Goal: Task Accomplishment & Management: Manage account settings

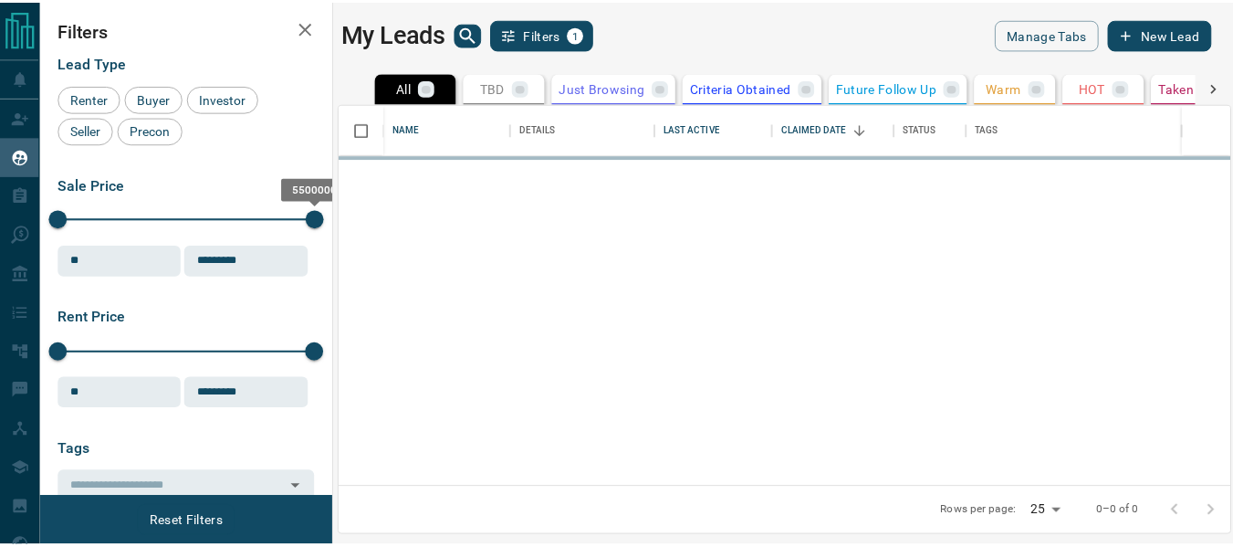
scroll to position [370, 888]
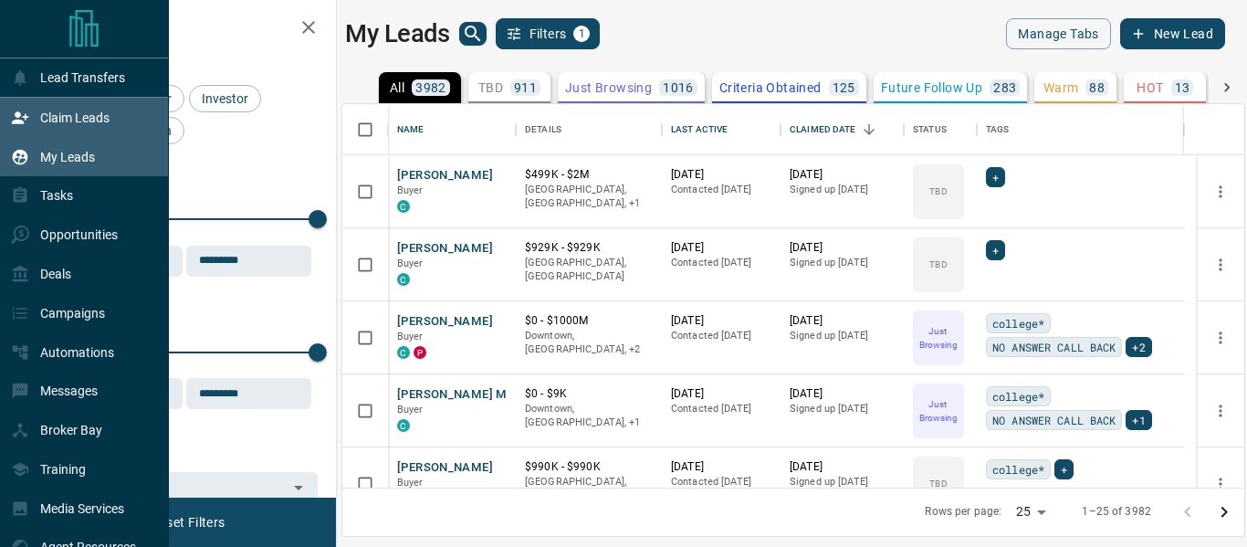
click at [14, 117] on icon at bounding box center [20, 118] width 18 height 18
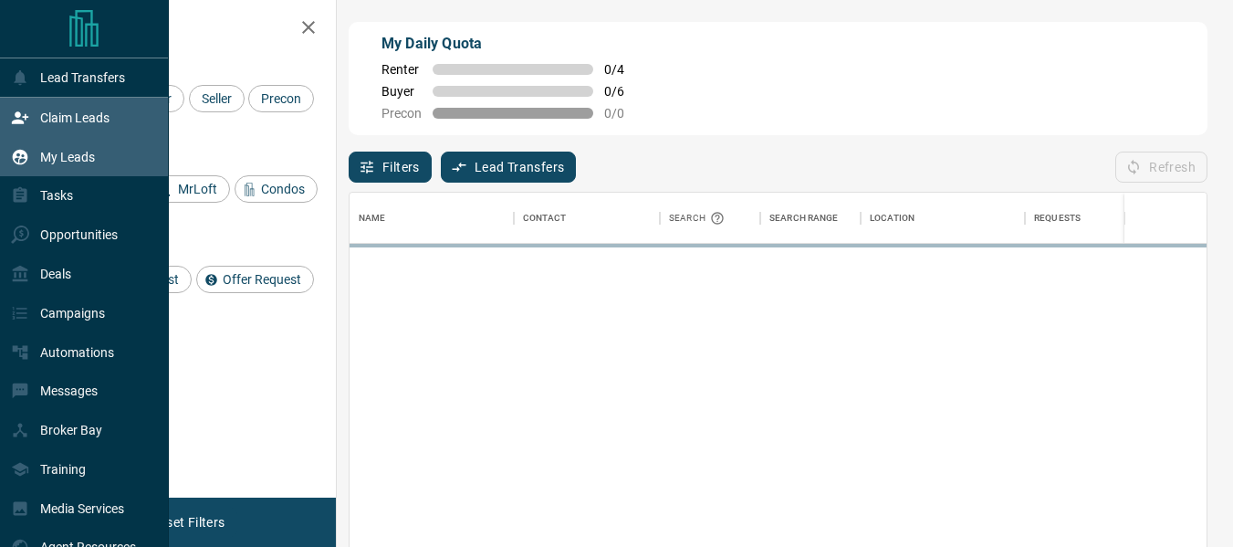
scroll to position [394, 843]
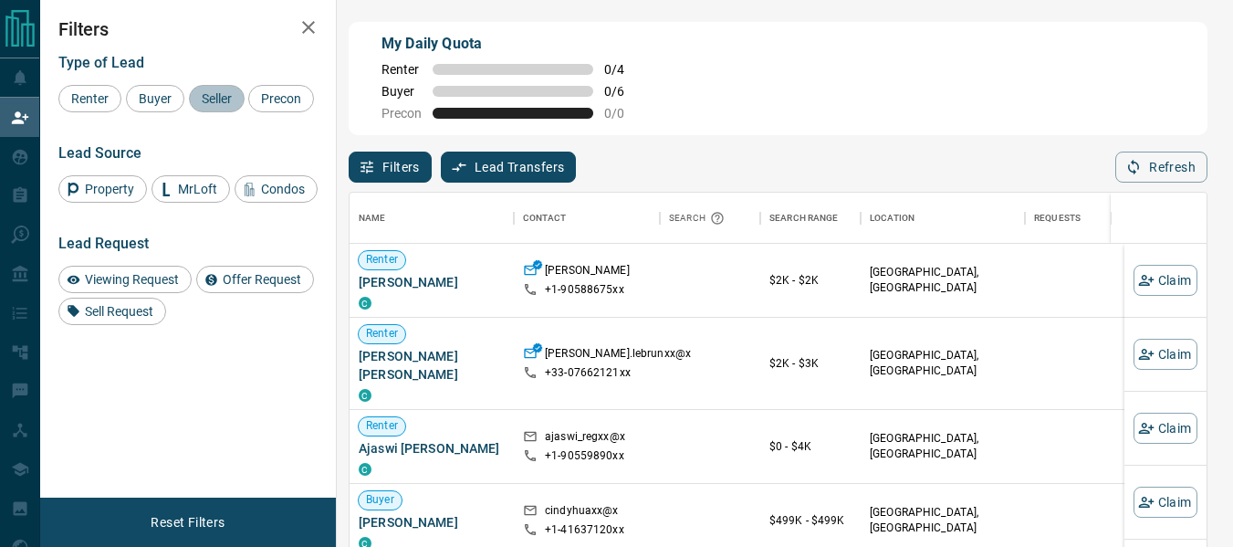
click at [218, 99] on span "Seller" at bounding box center [216, 98] width 43 height 15
click at [157, 97] on span "Buyer" at bounding box center [155, 98] width 46 height 15
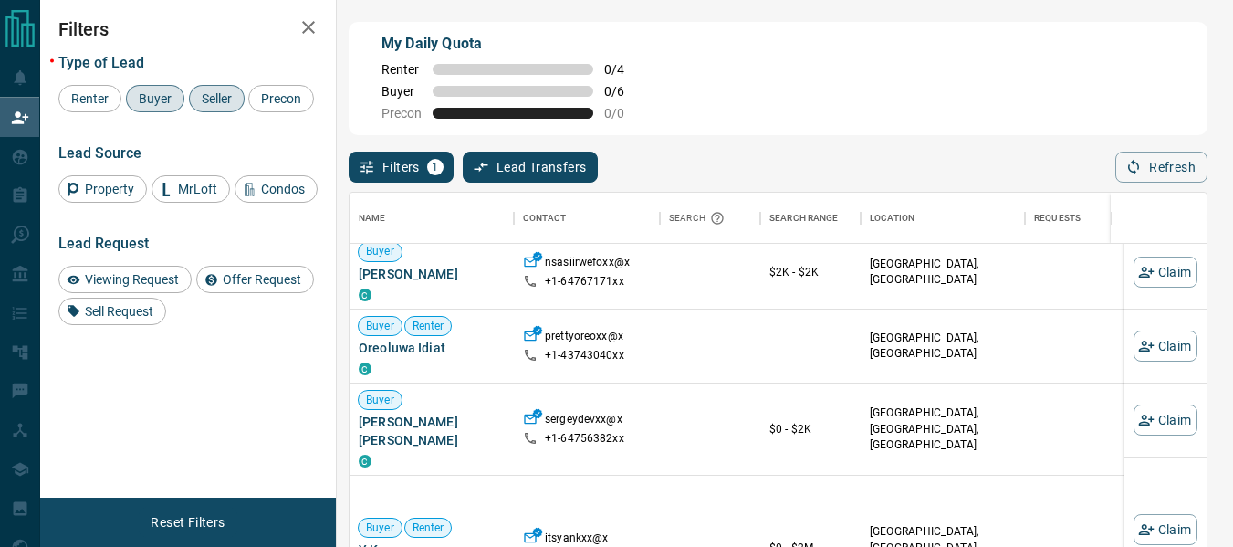
scroll to position [0, 0]
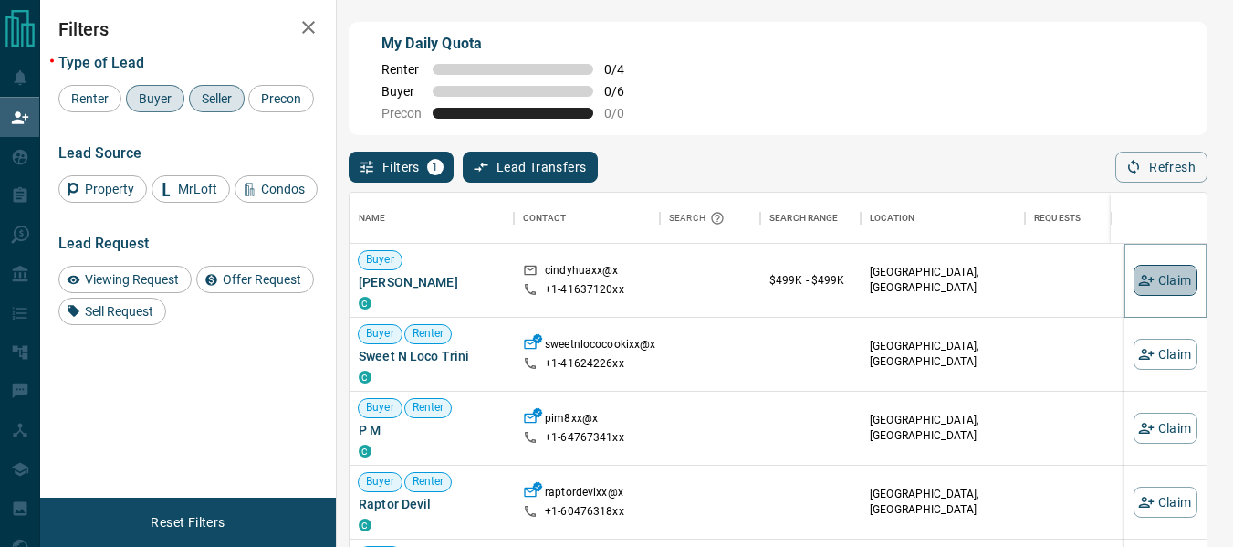
click at [1138, 281] on icon "button" at bounding box center [1146, 280] width 16 height 11
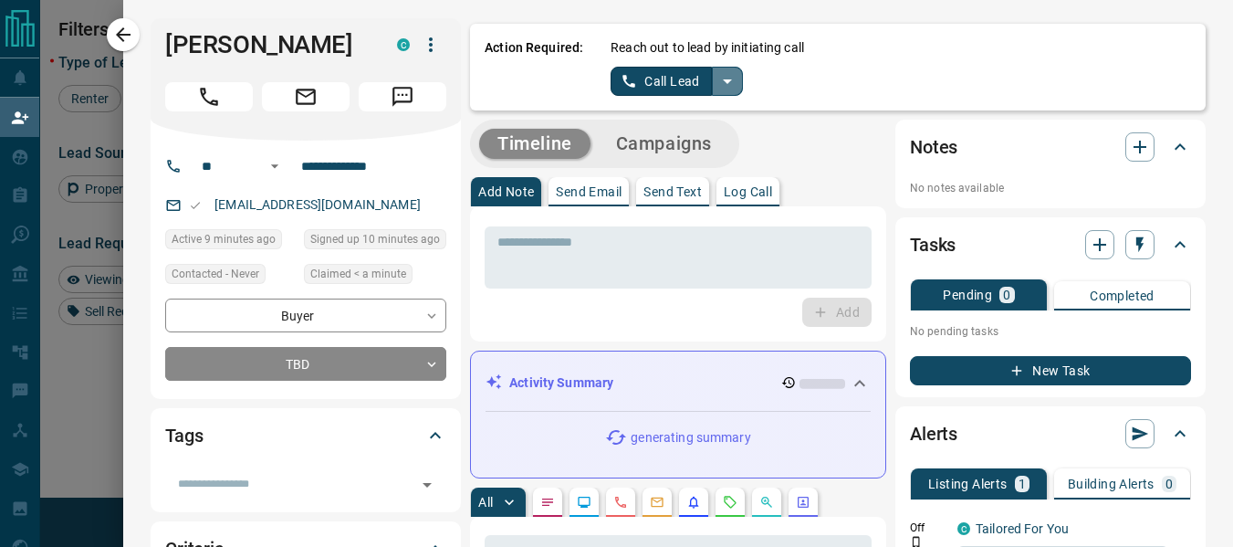
click at [716, 85] on icon "split button" at bounding box center [727, 81] width 22 height 22
click at [652, 150] on li "Log Manual Call" at bounding box center [675, 144] width 111 height 27
click at [623, 78] on button "Log Manual Call" at bounding box center [671, 81] width 120 height 29
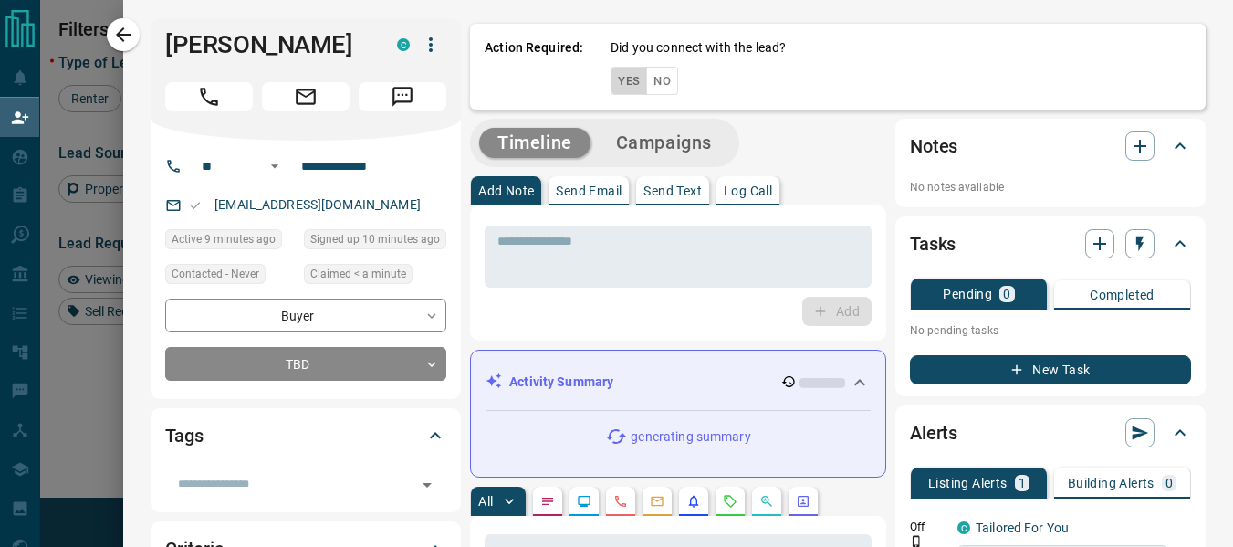
click at [623, 78] on button "Yes" at bounding box center [629, 81] width 37 height 28
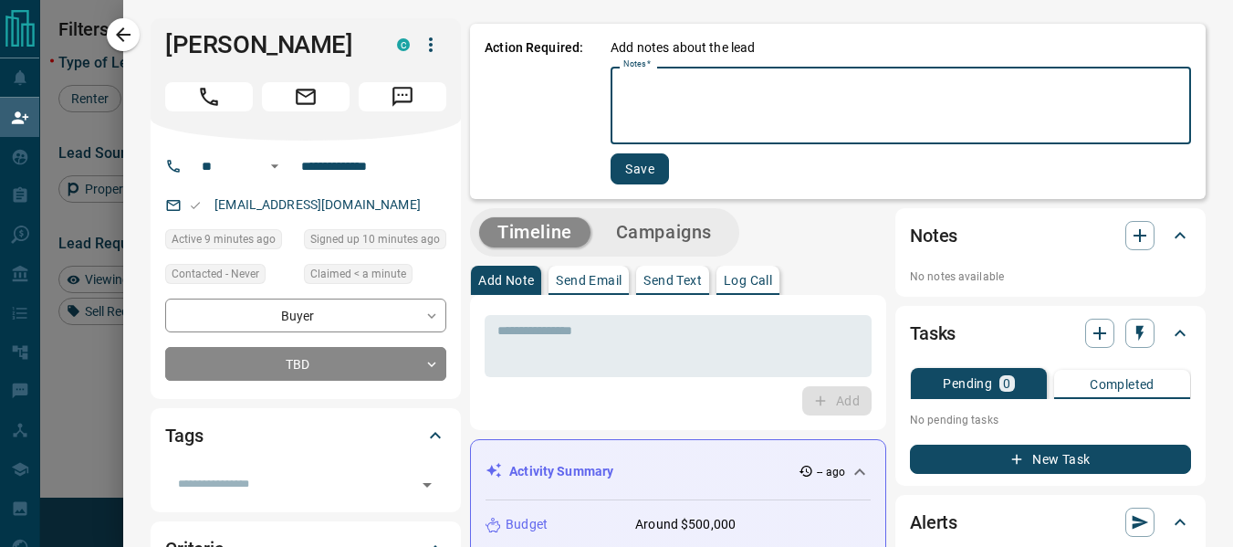
click at [623, 78] on textarea "Notes   *" at bounding box center [900, 106] width 555 height 62
type textarea "****"
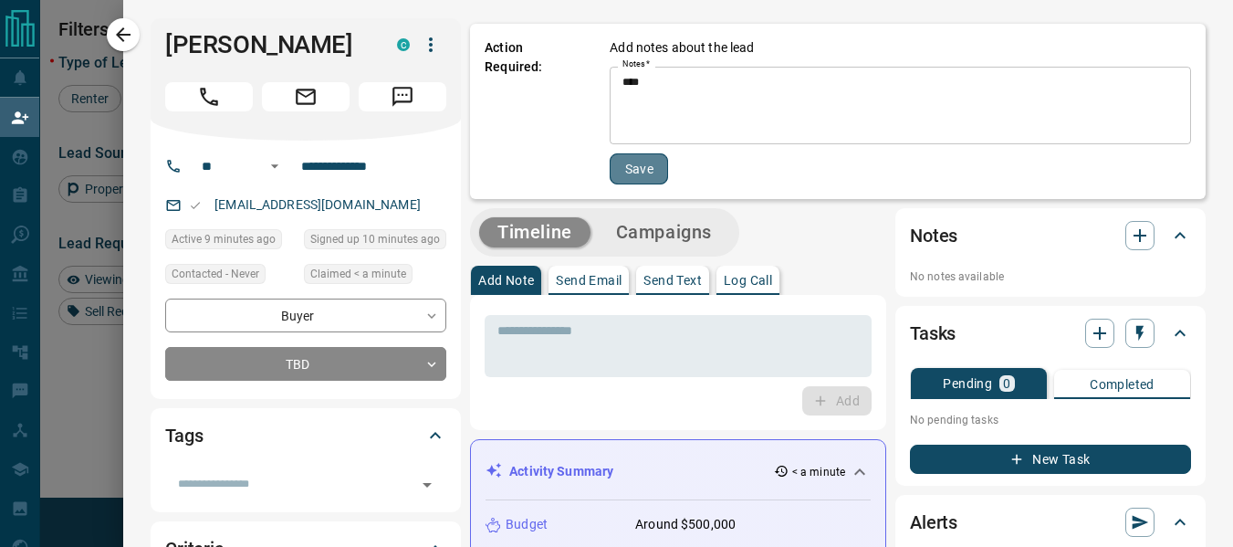
click at [619, 163] on button "Save" at bounding box center [639, 168] width 58 height 31
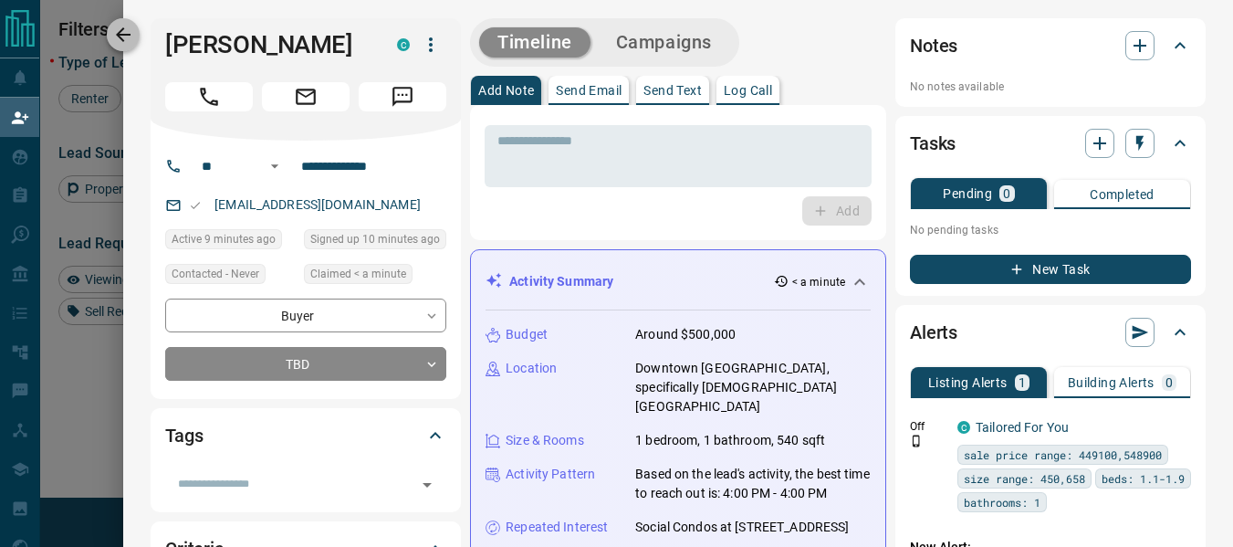
click at [129, 37] on icon "button" at bounding box center [123, 35] width 22 height 22
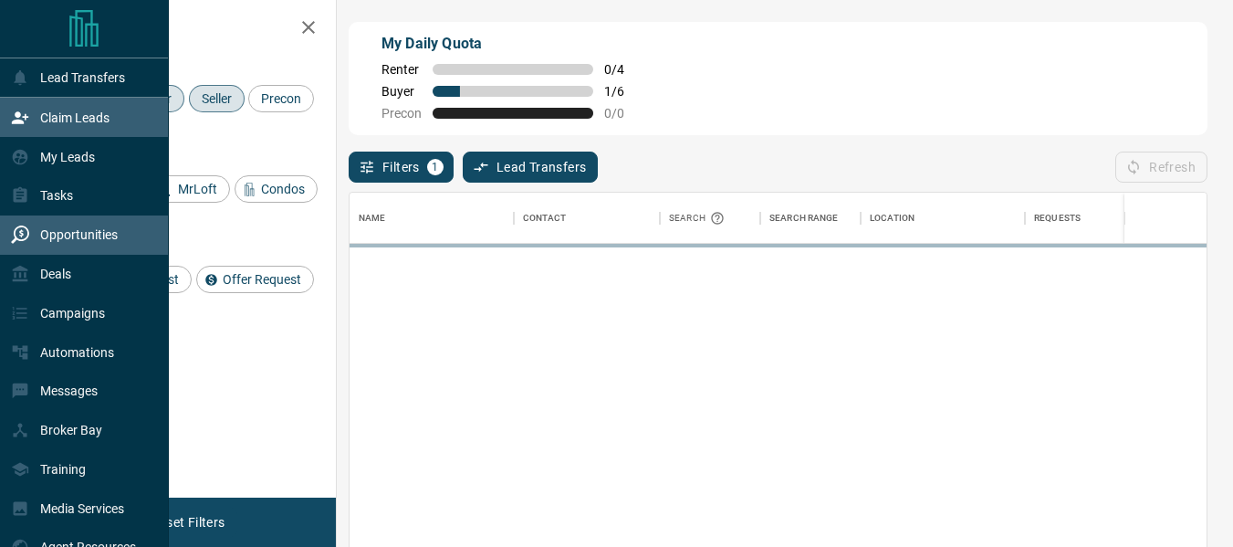
scroll to position [394, 843]
click at [17, 243] on icon at bounding box center [20, 234] width 18 height 18
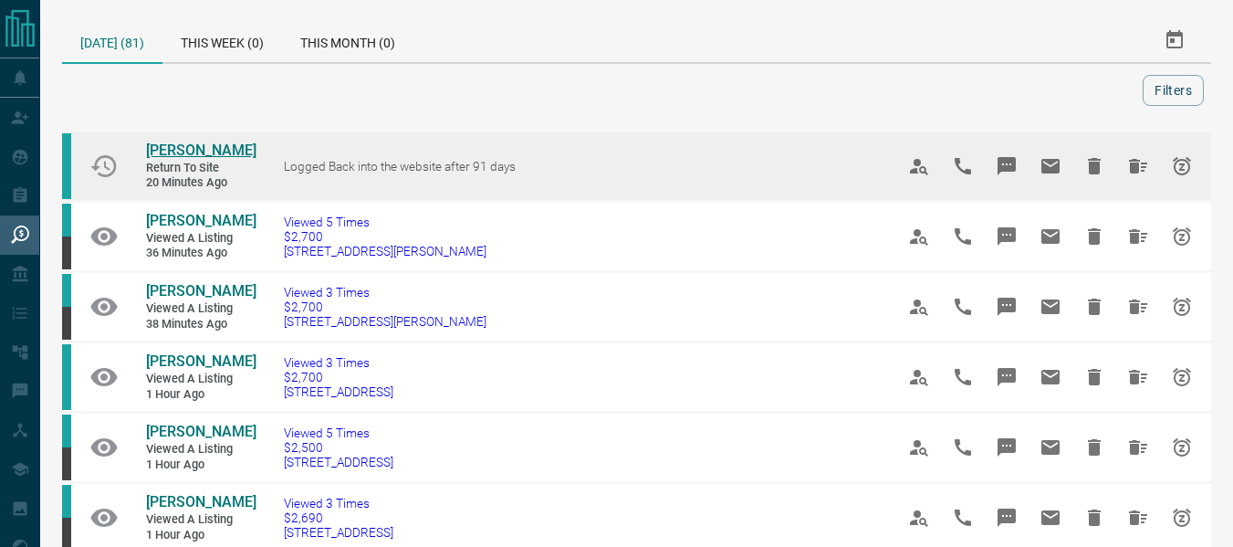
click at [169, 147] on span "[PERSON_NAME]" at bounding box center [201, 149] width 110 height 17
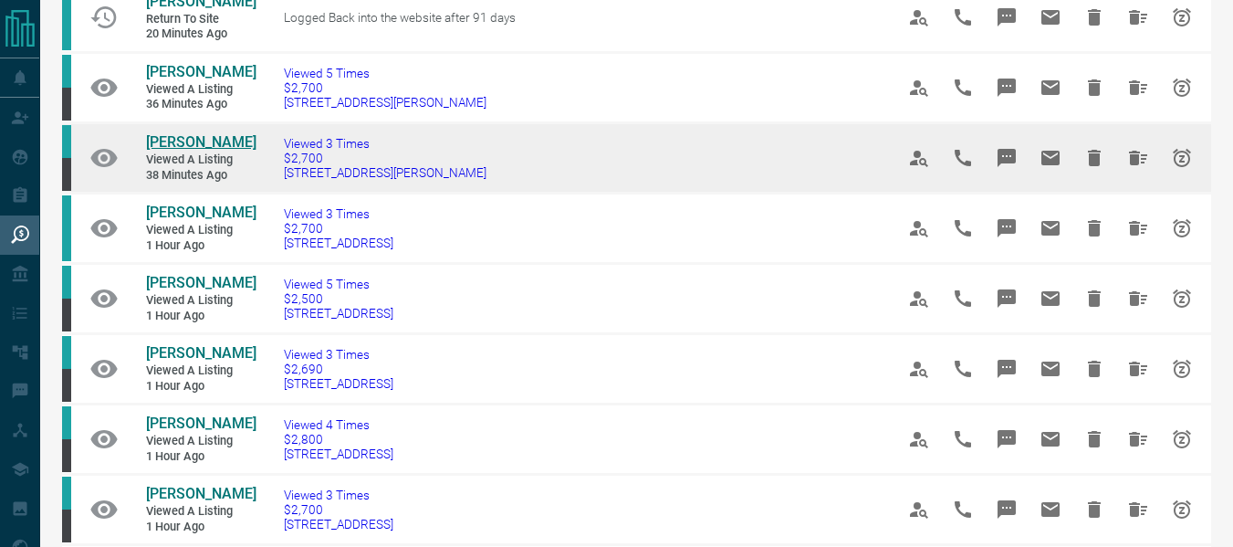
scroll to position [161, 0]
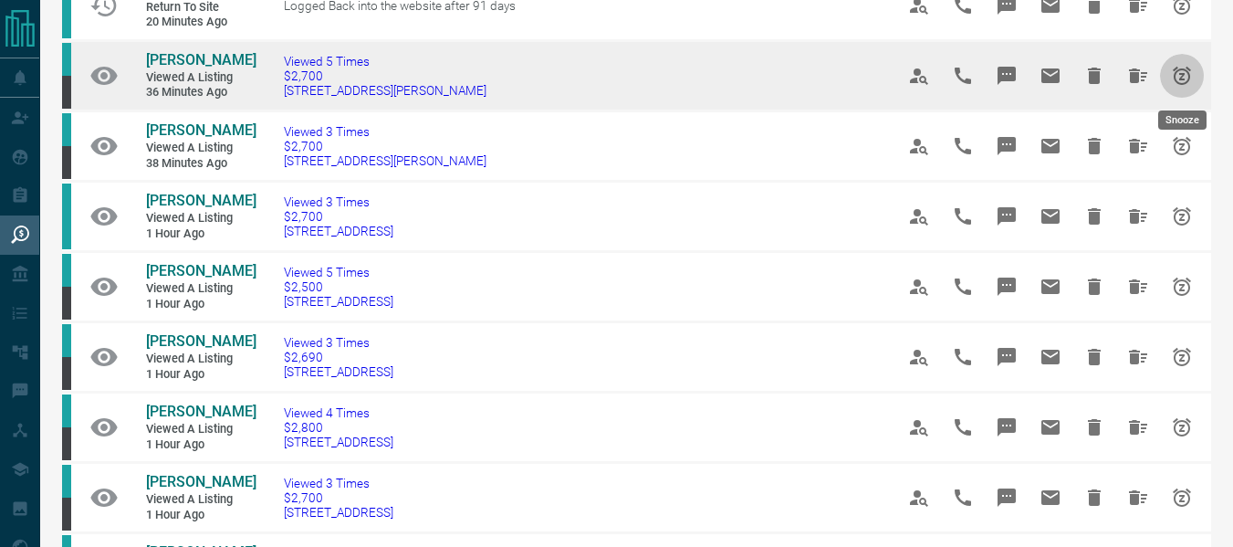
click at [1178, 75] on icon "Snooze" at bounding box center [1182, 76] width 22 height 22
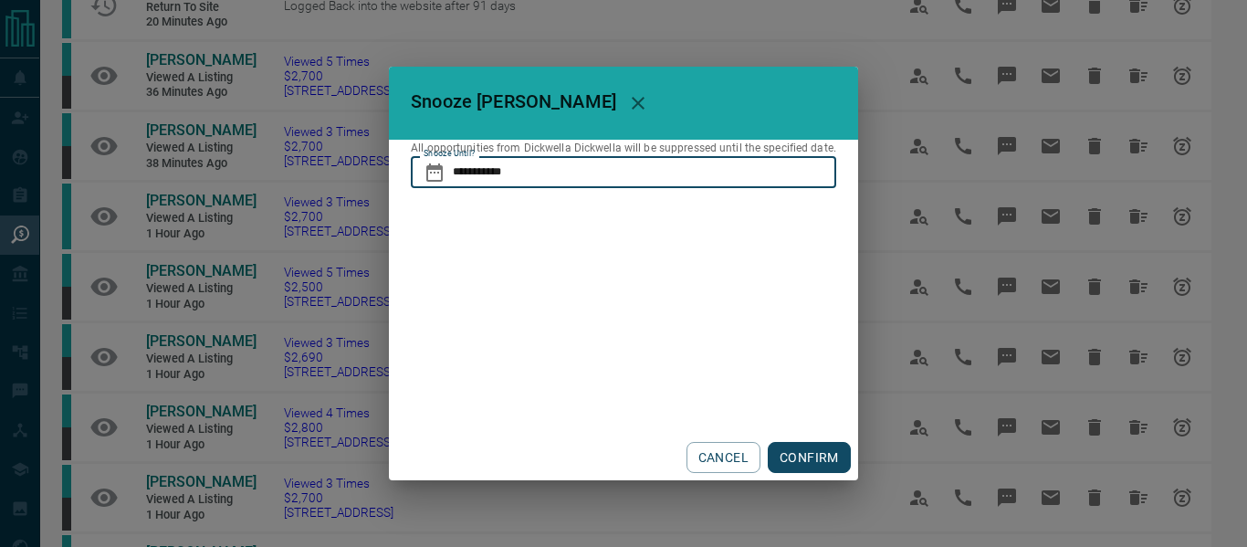
click at [569, 163] on input "**********" at bounding box center [644, 171] width 383 height 31
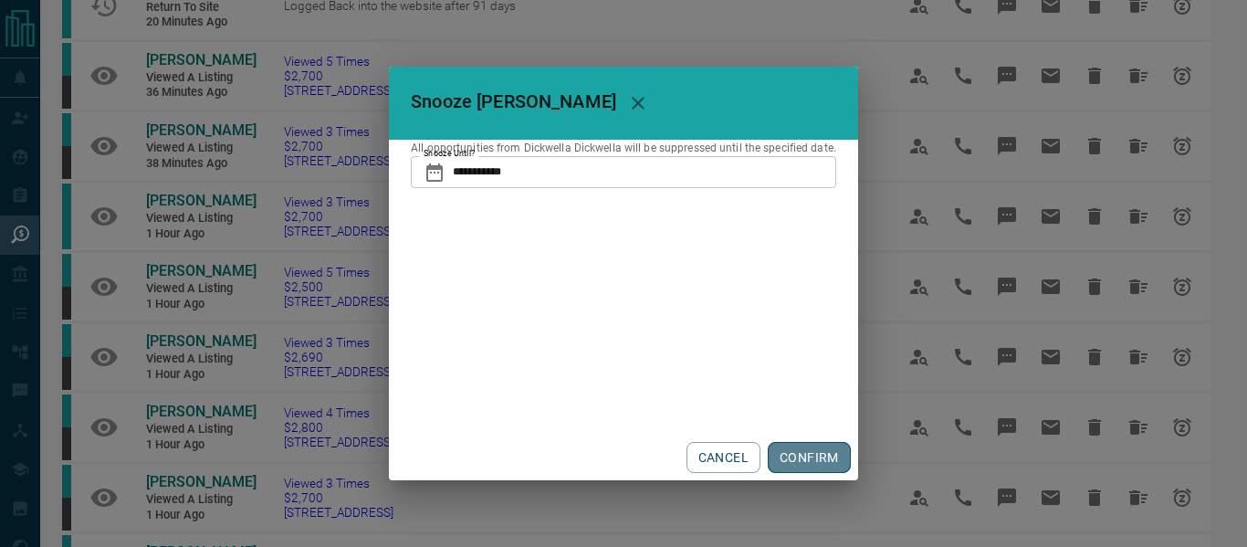
click at [808, 465] on button "CONFIRM" at bounding box center [809, 457] width 83 height 31
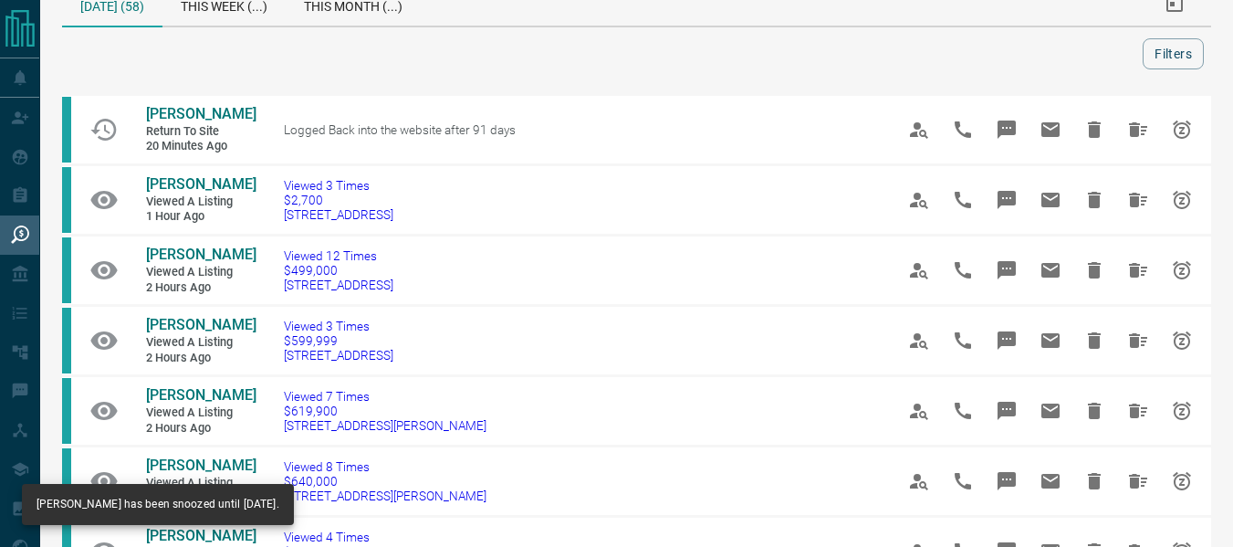
scroll to position [36, 0]
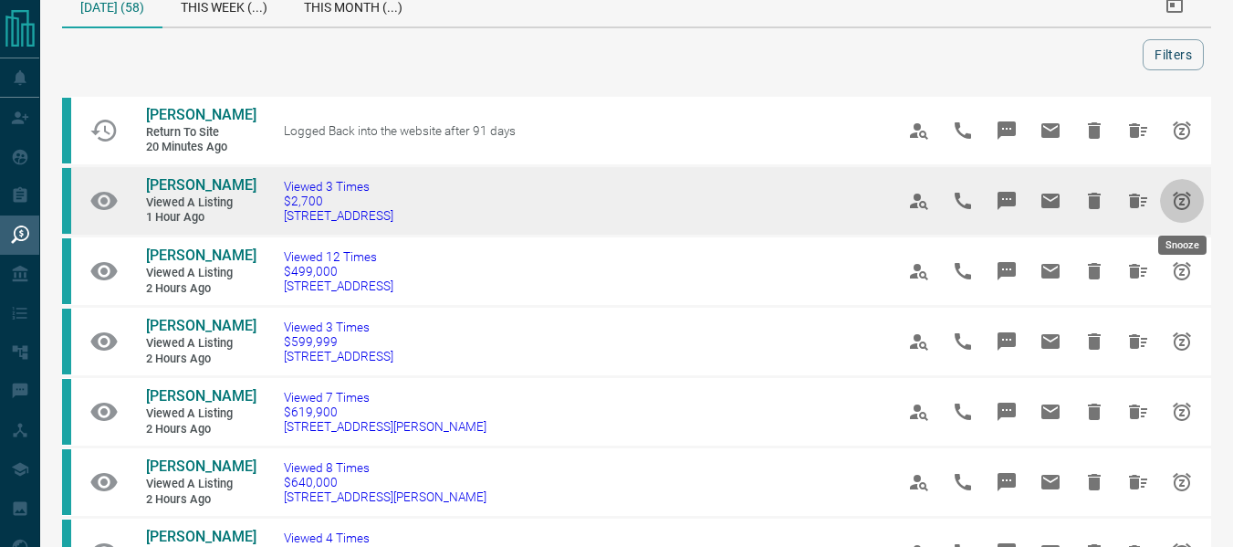
click at [1176, 200] on icon "Snooze" at bounding box center [1182, 201] width 18 height 18
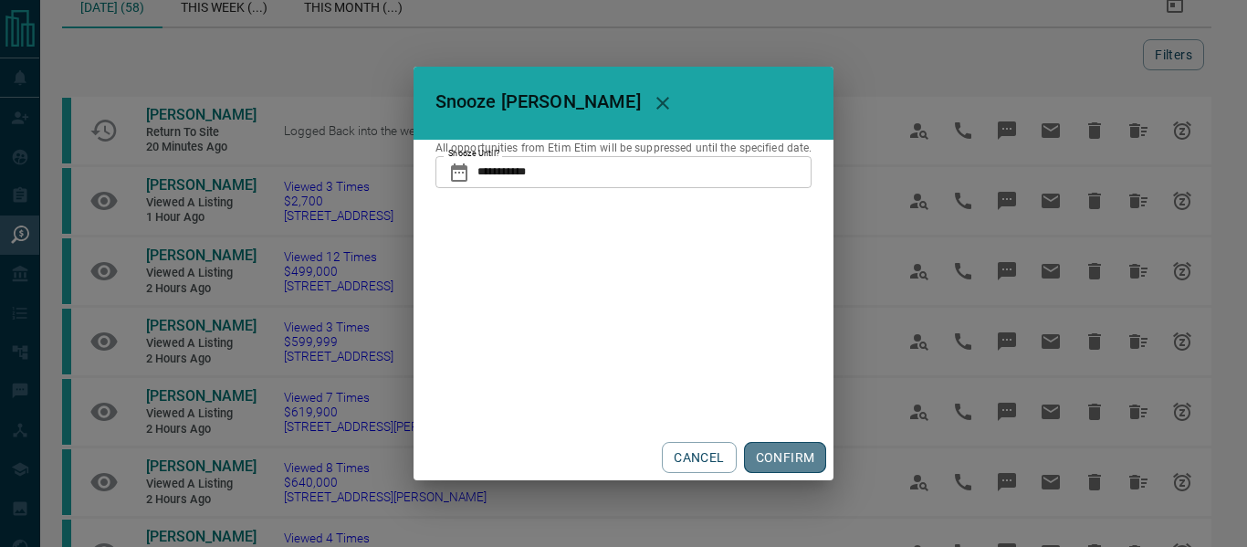
click at [782, 463] on button "CONFIRM" at bounding box center [785, 457] width 83 height 31
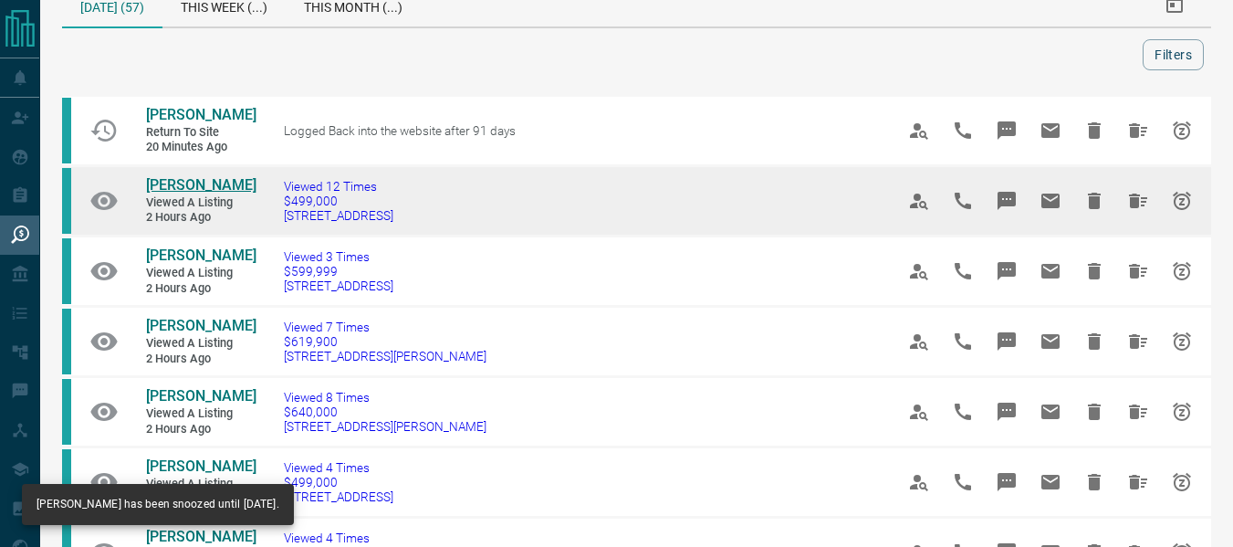
click at [160, 190] on span "[PERSON_NAME]" at bounding box center [201, 184] width 110 height 17
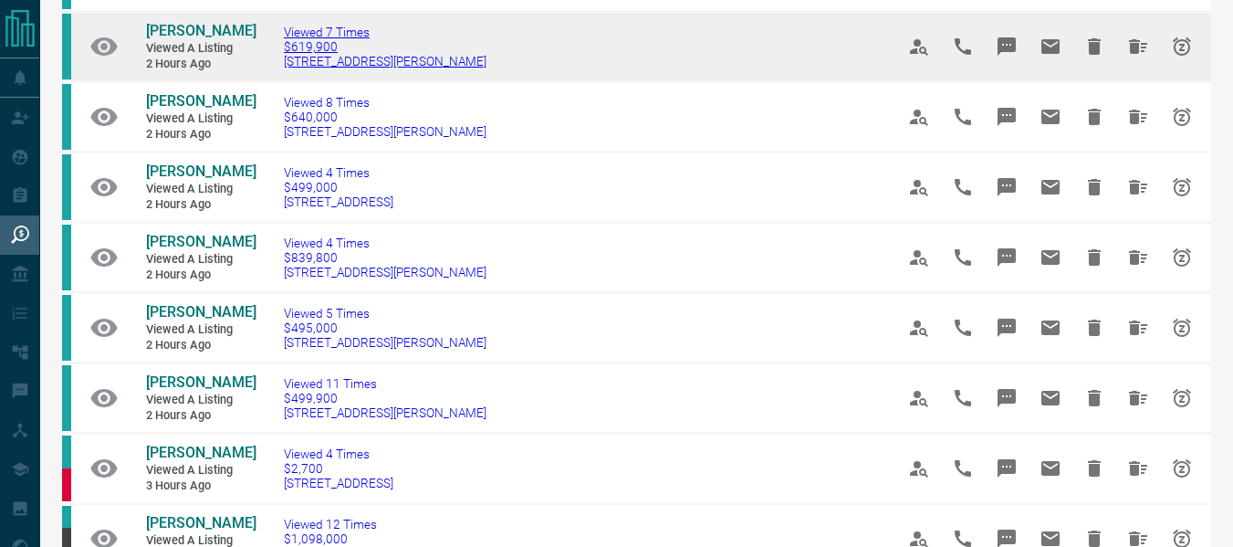
scroll to position [510, 0]
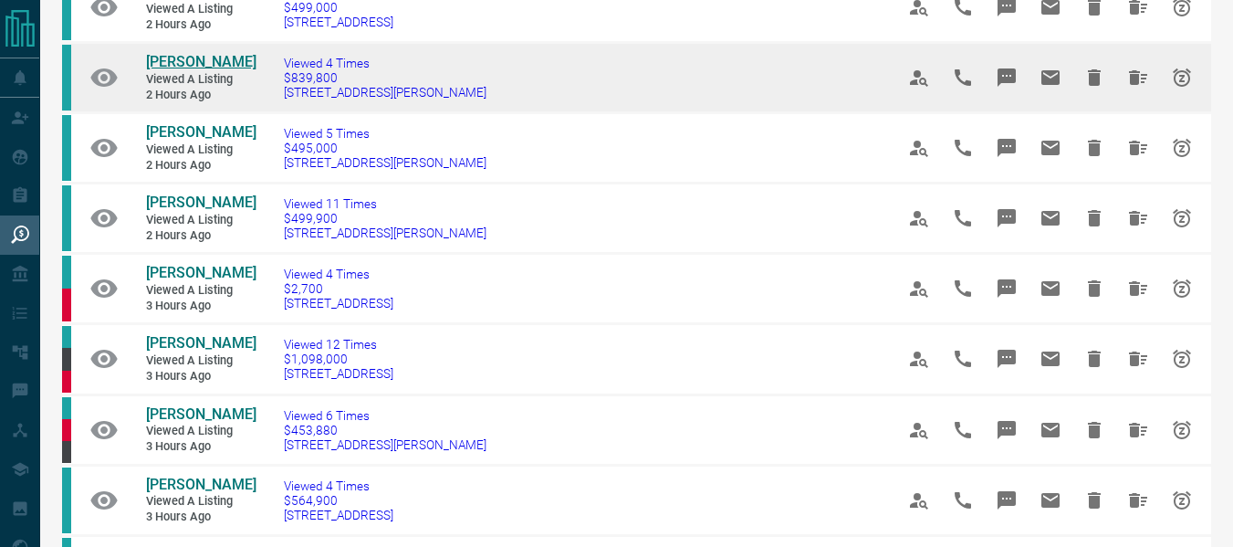
click at [214, 70] on span "[PERSON_NAME]" at bounding box center [201, 61] width 110 height 17
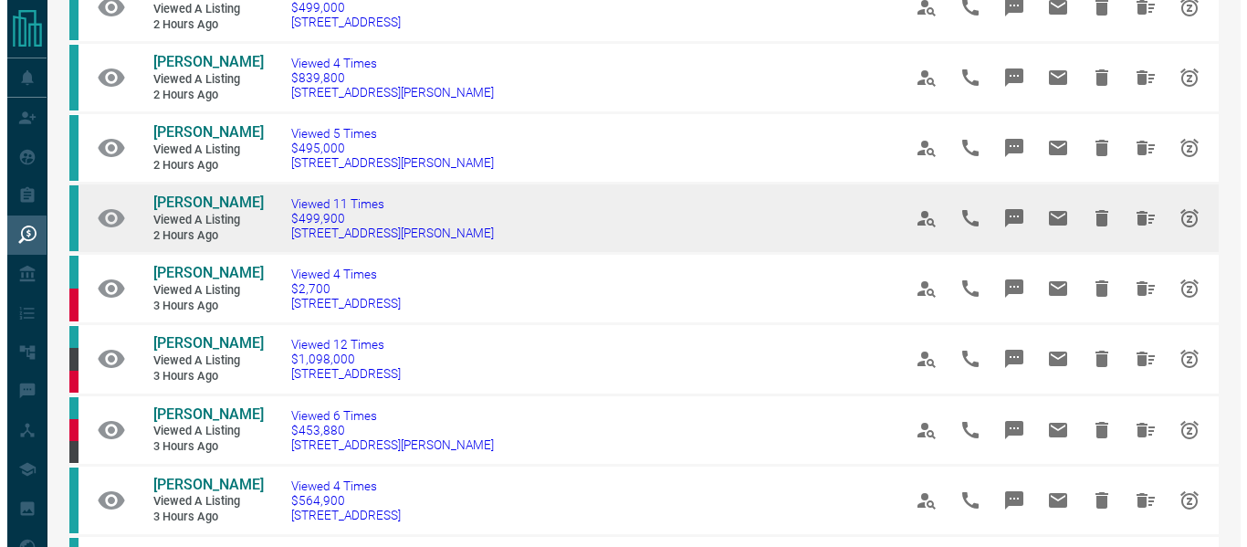
scroll to position [839, 0]
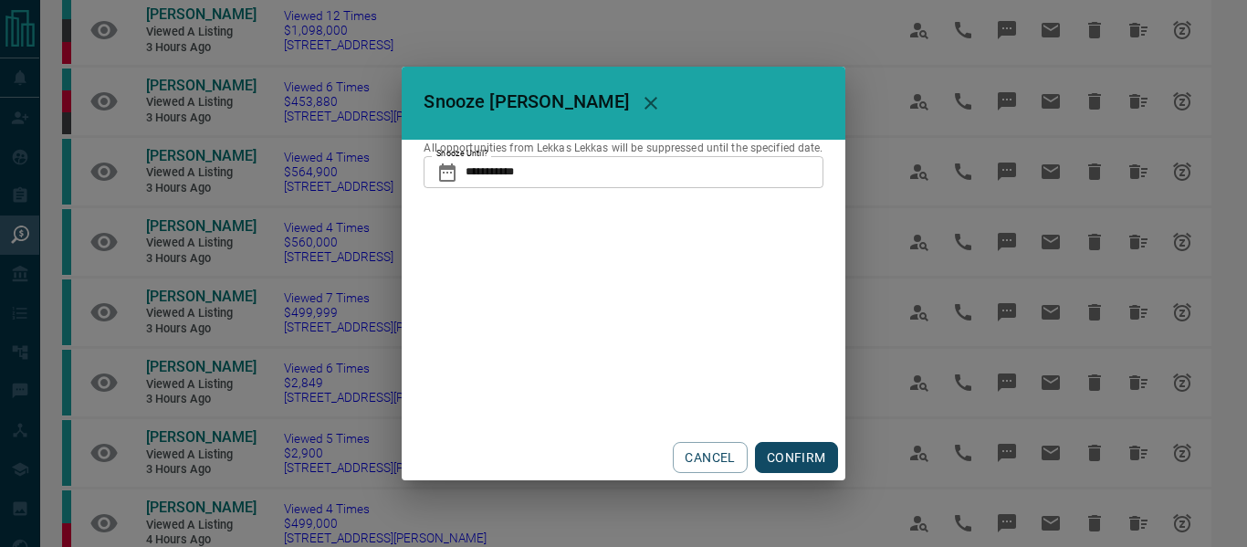
click at [776, 457] on button "CONFIRM" at bounding box center [796, 457] width 83 height 31
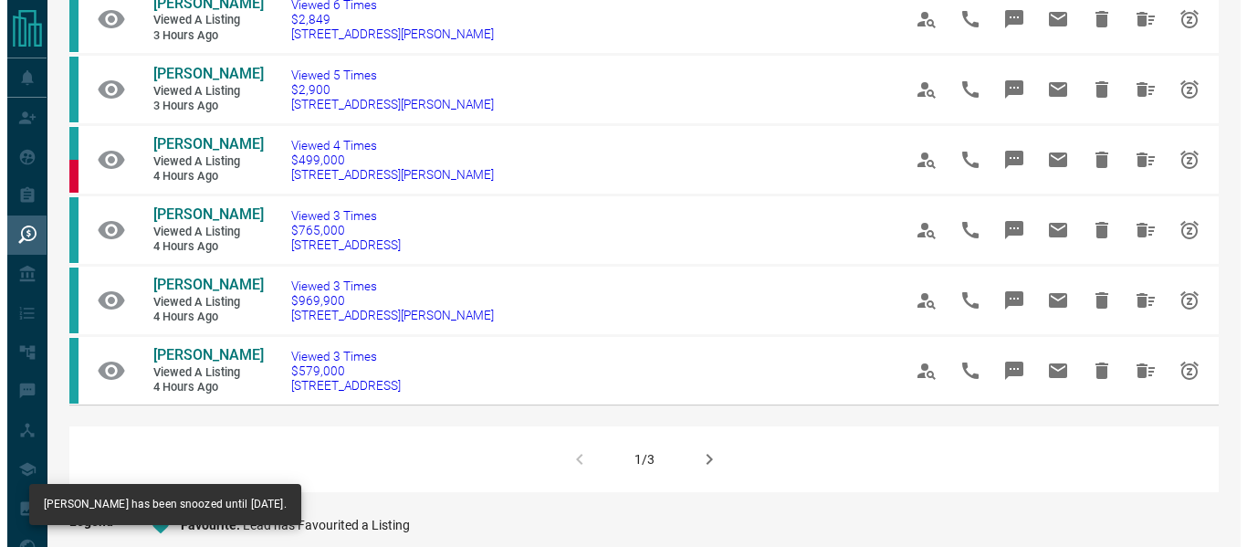
scroll to position [1145, 0]
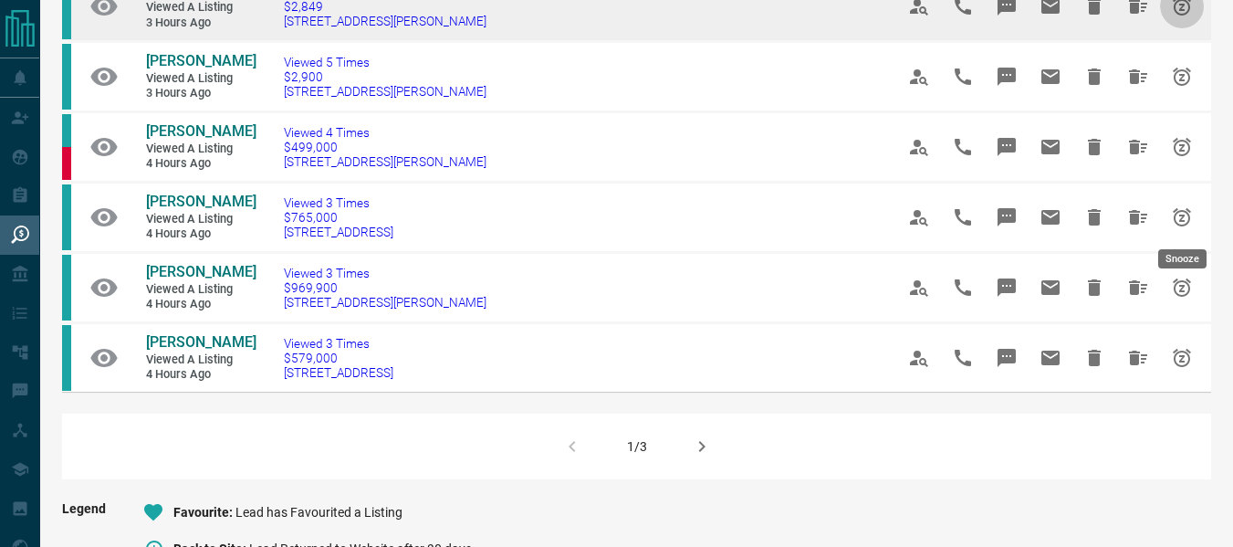
click at [1184, 17] on icon "Snooze" at bounding box center [1182, 6] width 22 height 22
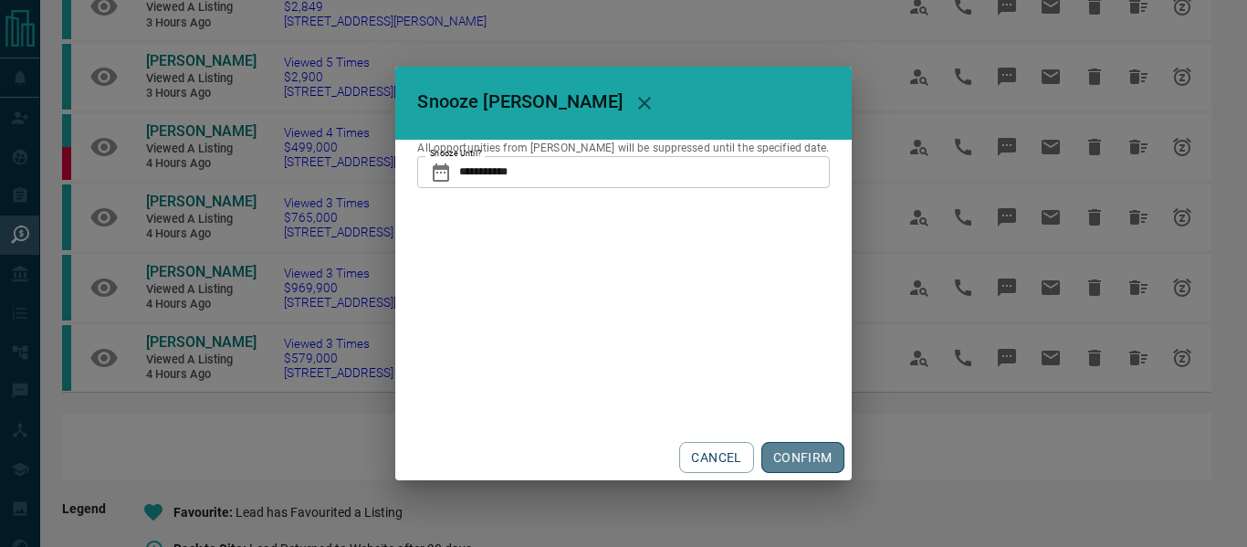
click at [808, 448] on button "CONFIRM" at bounding box center [802, 457] width 83 height 31
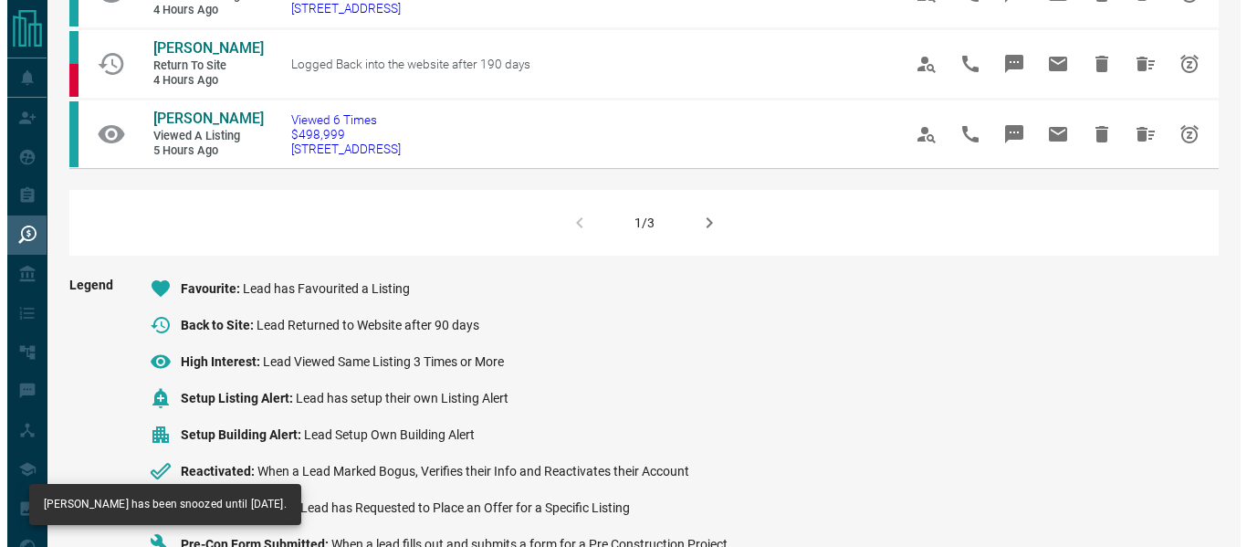
scroll to position [1349, 0]
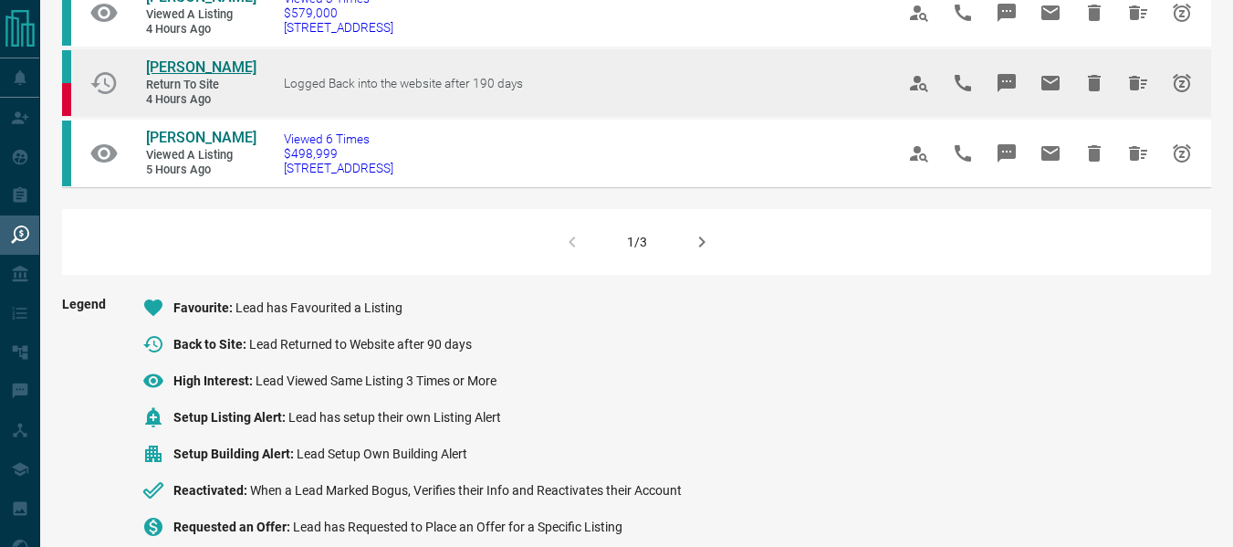
click at [183, 76] on span "[PERSON_NAME]" at bounding box center [201, 66] width 110 height 17
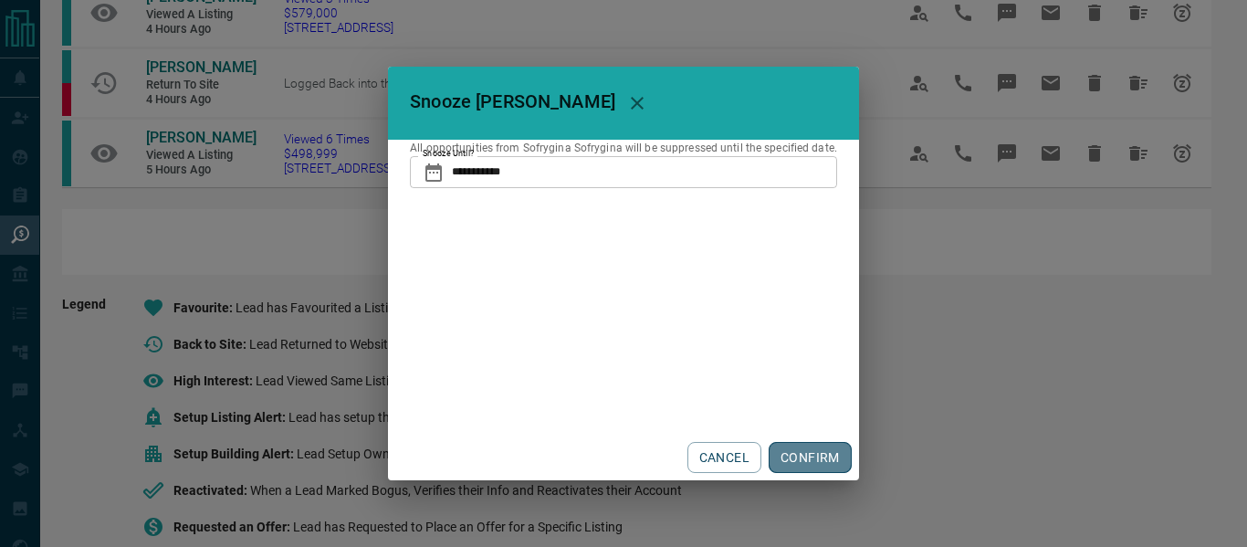
click at [798, 443] on button "CONFIRM" at bounding box center [809, 457] width 83 height 31
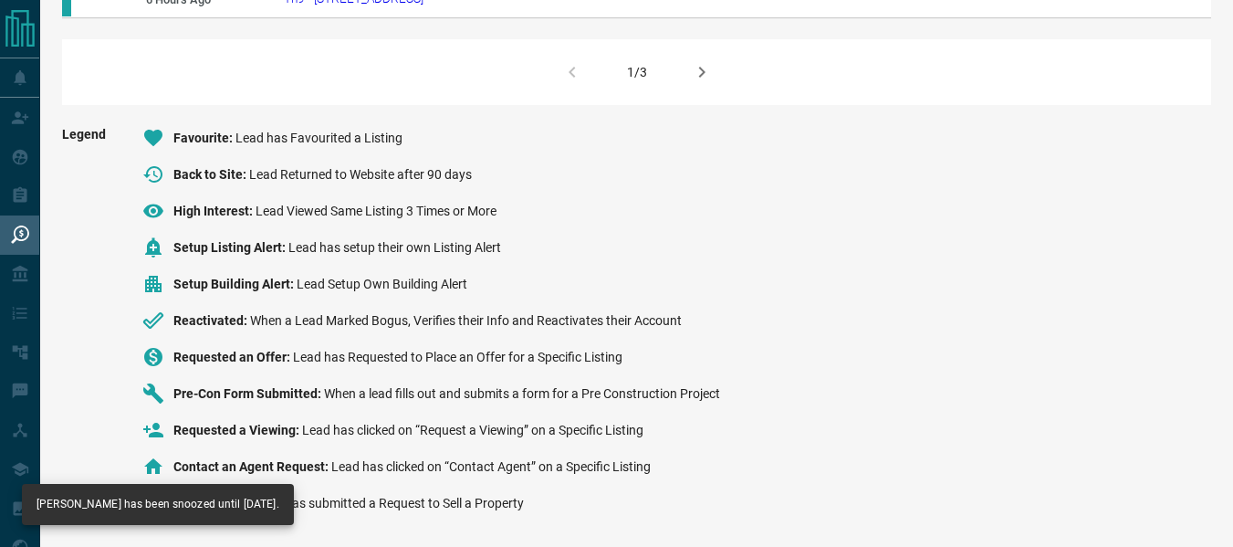
scroll to position [1424, 0]
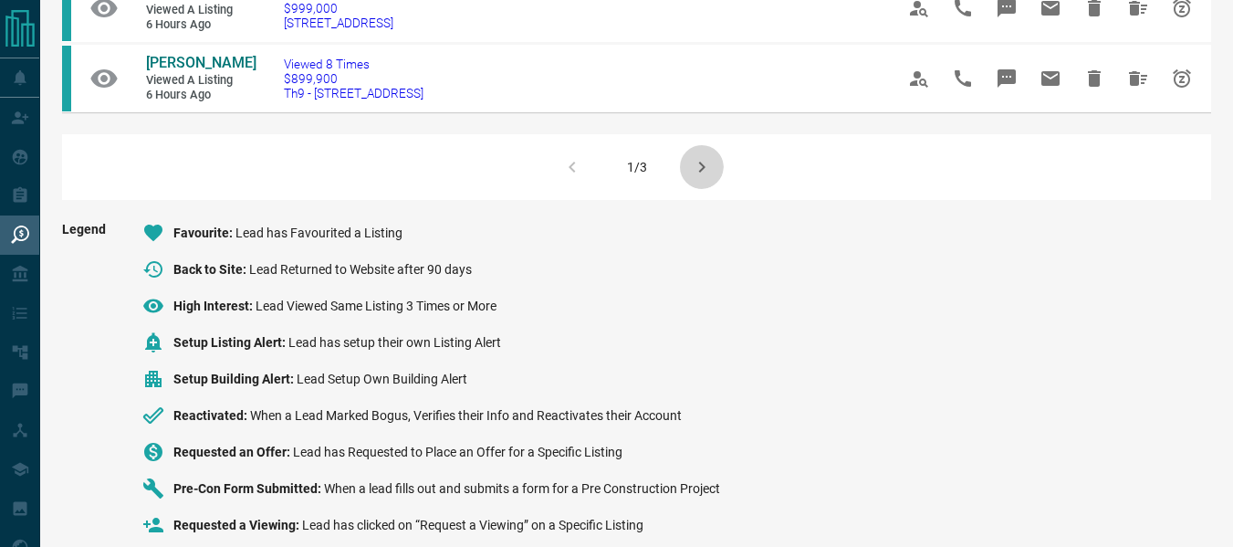
click at [691, 178] on icon "button" at bounding box center [702, 167] width 22 height 22
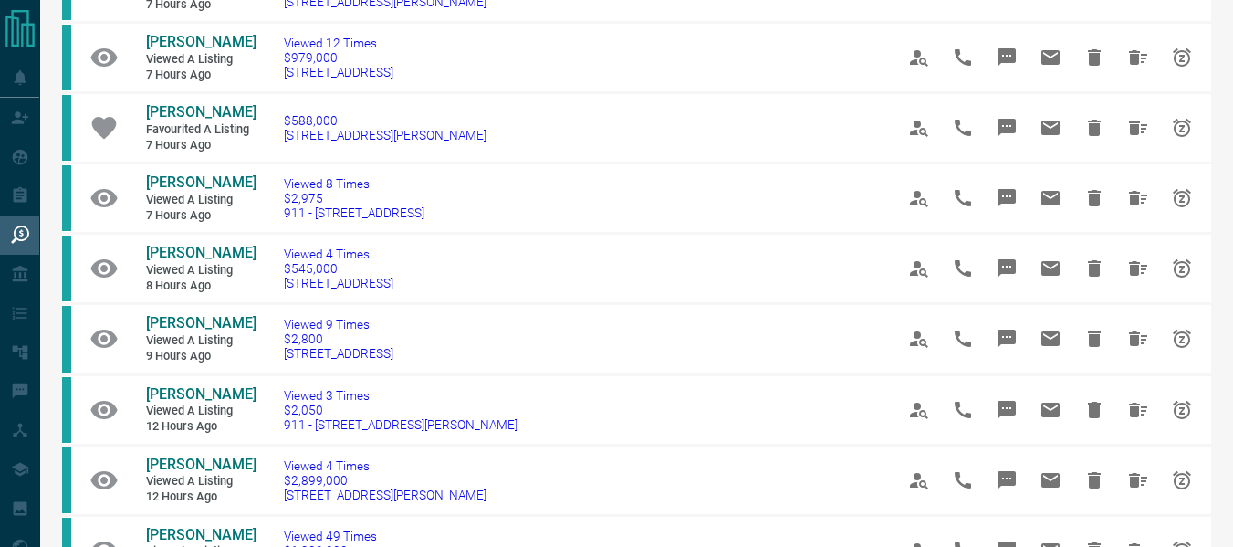
scroll to position [531, 0]
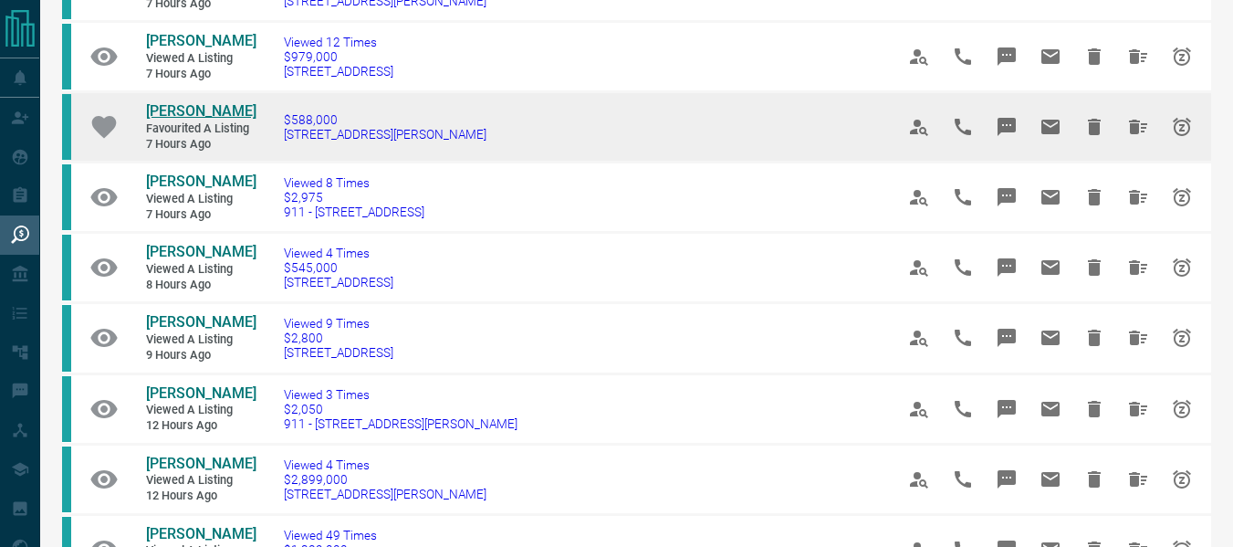
click at [199, 120] on span "[PERSON_NAME]" at bounding box center [201, 110] width 110 height 17
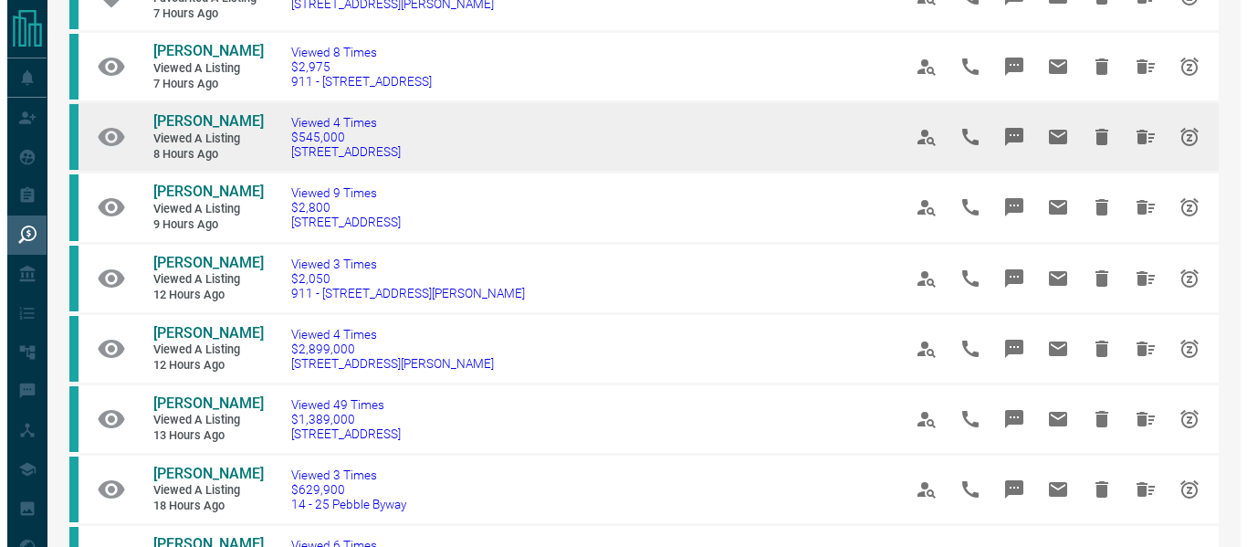
scroll to position [742, 0]
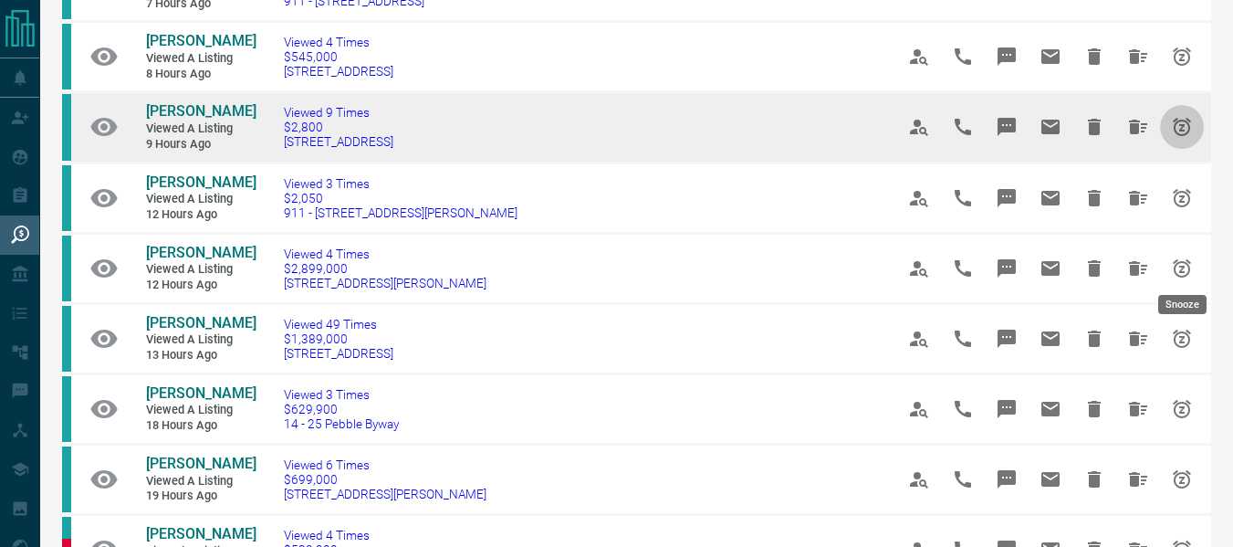
click at [1179, 136] on icon "Snooze" at bounding box center [1182, 127] width 18 height 18
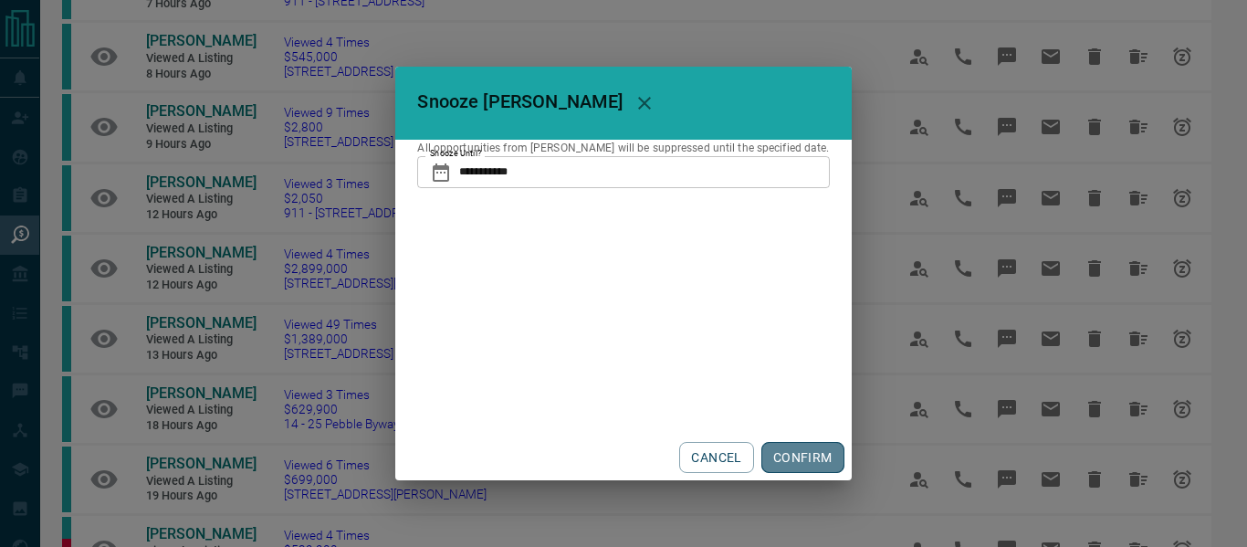
click at [803, 448] on button "CONFIRM" at bounding box center [802, 457] width 83 height 31
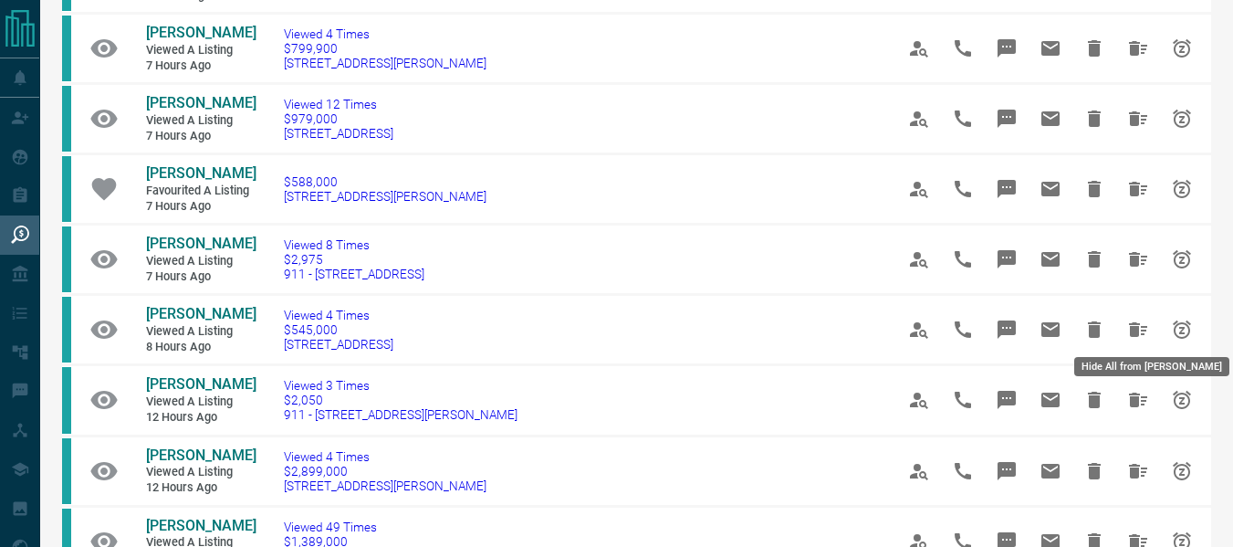
scroll to position [807, 0]
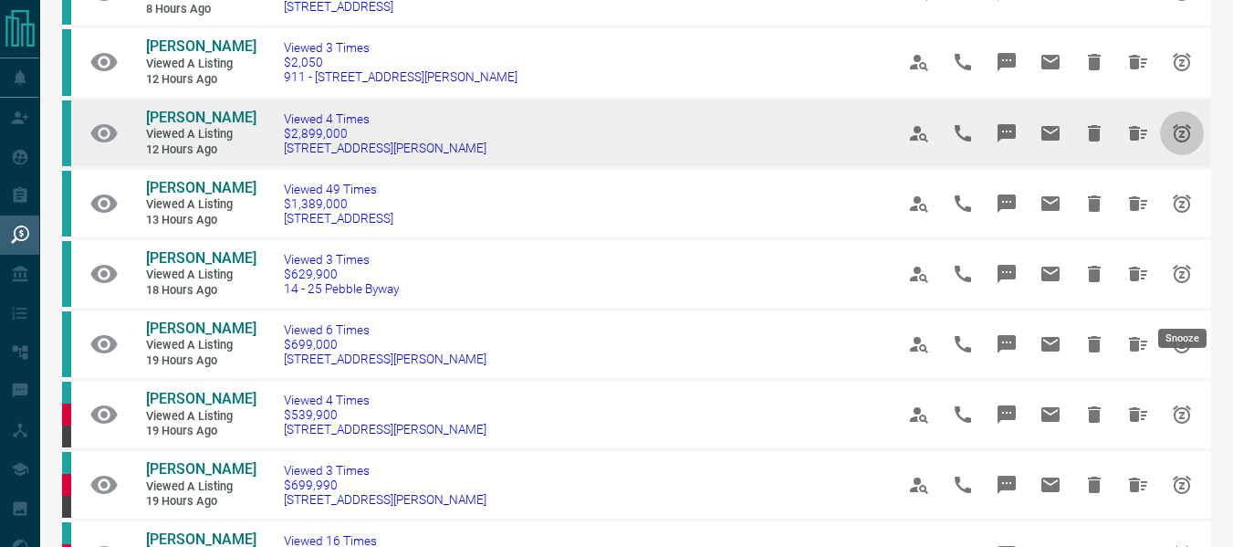
click at [1187, 141] on icon "Snooze" at bounding box center [1182, 132] width 18 height 18
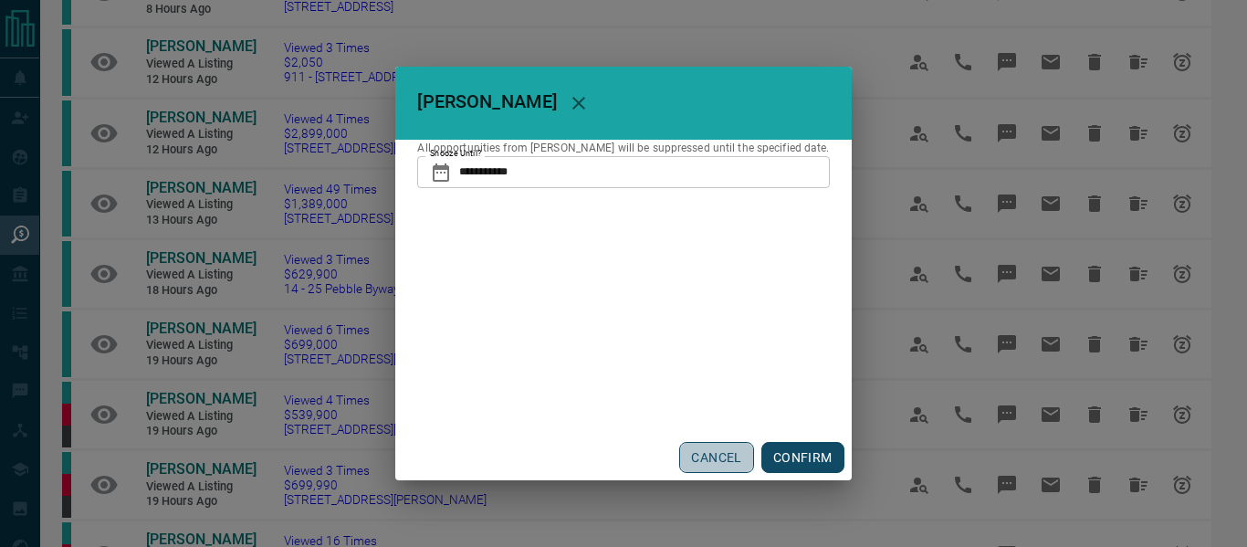
click at [695, 461] on button "CANCEL" at bounding box center [716, 457] width 74 height 31
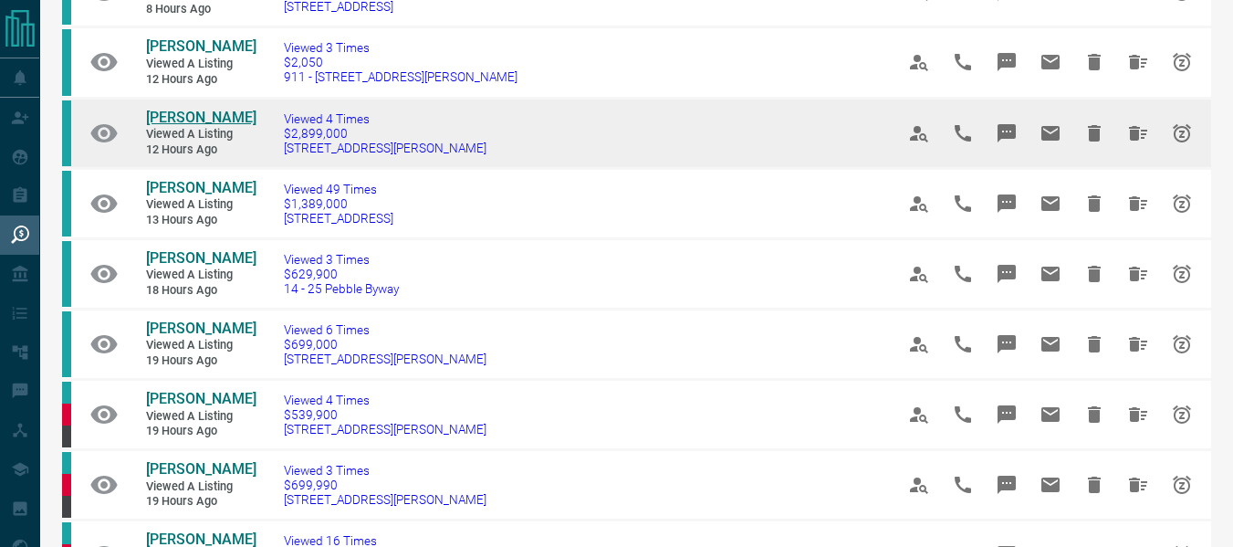
click at [169, 126] on span "[PERSON_NAME]" at bounding box center [201, 117] width 110 height 17
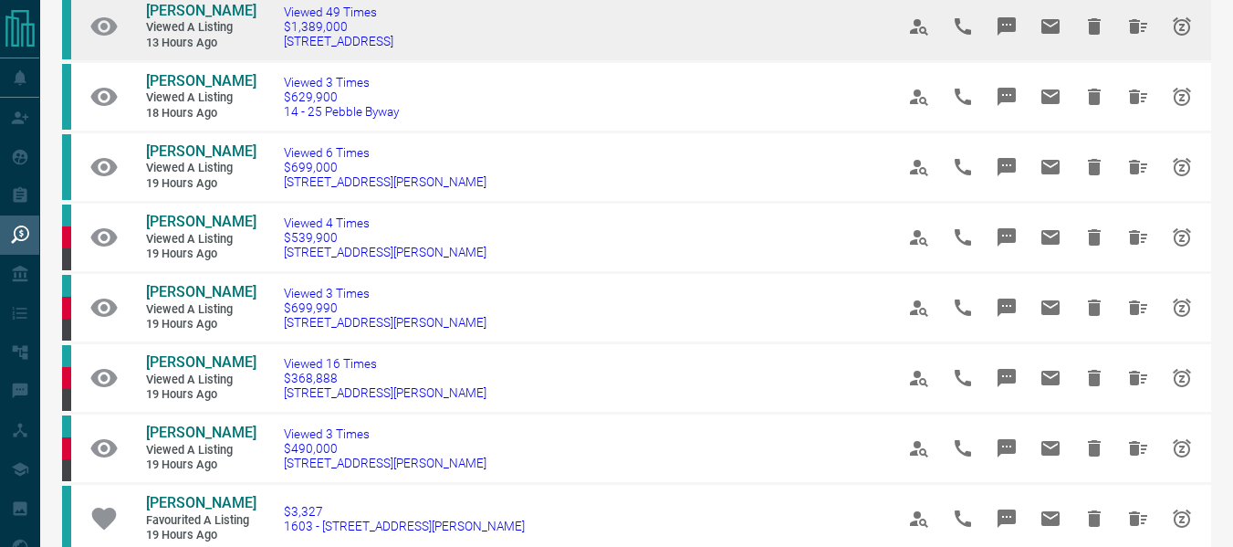
scroll to position [985, 0]
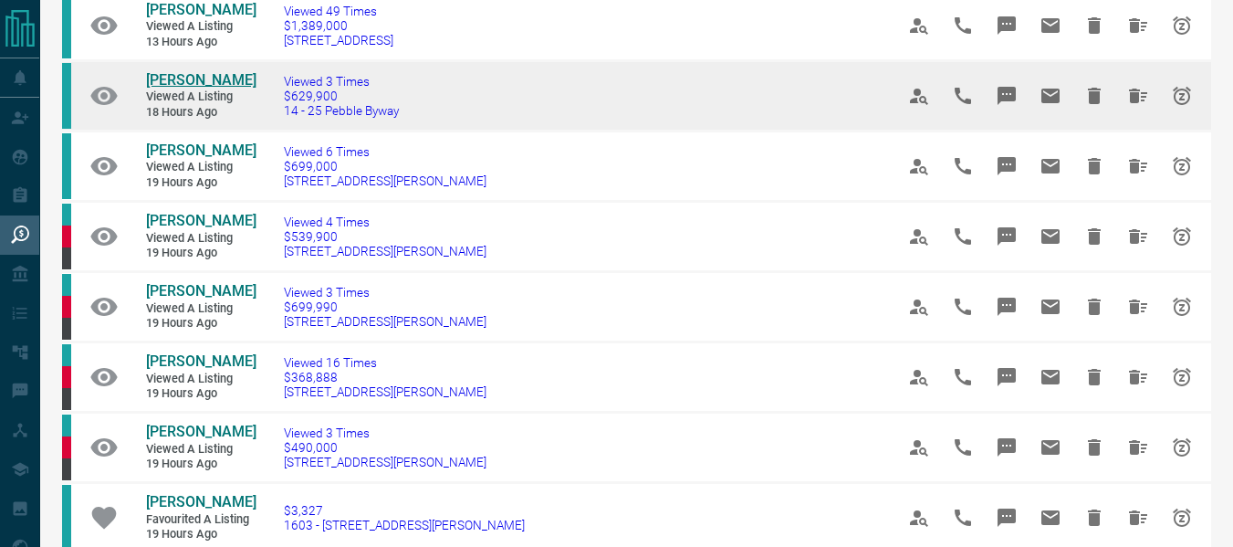
click at [188, 89] on span "[PERSON_NAME]" at bounding box center [201, 79] width 110 height 17
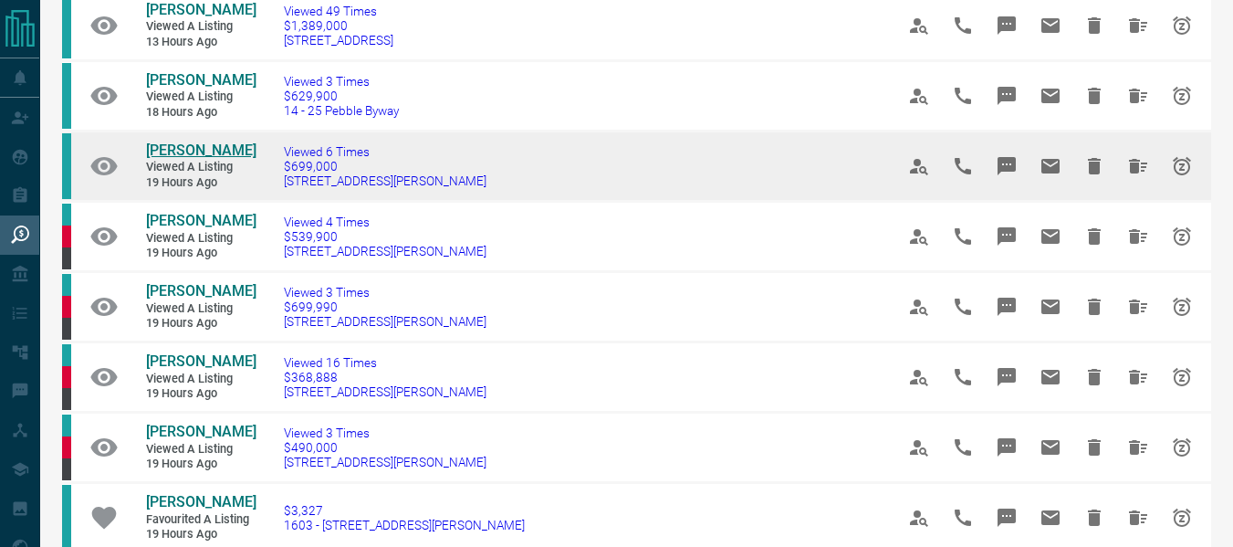
click at [170, 159] on span "[PERSON_NAME]" at bounding box center [201, 149] width 110 height 17
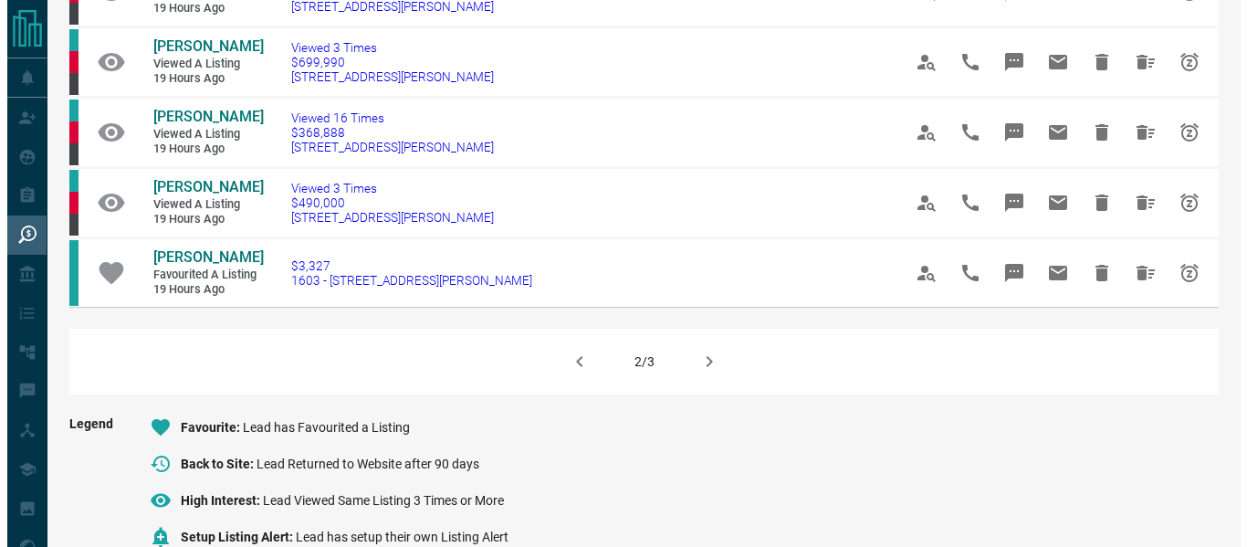
scroll to position [1332, 0]
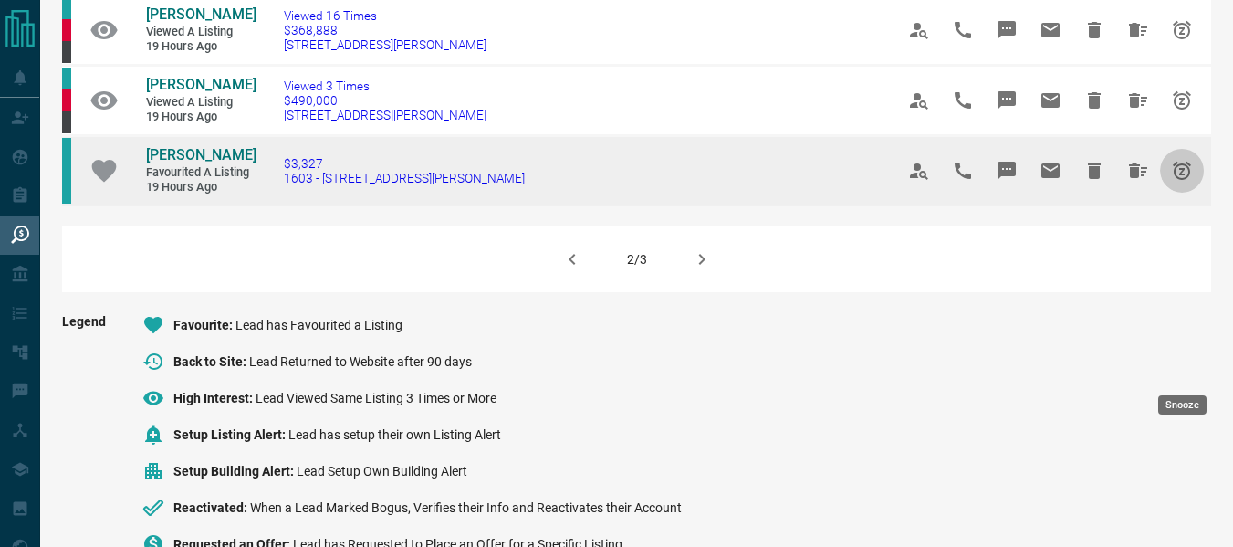
click at [1182, 182] on icon "Snooze" at bounding box center [1182, 171] width 22 height 22
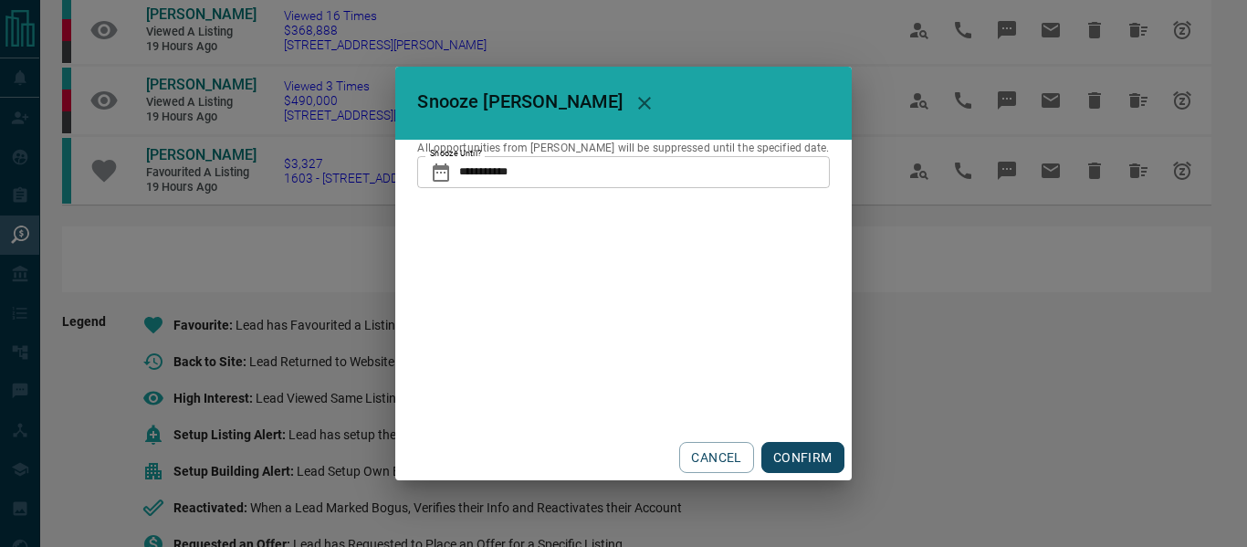
click at [777, 462] on button "CONFIRM" at bounding box center [802, 457] width 83 height 31
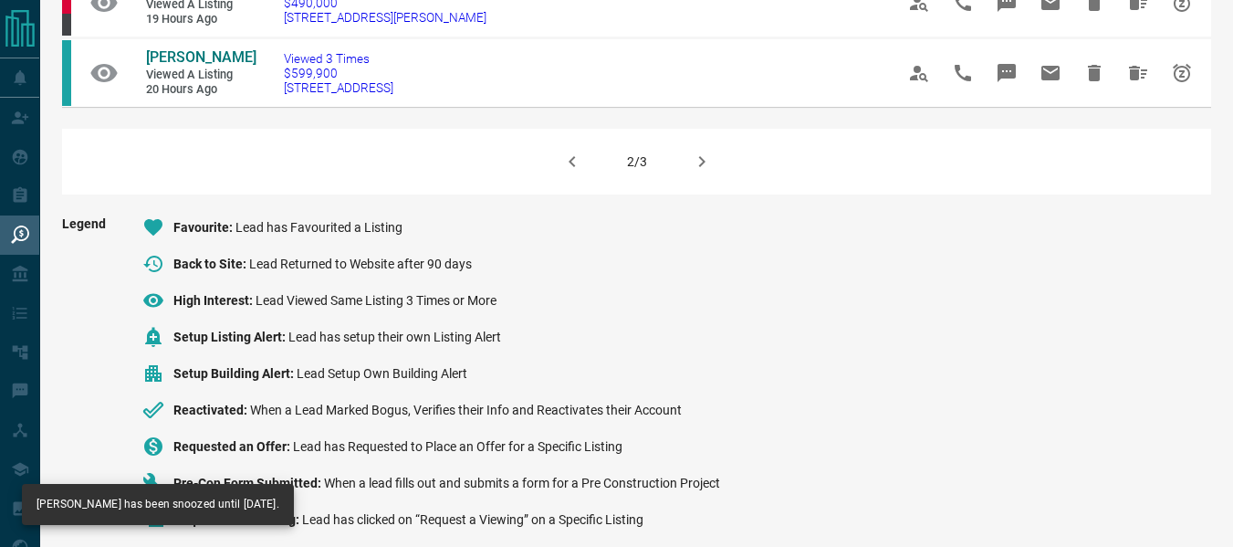
scroll to position [1430, 0]
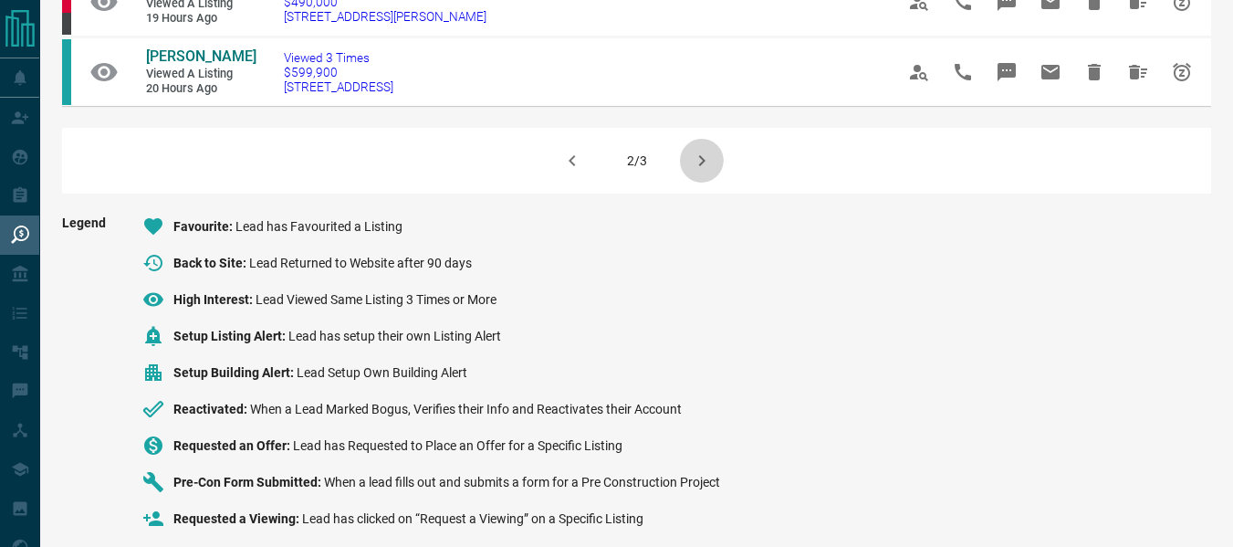
click at [697, 172] on icon "button" at bounding box center [702, 161] width 22 height 22
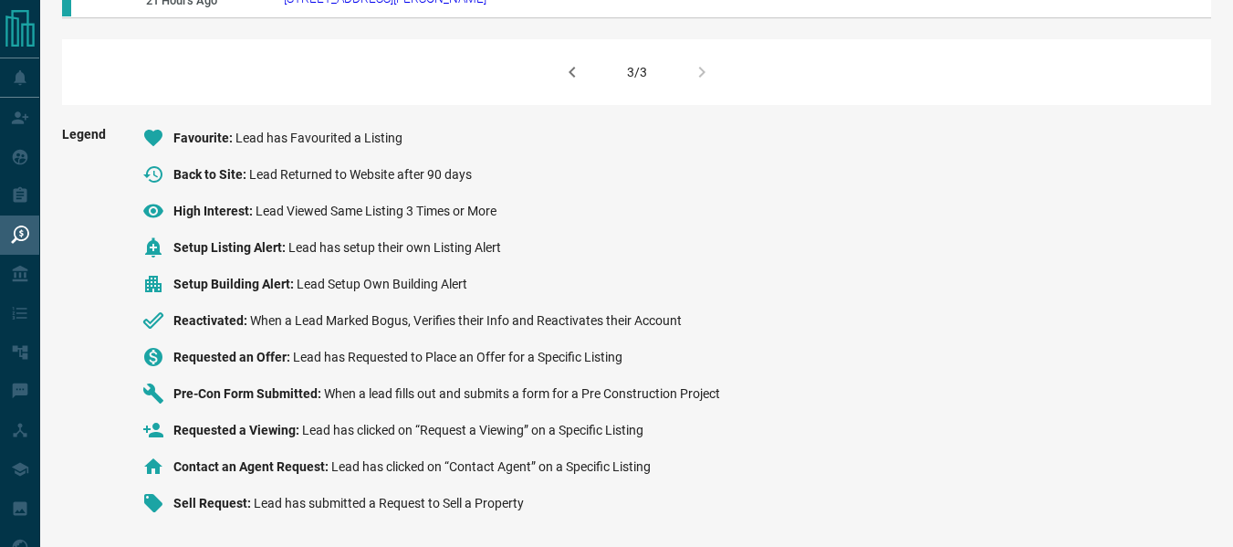
scroll to position [0, 0]
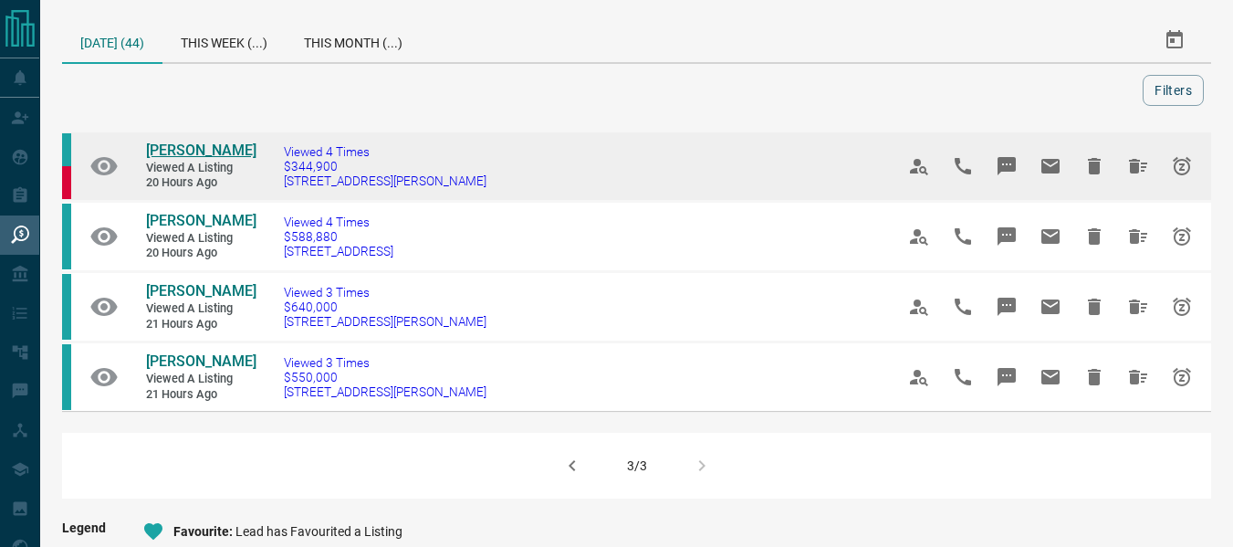
click at [209, 152] on span "[PERSON_NAME]" at bounding box center [201, 149] width 110 height 17
click at [1184, 153] on button "Snooze" at bounding box center [1182, 166] width 44 height 44
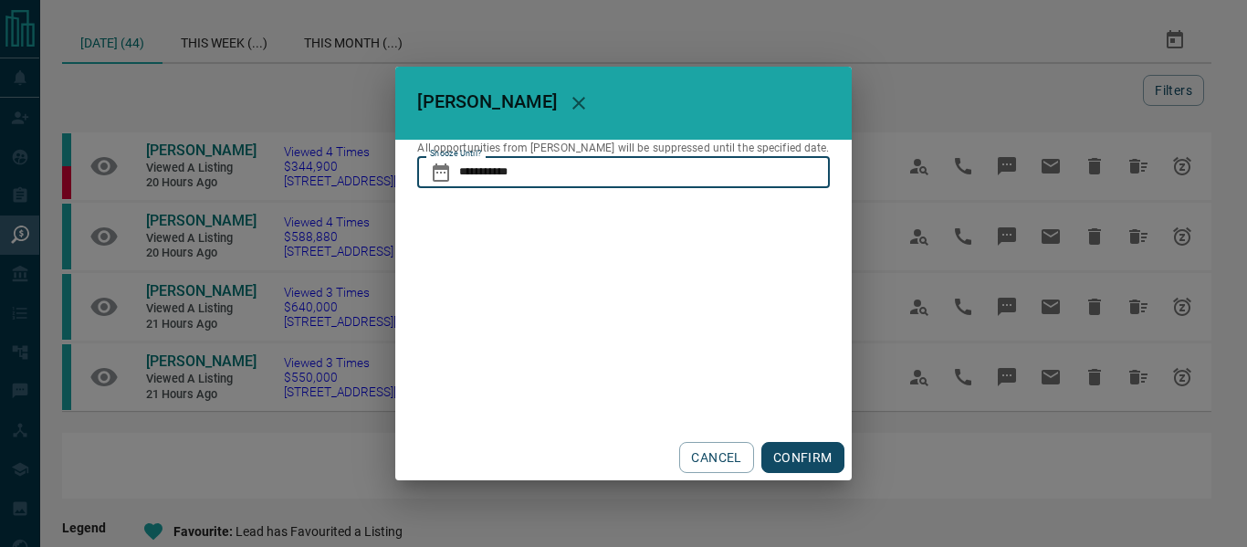
click at [701, 168] on input "**********" at bounding box center [644, 171] width 370 height 31
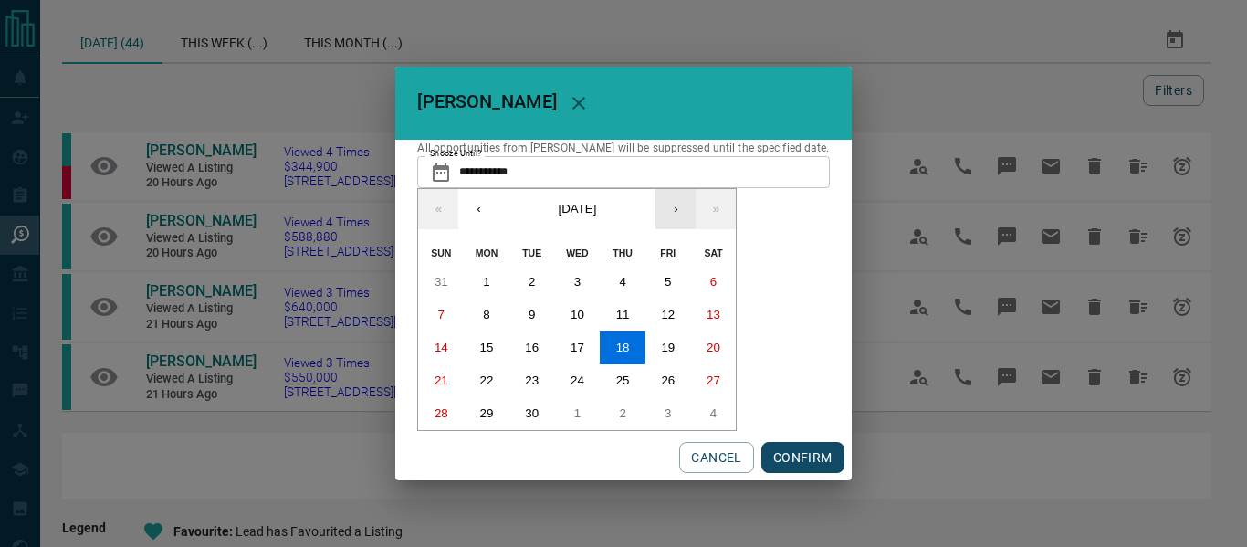
click at [681, 218] on button "›" at bounding box center [675, 209] width 40 height 40
click at [685, 207] on button "›" at bounding box center [675, 209] width 40 height 40
click at [619, 350] on button "18" at bounding box center [623, 347] width 46 height 33
type input "**********"
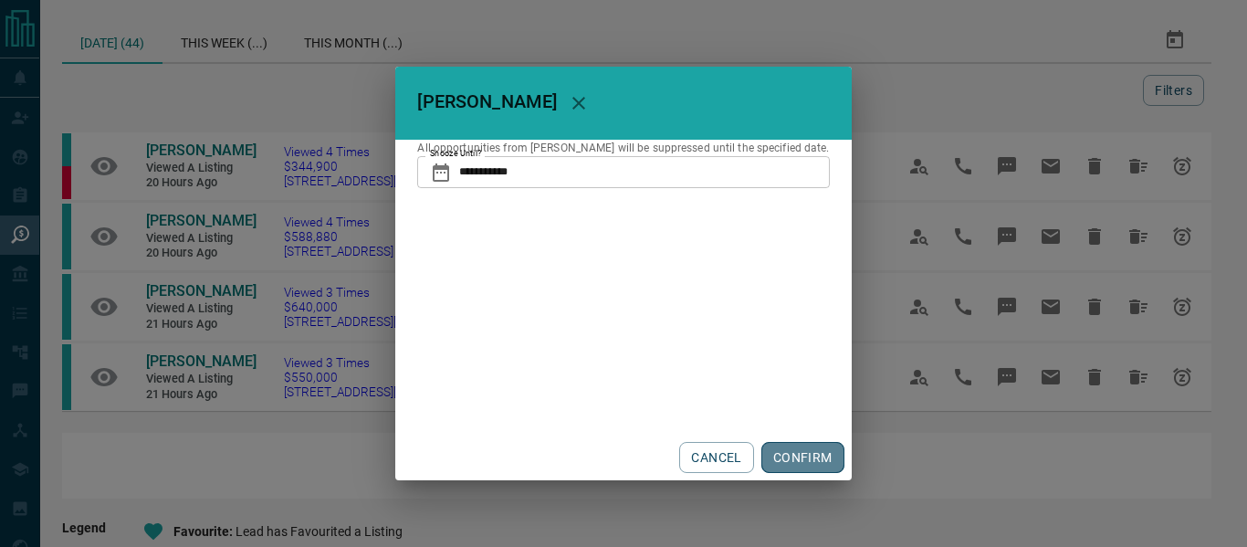
click at [788, 459] on button "CONFIRM" at bounding box center [802, 457] width 83 height 31
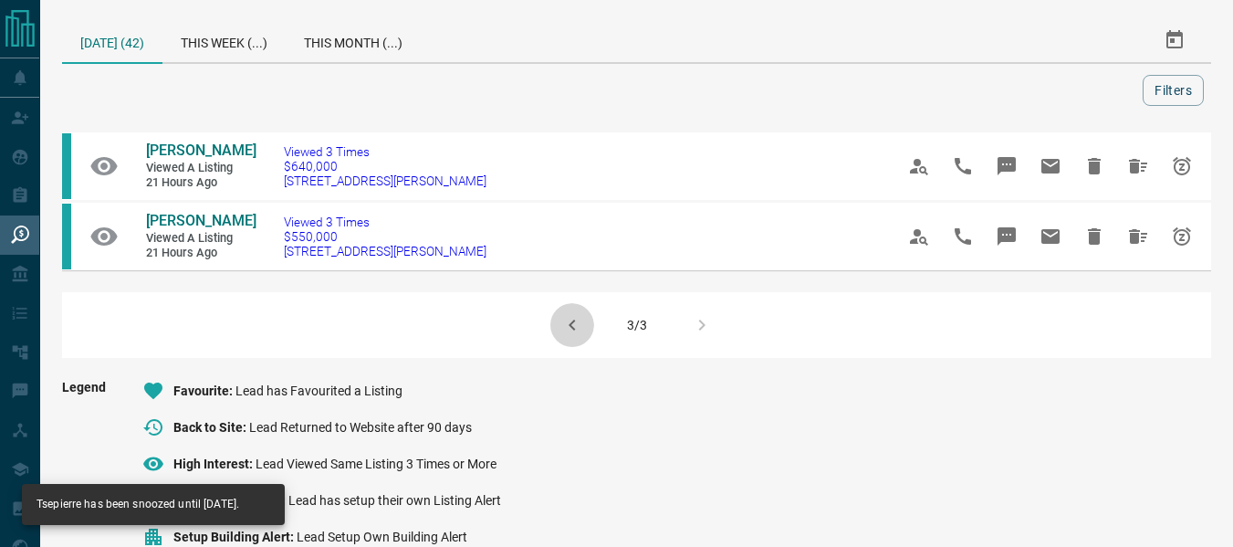
click at [571, 347] on button "button" at bounding box center [572, 325] width 44 height 44
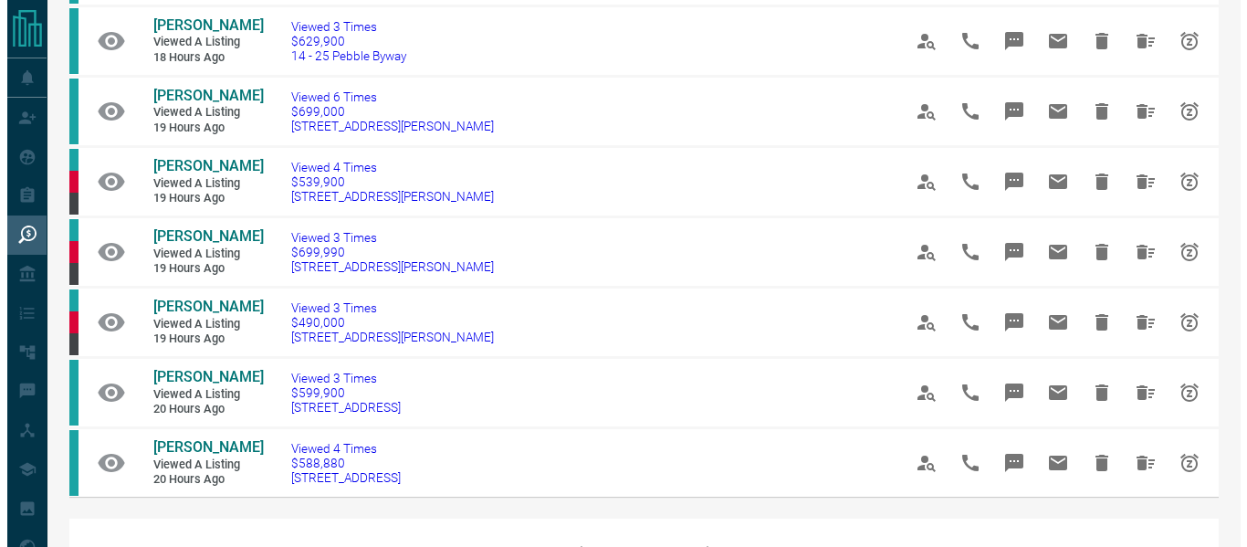
scroll to position [1040, 0]
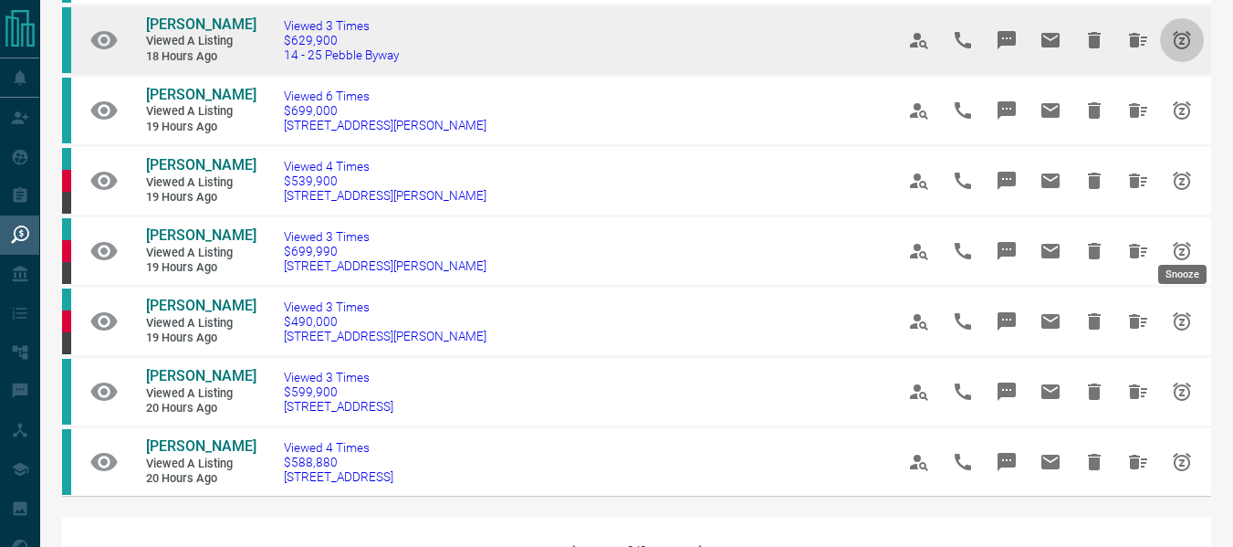
click at [1192, 51] on icon "Snooze" at bounding box center [1182, 40] width 22 height 22
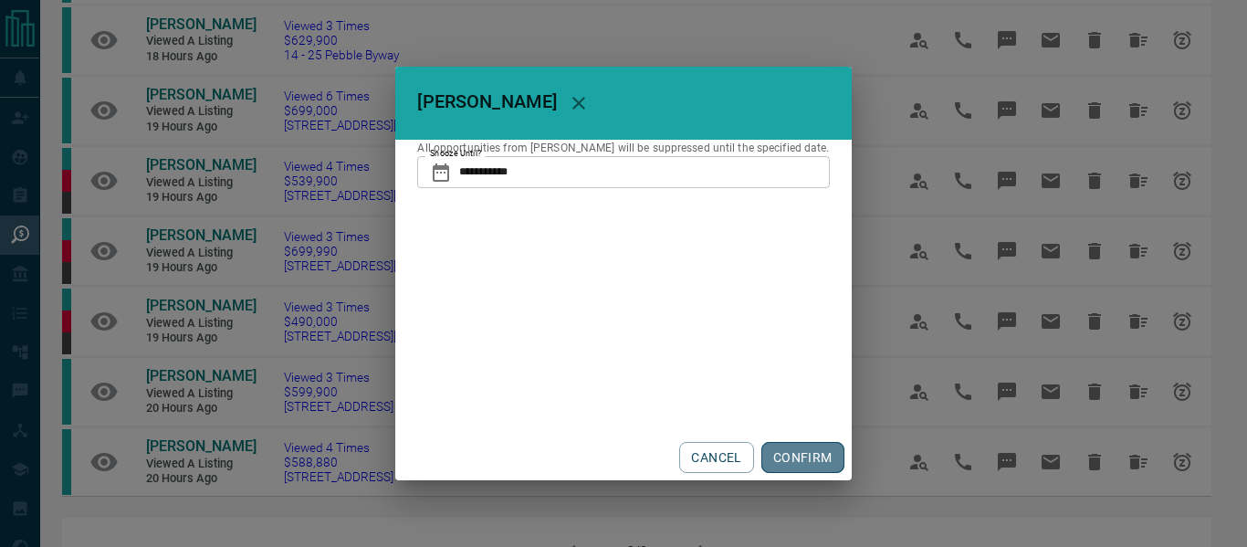
click at [805, 460] on button "CONFIRM" at bounding box center [802, 457] width 83 height 31
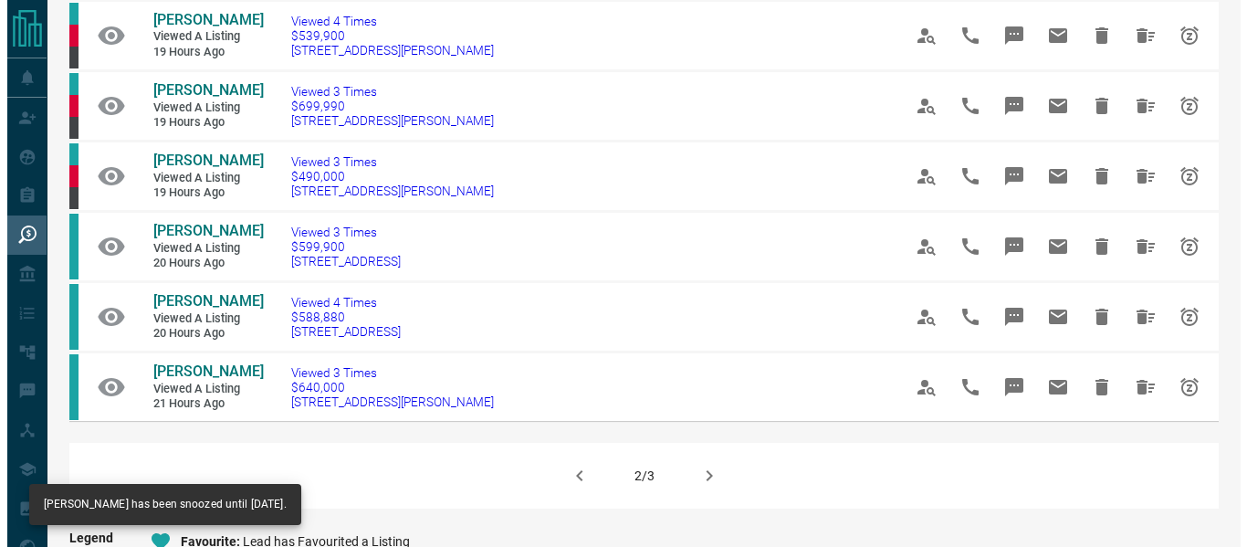
scroll to position [1140, 0]
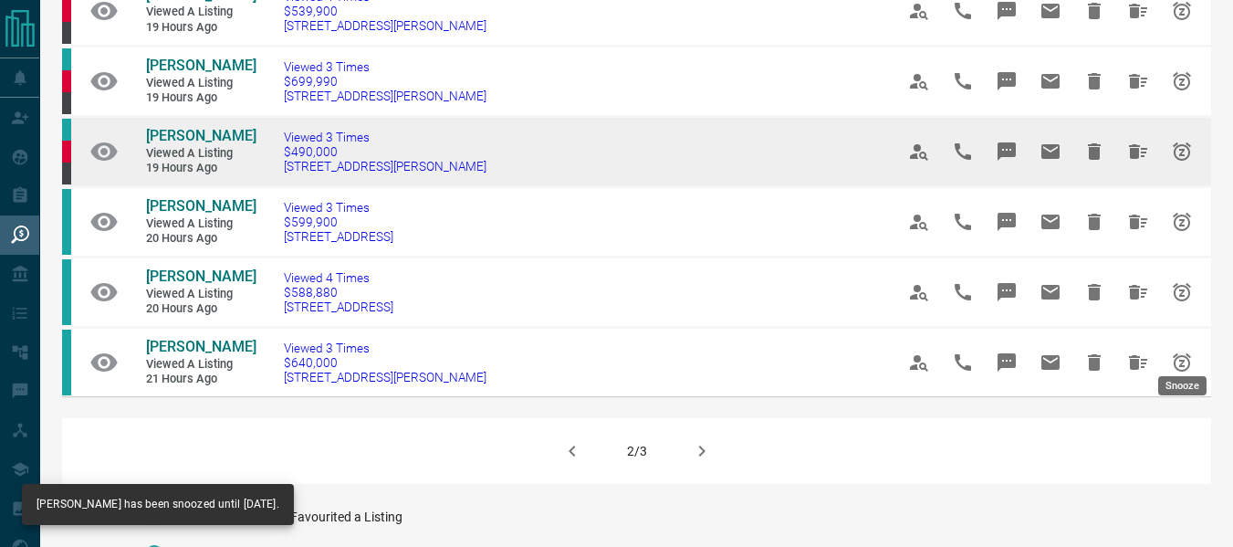
click at [1184, 162] on icon "Snooze" at bounding box center [1182, 152] width 22 height 22
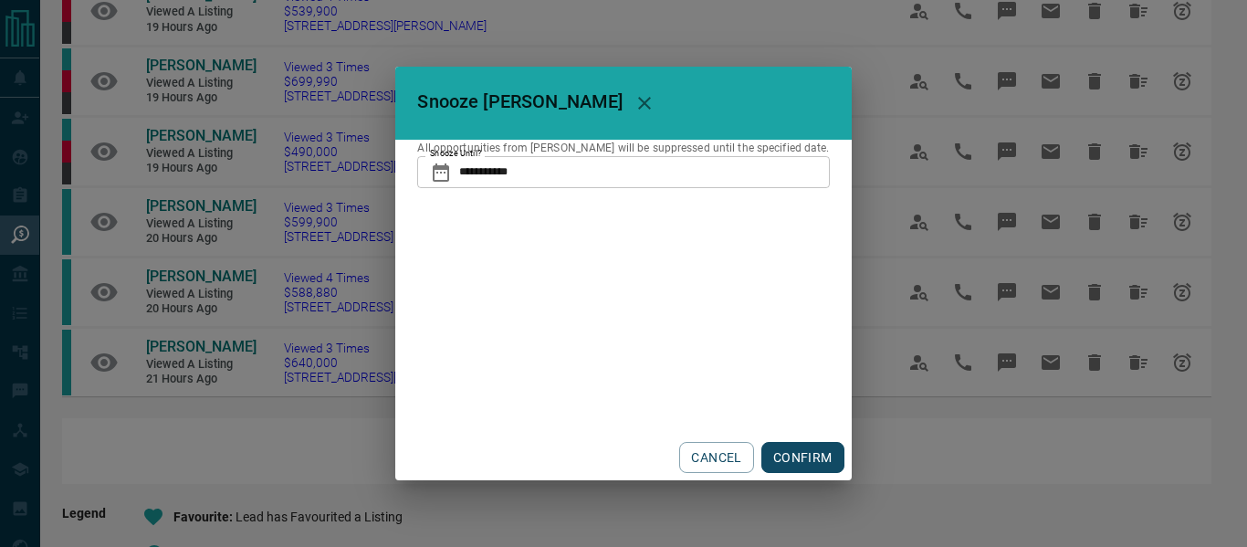
click at [782, 455] on button "CONFIRM" at bounding box center [802, 457] width 83 height 31
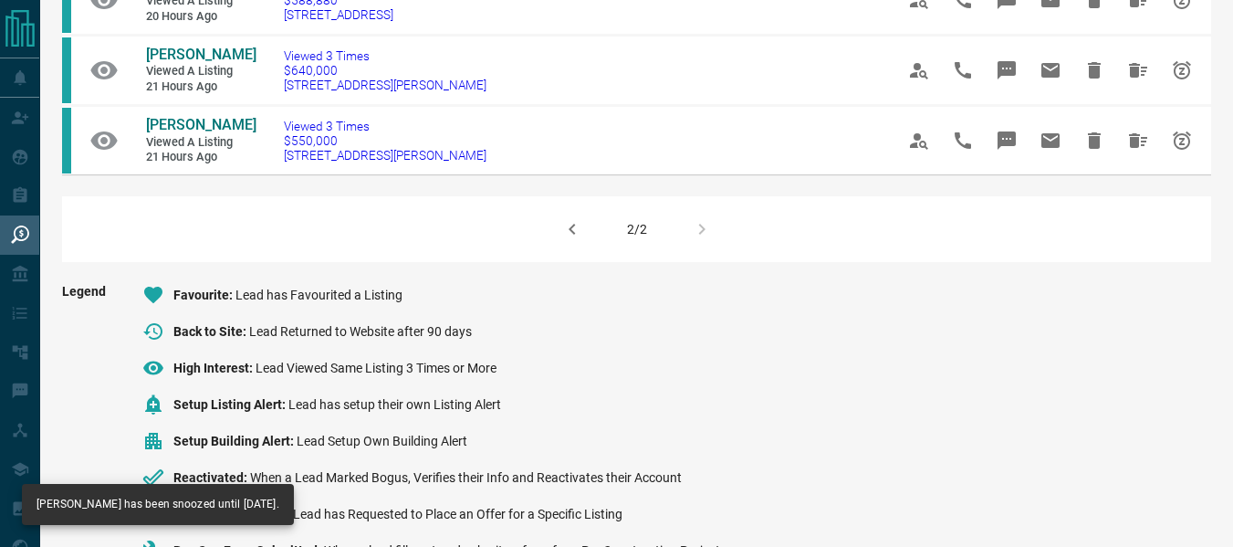
scroll to position [1092, 0]
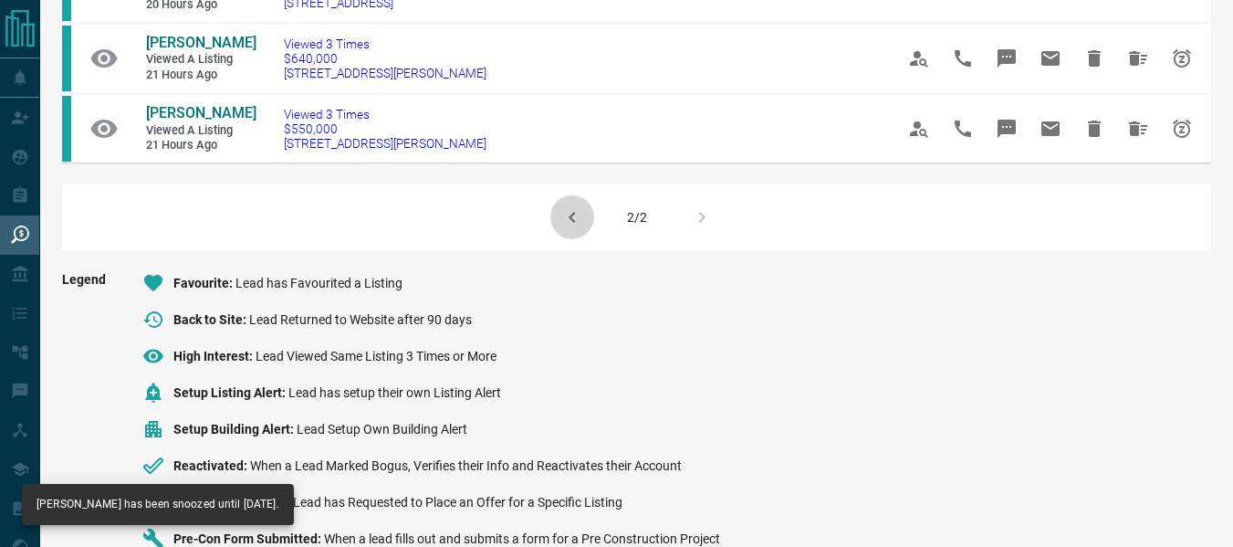
click at [573, 223] on icon "button" at bounding box center [572, 217] width 6 height 11
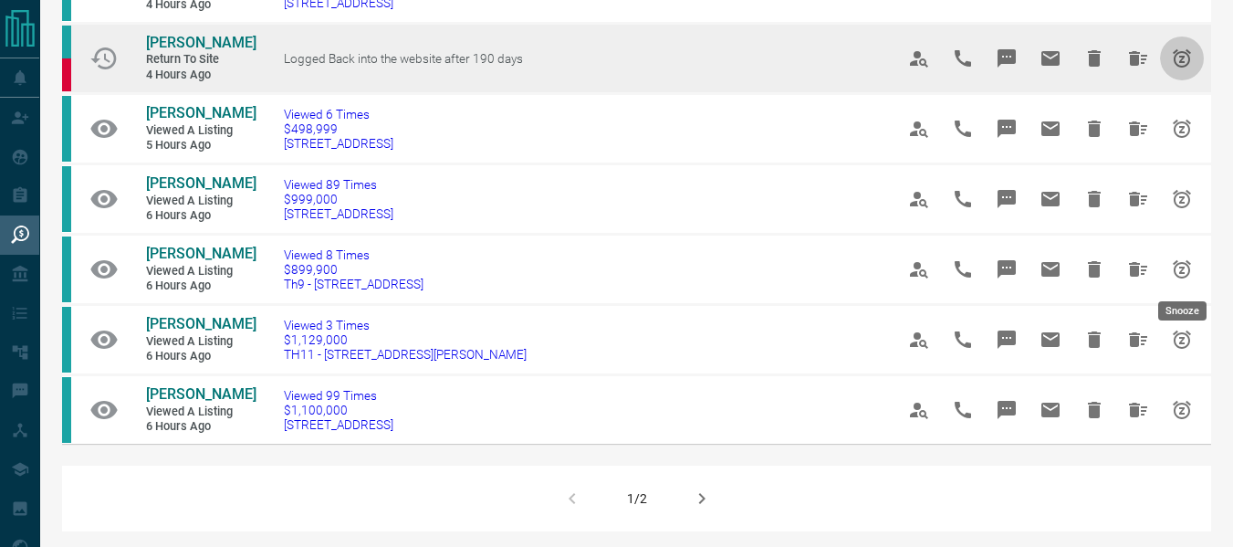
click at [1192, 69] on icon "Snooze" at bounding box center [1182, 58] width 22 height 22
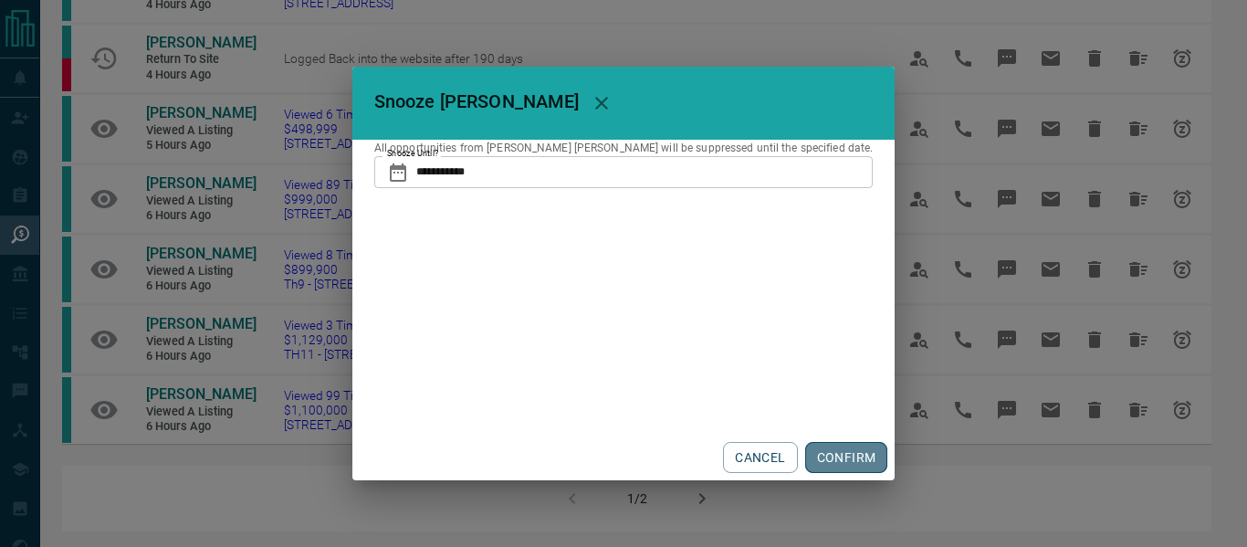
click at [818, 455] on button "CONFIRM" at bounding box center [846, 457] width 83 height 31
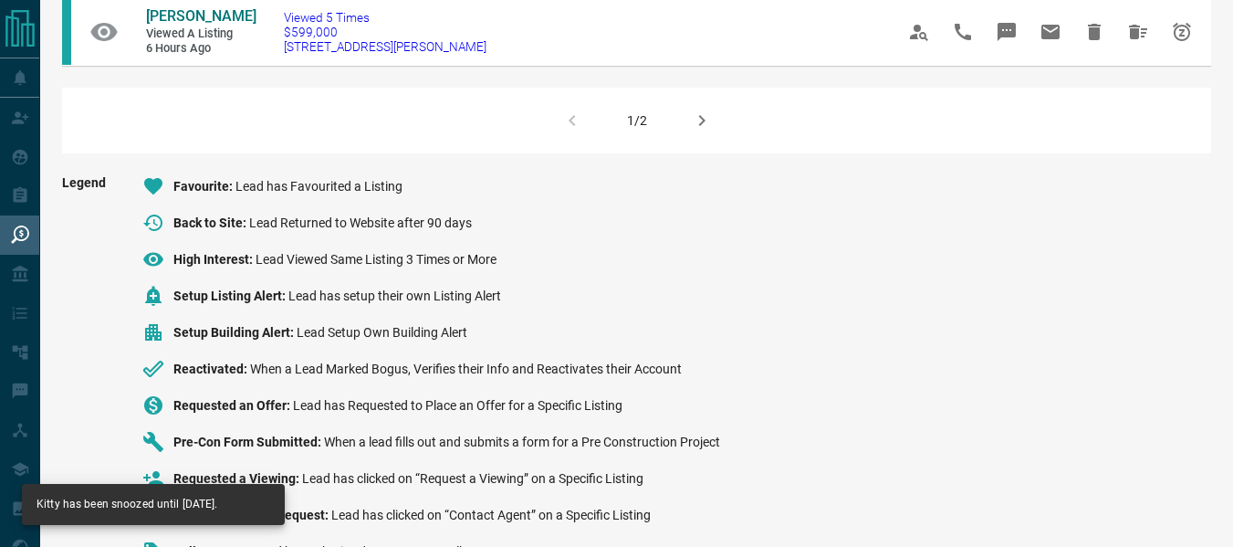
scroll to position [1471, 0]
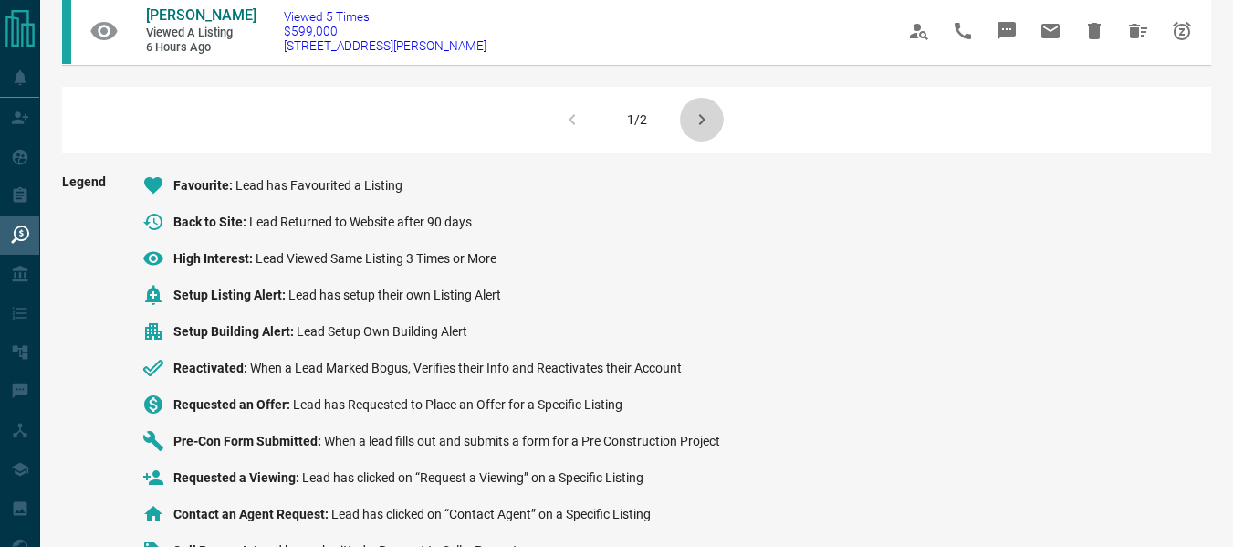
click at [705, 141] on button "button" at bounding box center [702, 120] width 44 height 44
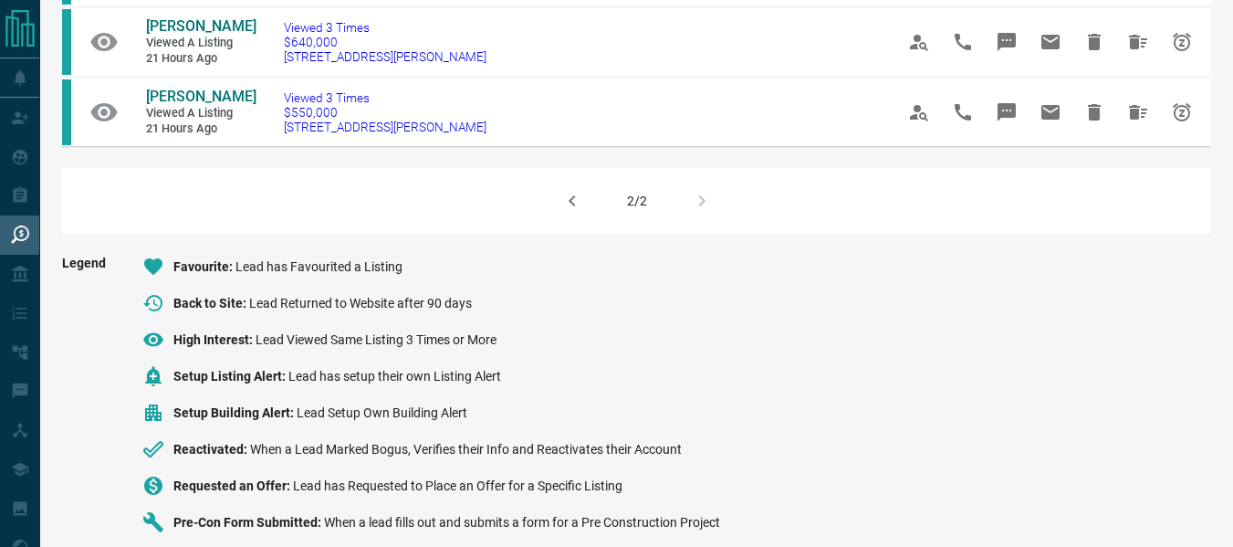
scroll to position [1038, 0]
click at [575, 213] on icon "button" at bounding box center [572, 202] width 22 height 22
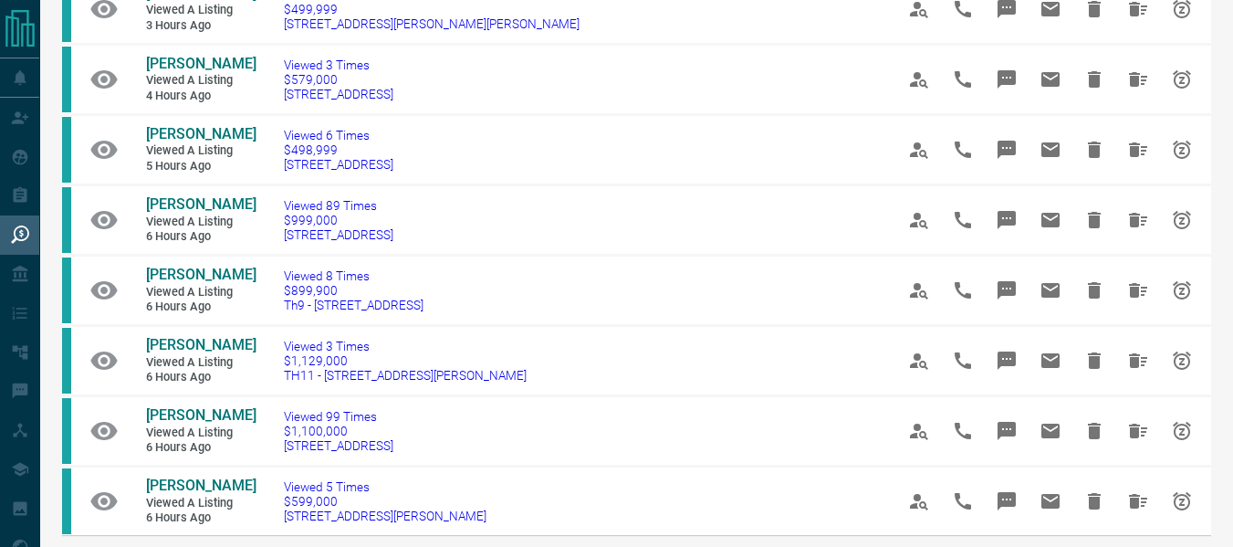
scroll to position [1002, 0]
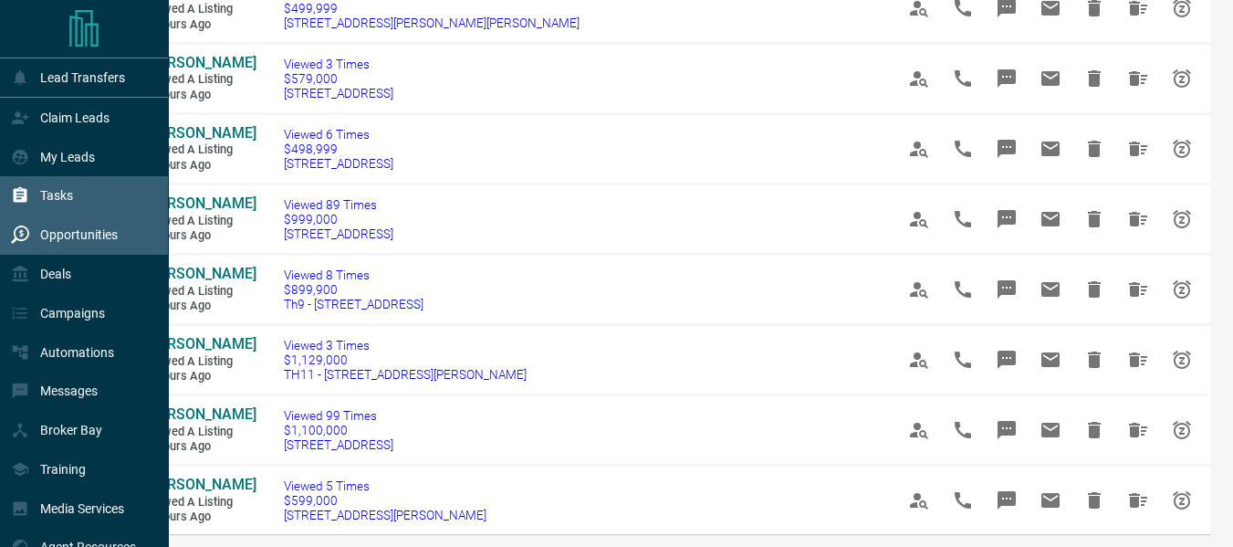
click at [41, 201] on p "Tasks" at bounding box center [56, 195] width 33 height 15
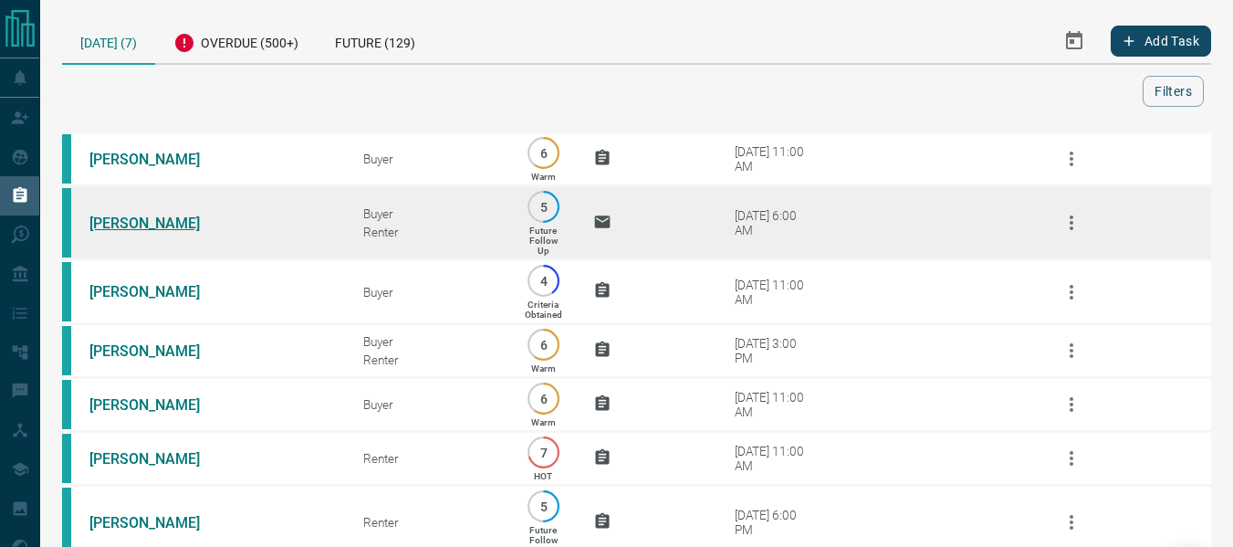
click at [117, 225] on link "[PERSON_NAME]" at bounding box center [157, 222] width 137 height 17
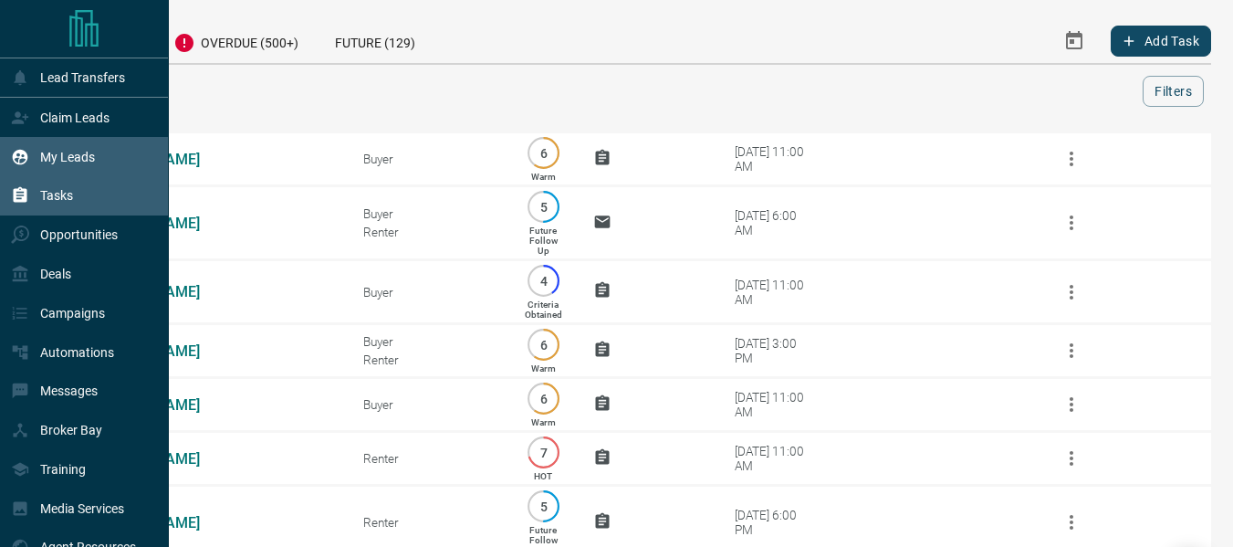
click at [73, 157] on p "My Leads" at bounding box center [67, 157] width 55 height 15
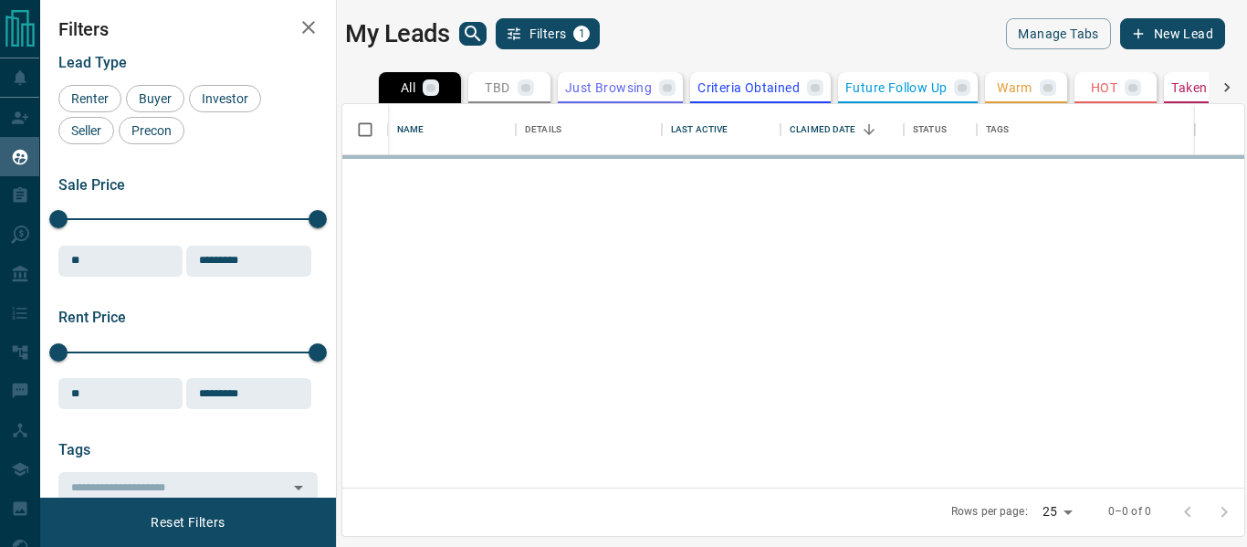
scroll to position [370, 888]
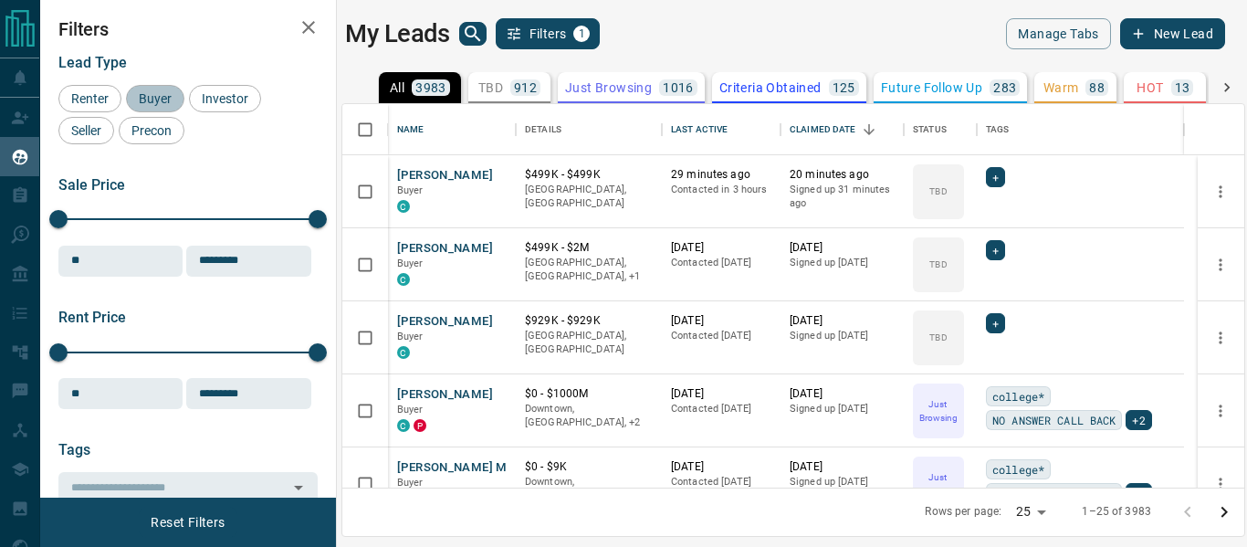
click at [161, 91] on span "Buyer" at bounding box center [155, 98] width 46 height 15
click at [232, 96] on span "Investor" at bounding box center [224, 98] width 59 height 15
click at [82, 131] on span "Seller" at bounding box center [86, 130] width 43 height 15
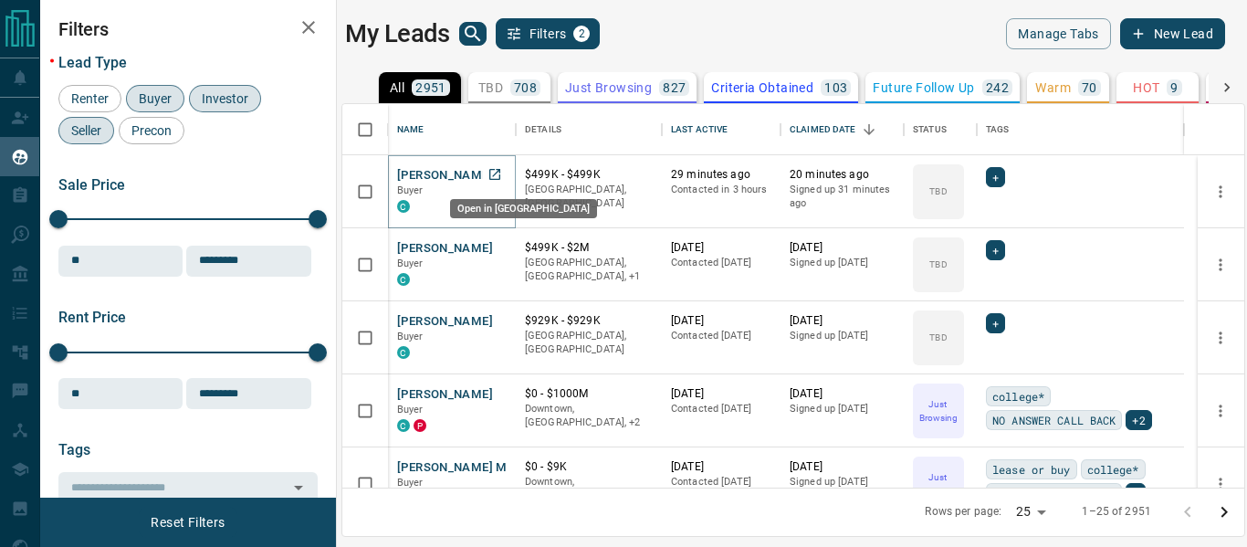
click at [495, 172] on icon "Open in New Tab" at bounding box center [494, 174] width 15 height 15
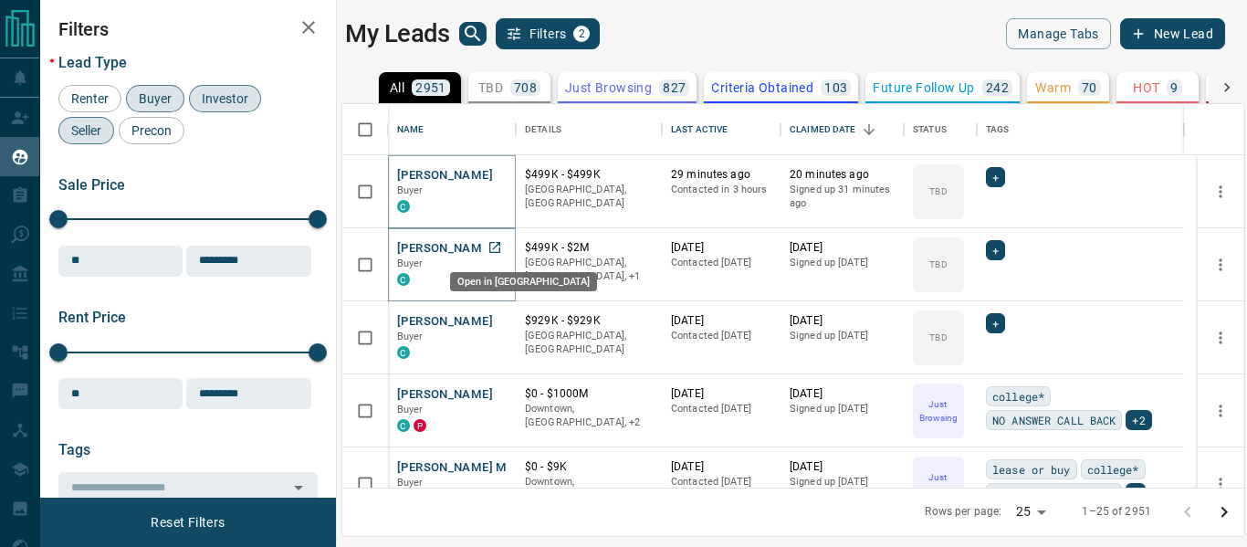
click at [496, 244] on icon "Open in New Tab" at bounding box center [494, 247] width 15 height 15
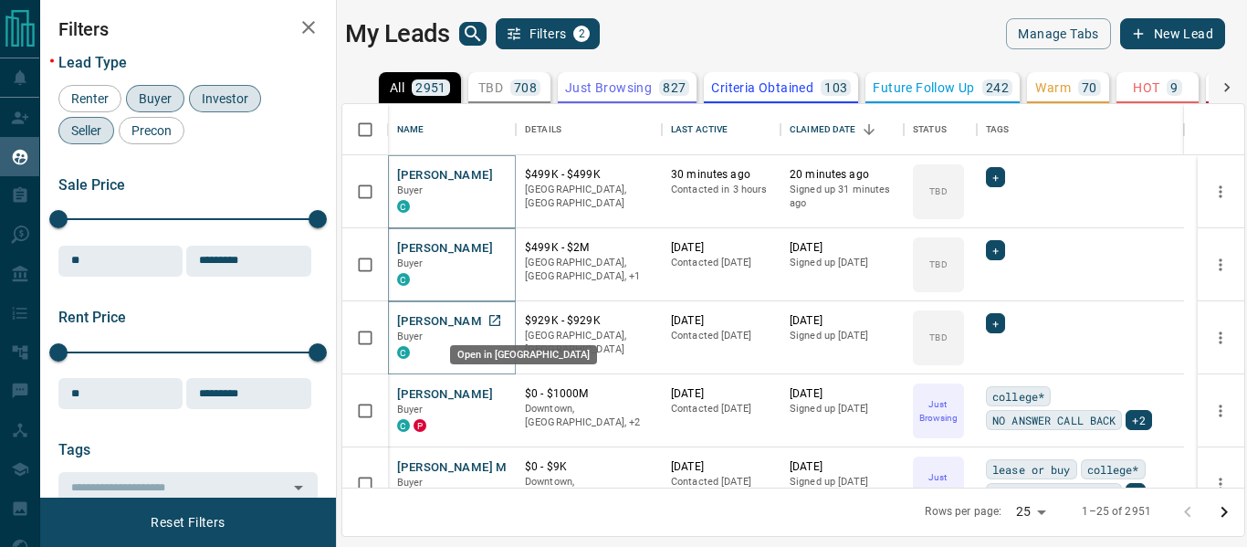
click at [496, 326] on icon "Open in New Tab" at bounding box center [494, 320] width 15 height 15
click at [739, 132] on icon "Sort" at bounding box center [740, 129] width 11 height 11
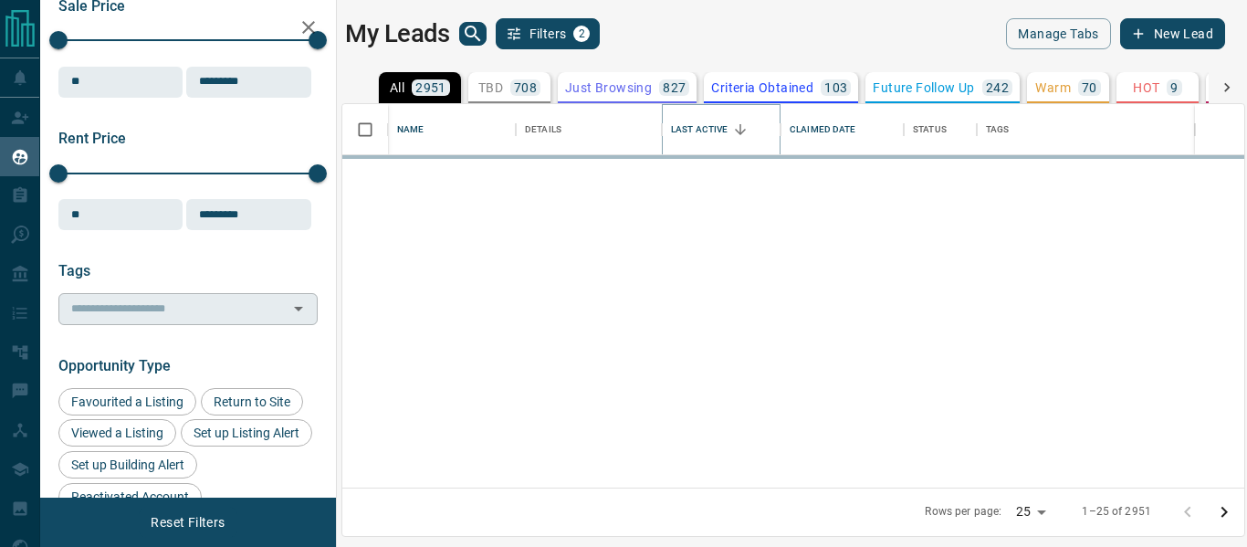
scroll to position [180, 0]
click at [138, 315] on input "text" at bounding box center [173, 308] width 218 height 20
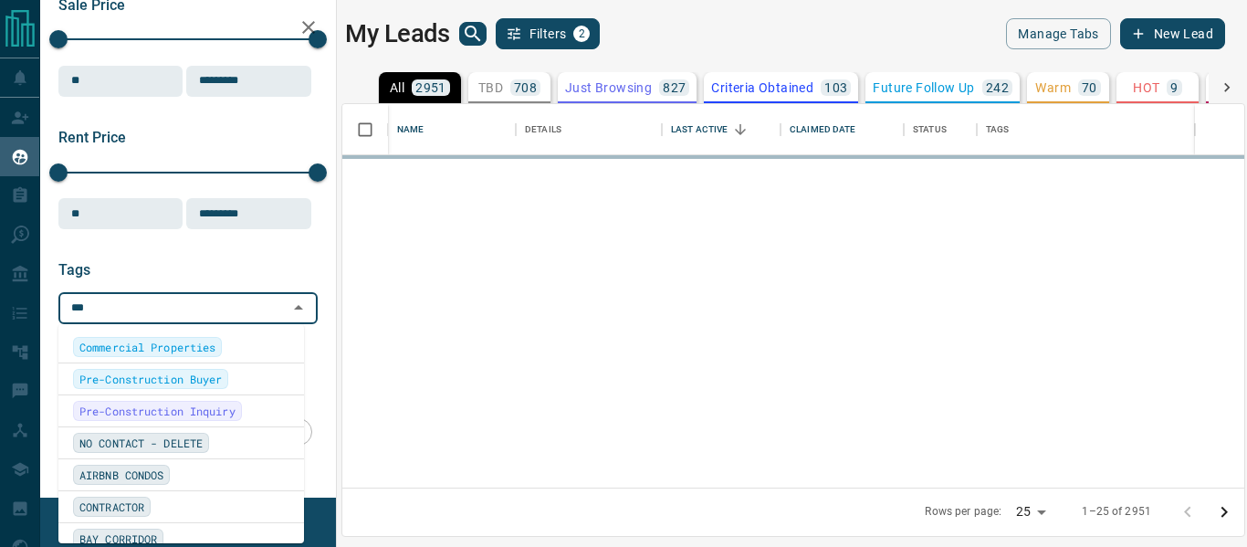
type input "****"
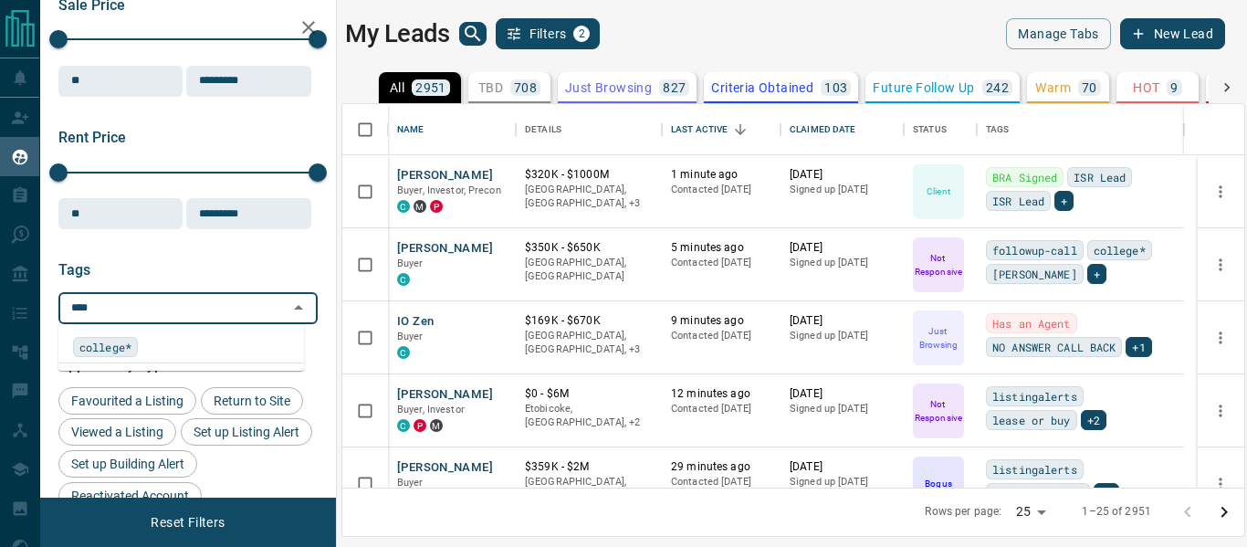
click at [120, 352] on span "college*" at bounding box center [105, 347] width 52 height 18
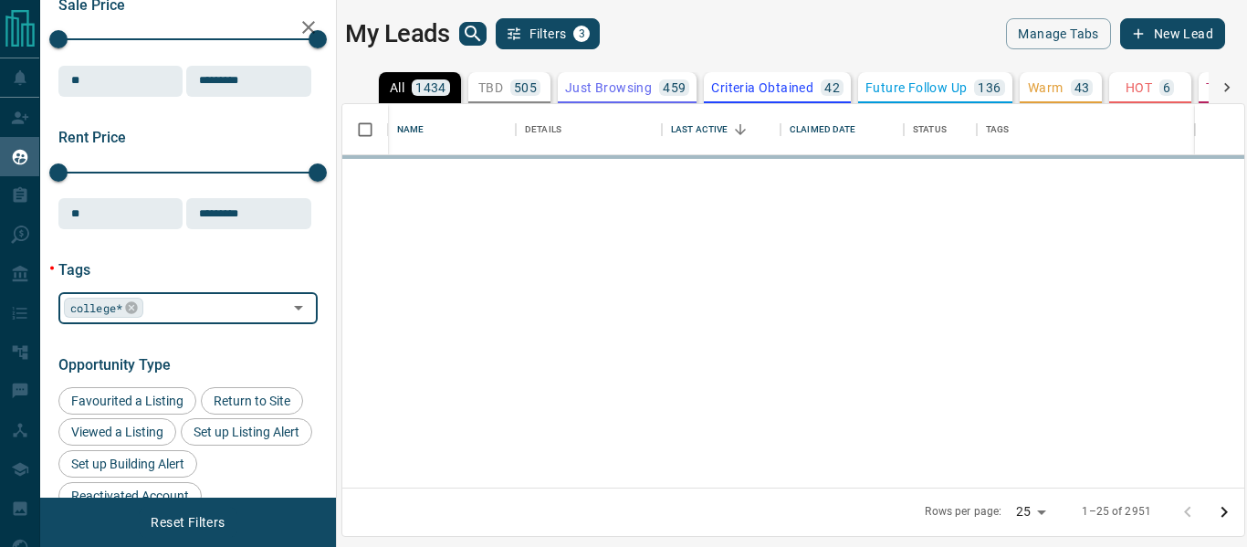
click at [682, 21] on div "My Leads Filters 3" at bounding box center [565, 33] width 440 height 31
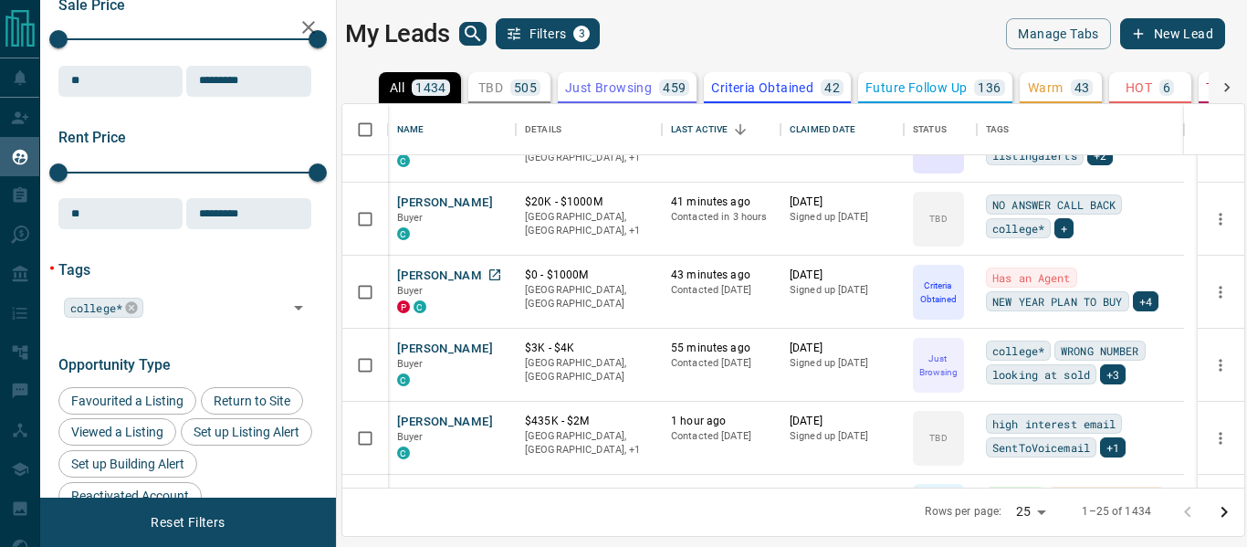
scroll to position [267, 0]
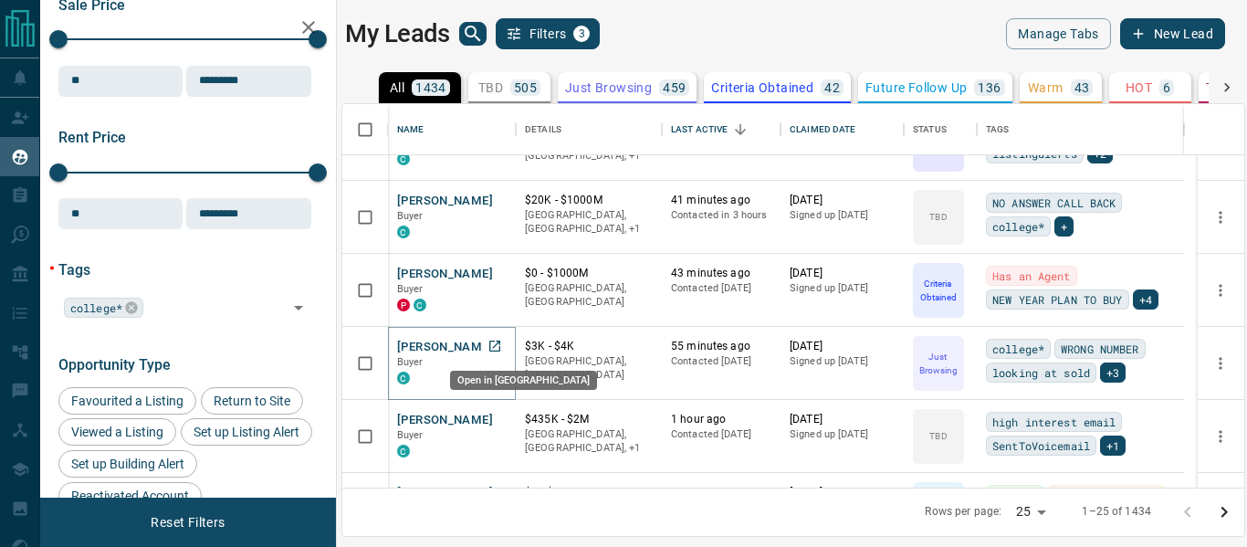
click at [493, 347] on icon "Open in New Tab" at bounding box center [494, 345] width 11 height 11
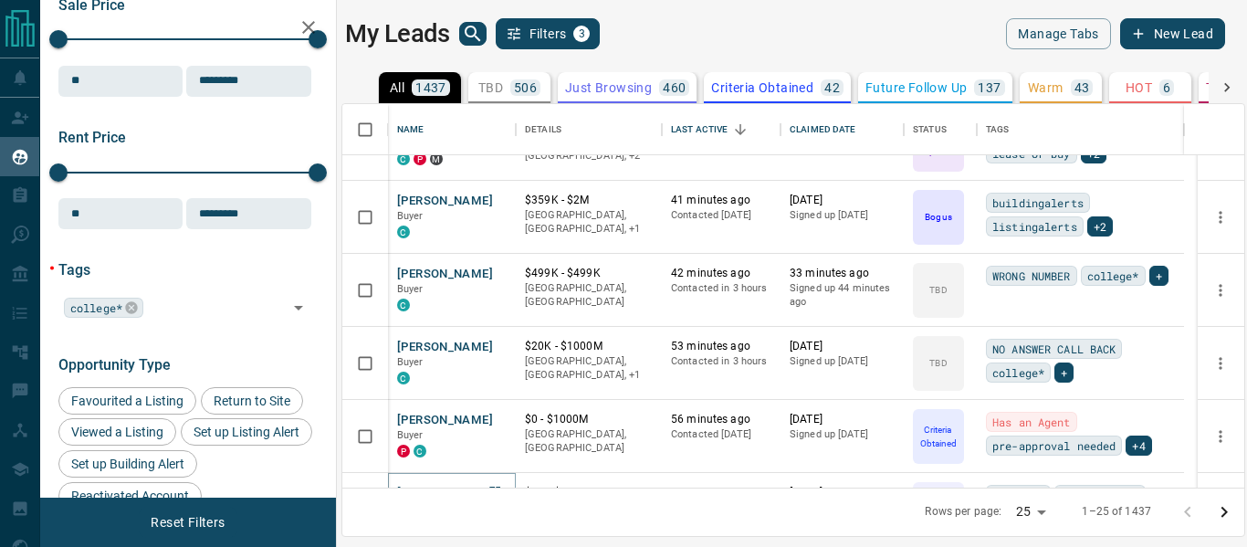
scroll to position [437, 0]
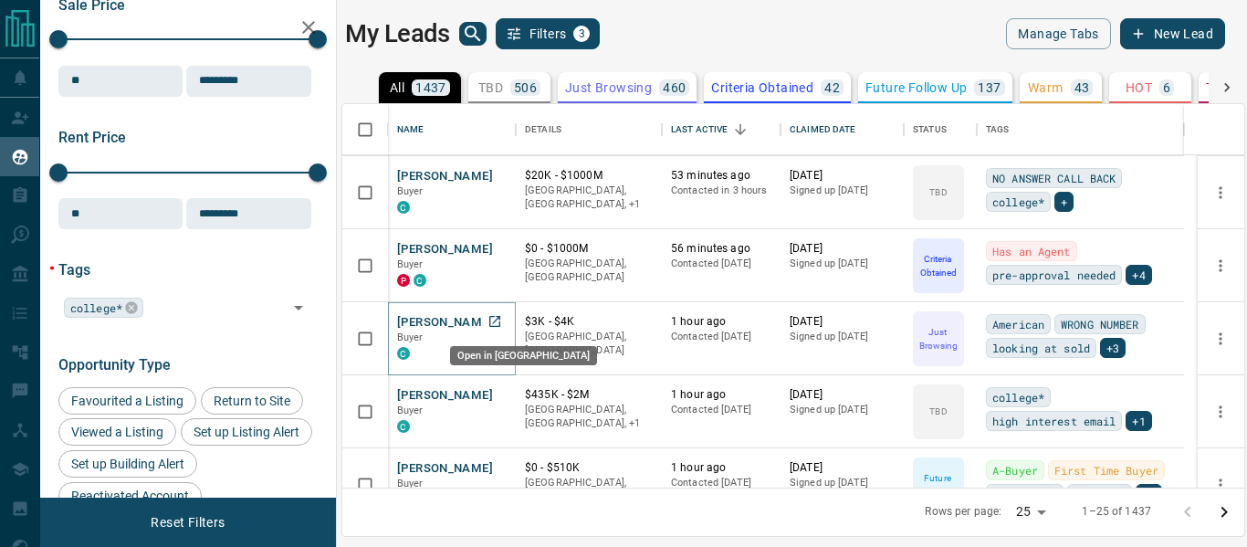
click at [495, 320] on icon "Open in New Tab" at bounding box center [494, 321] width 11 height 11
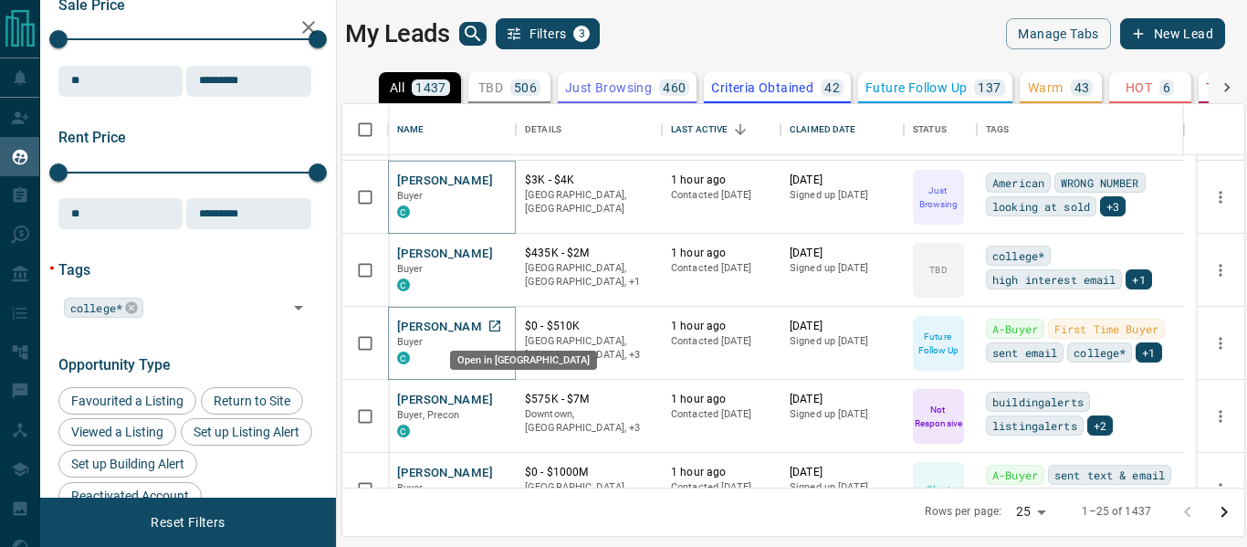
click at [500, 326] on icon "Open in New Tab" at bounding box center [494, 325] width 11 height 11
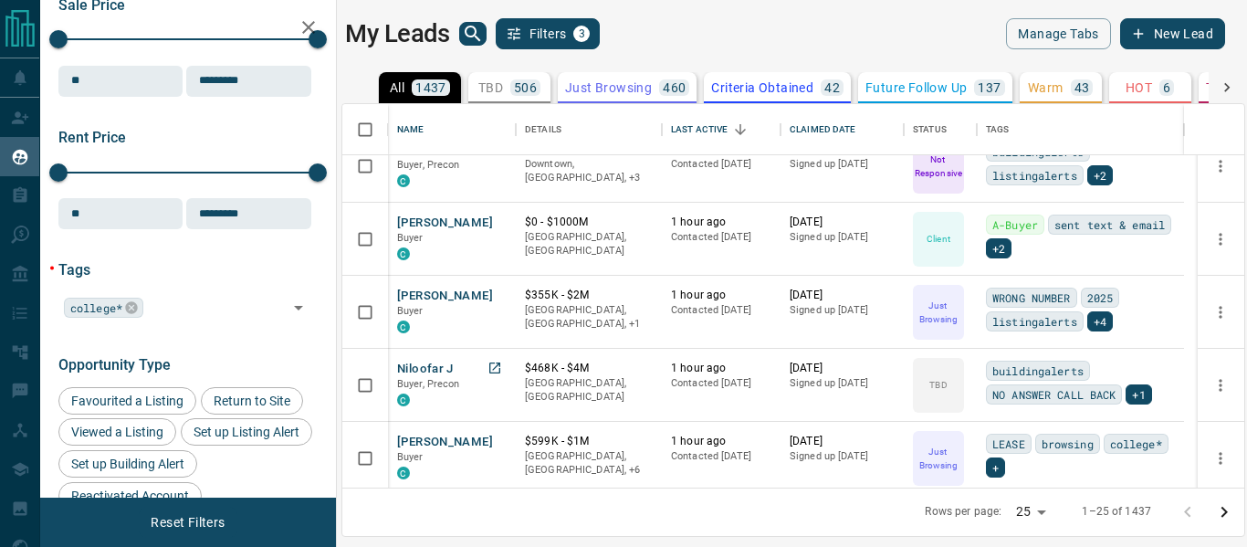
scroll to position [830, 0]
click at [492, 360] on icon "Open in New Tab" at bounding box center [494, 367] width 15 height 15
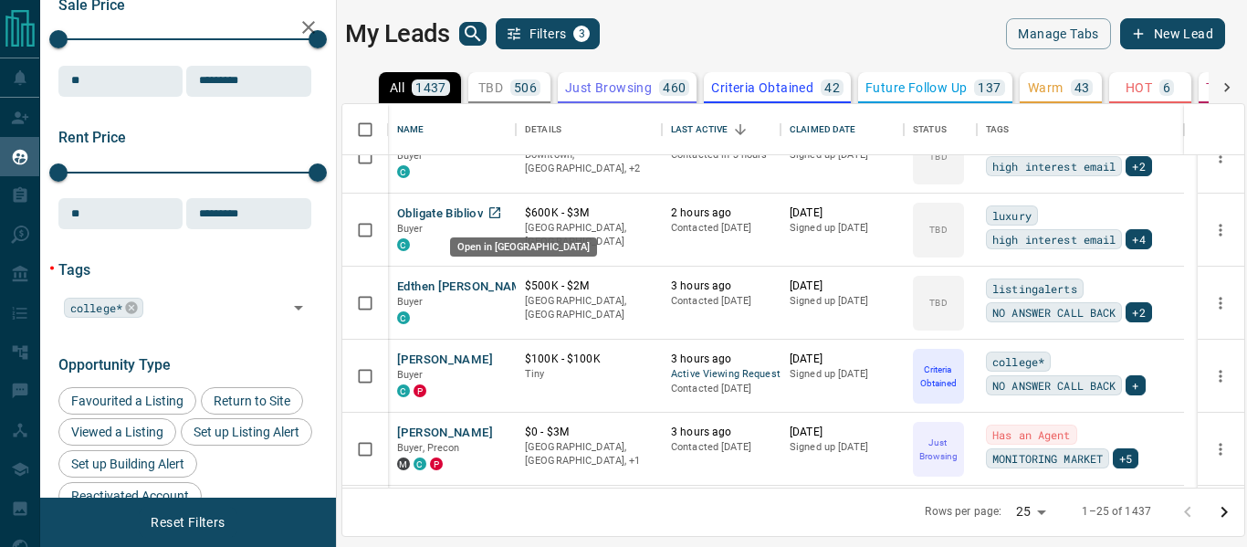
scroll to position [1352, 0]
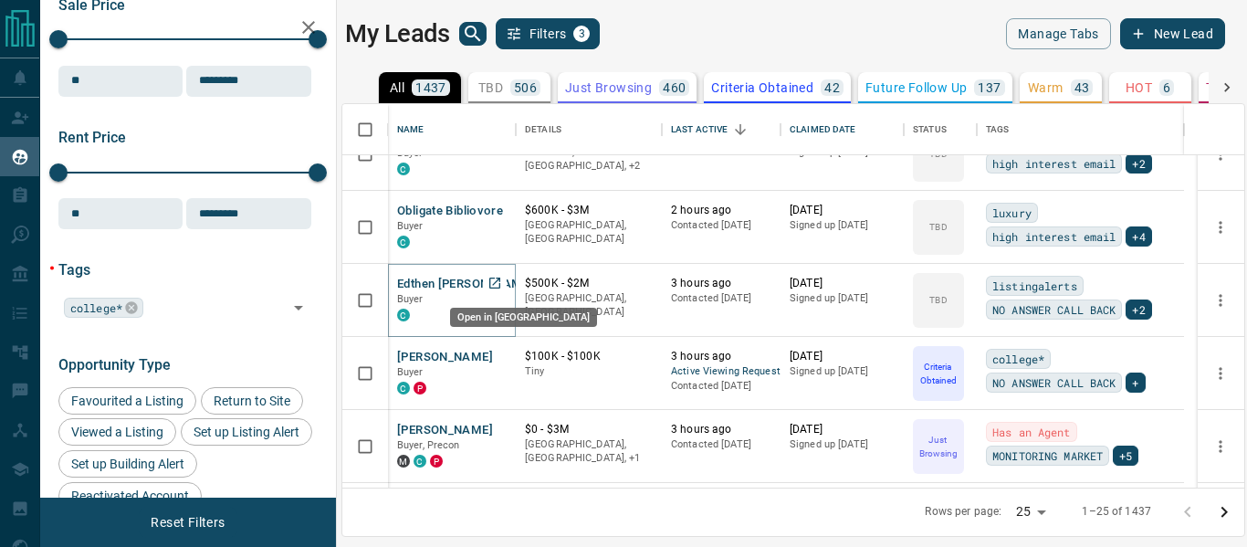
click at [497, 281] on icon "Open in New Tab" at bounding box center [494, 283] width 15 height 15
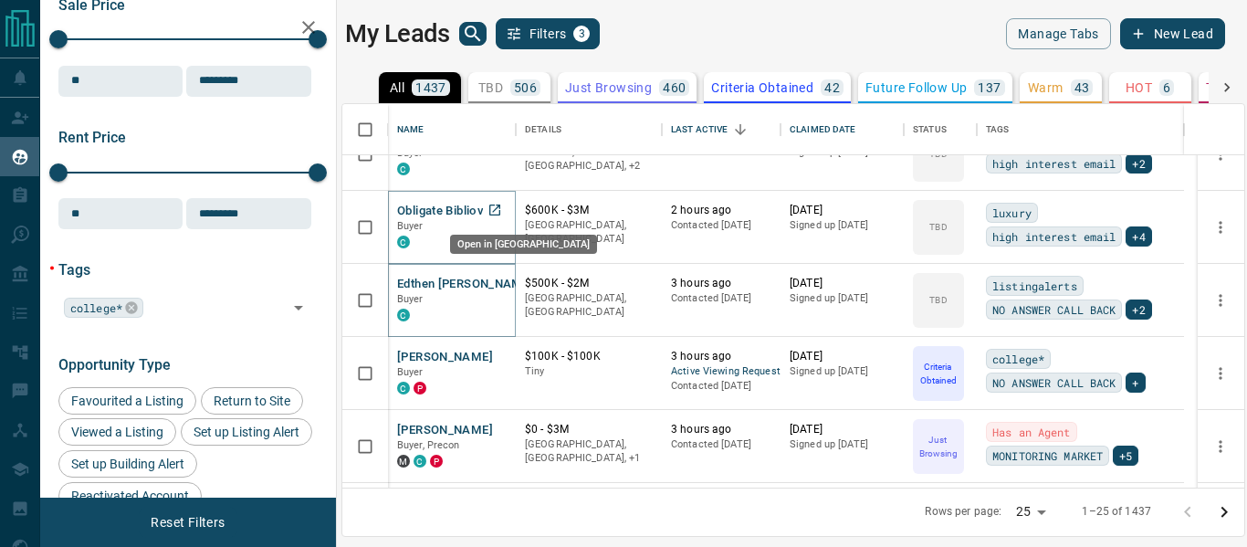
click at [492, 206] on icon "Open in New Tab" at bounding box center [494, 210] width 15 height 15
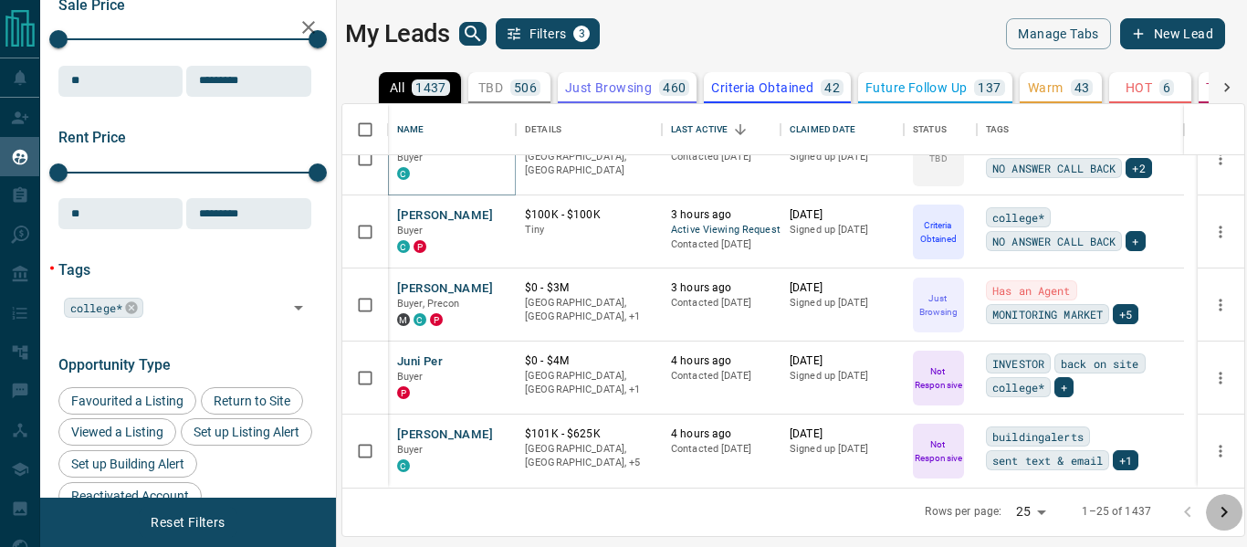
click at [1214, 504] on icon "Go to next page" at bounding box center [1224, 512] width 22 height 22
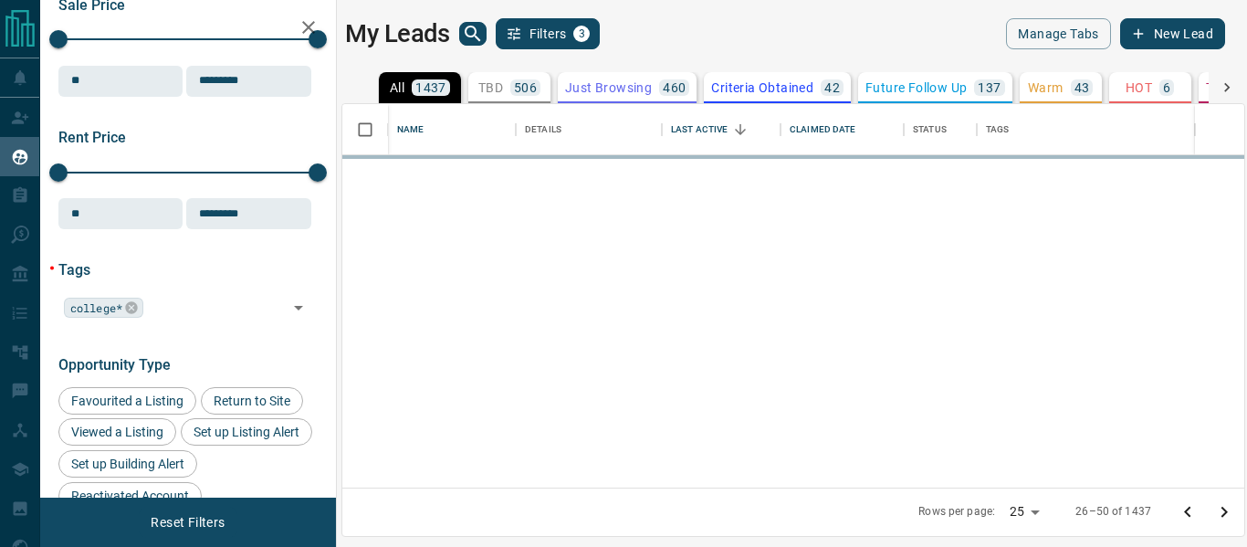
scroll to position [0, 0]
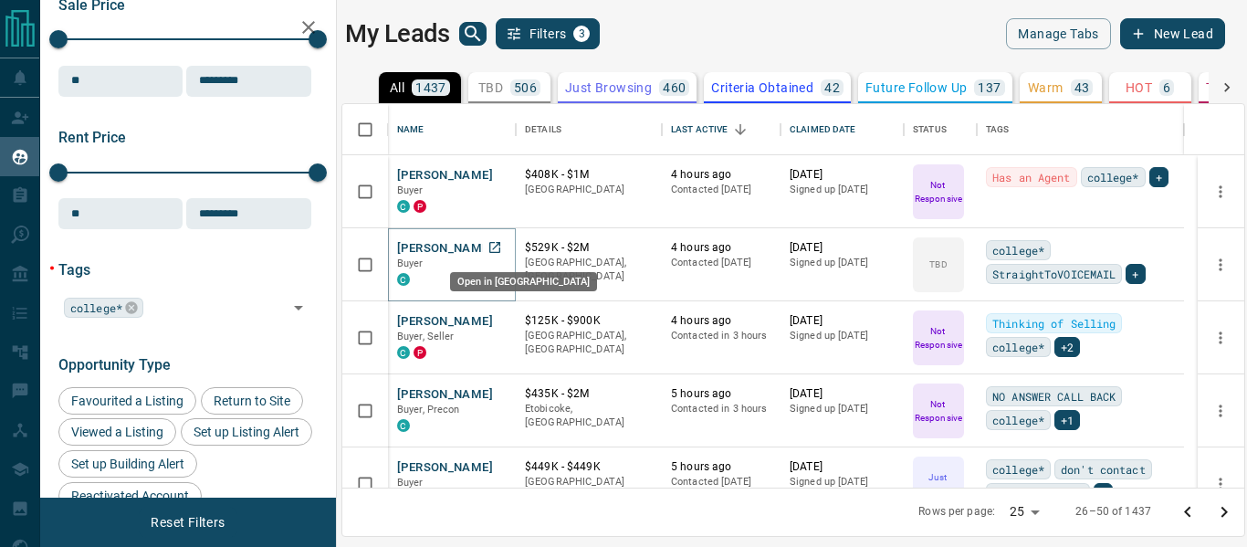
click at [497, 250] on icon "Open in New Tab" at bounding box center [494, 247] width 15 height 15
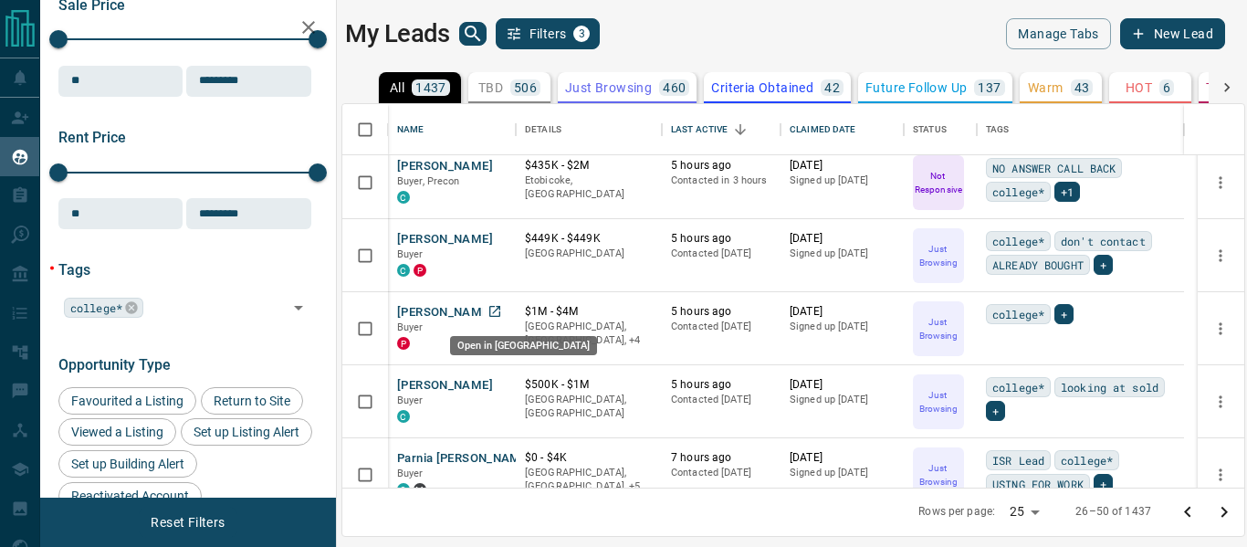
scroll to position [229, 0]
click at [492, 307] on icon "Open in New Tab" at bounding box center [494, 310] width 15 height 15
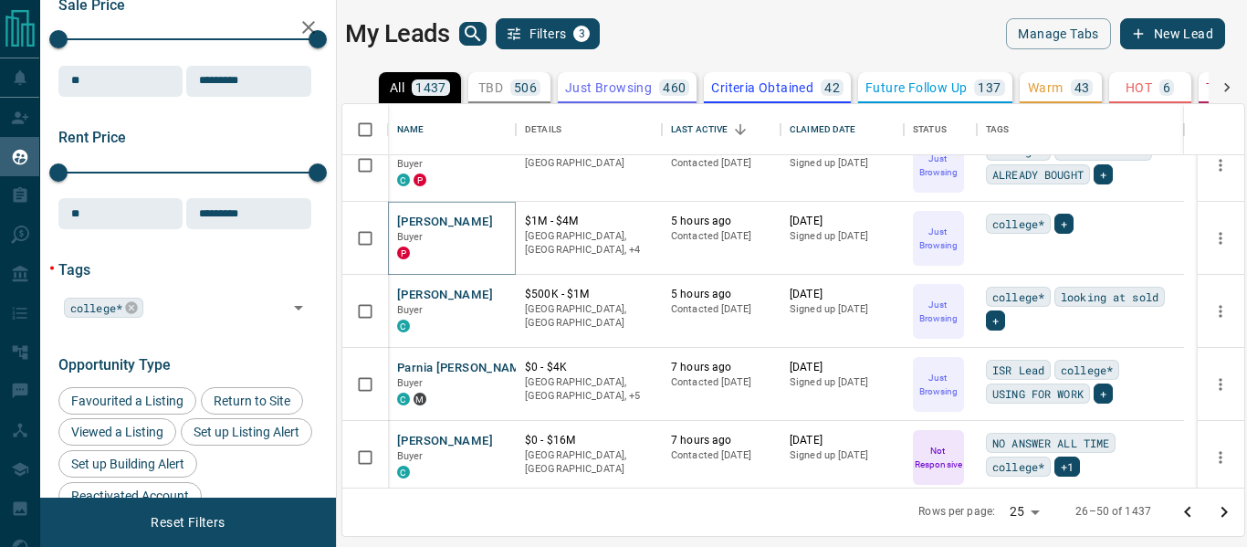
scroll to position [333, 0]
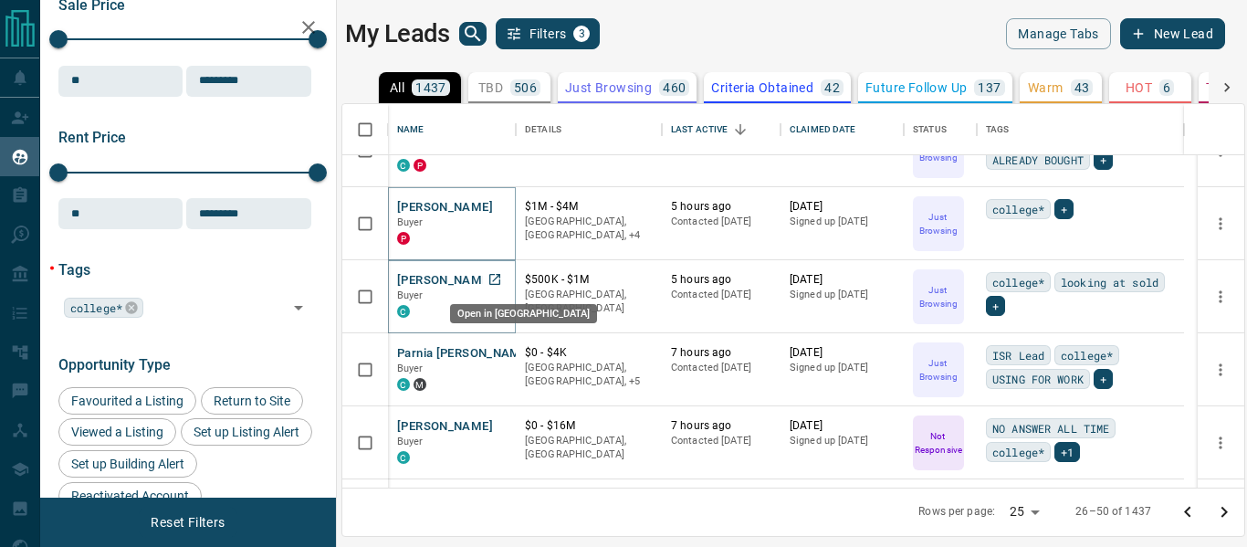
click at [496, 282] on icon "Open in New Tab" at bounding box center [494, 279] width 15 height 15
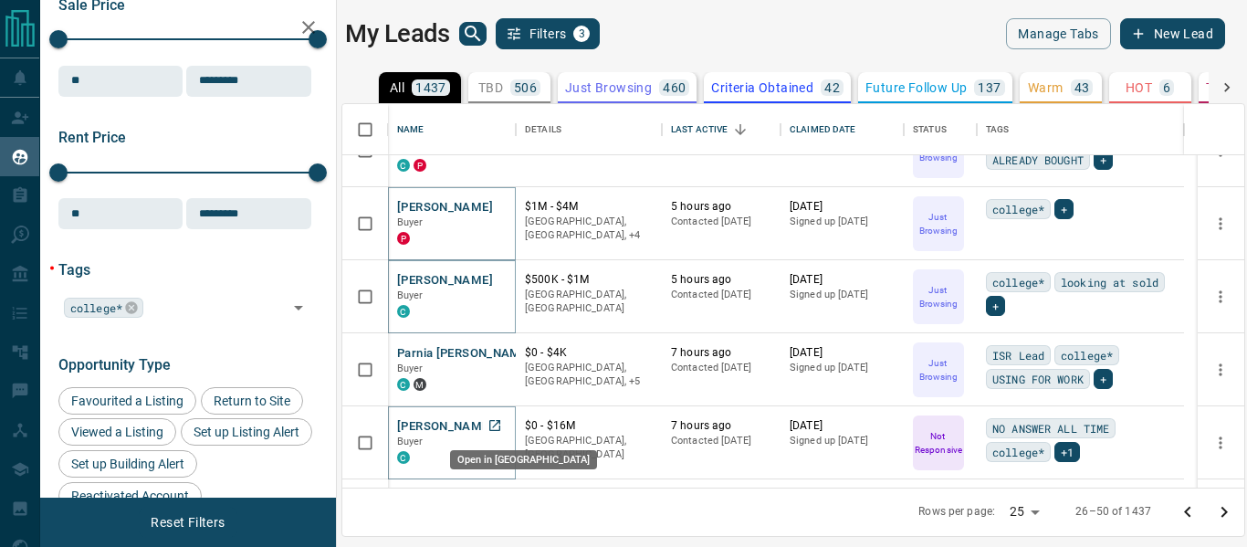
click at [495, 422] on icon "Open in New Tab" at bounding box center [494, 425] width 15 height 15
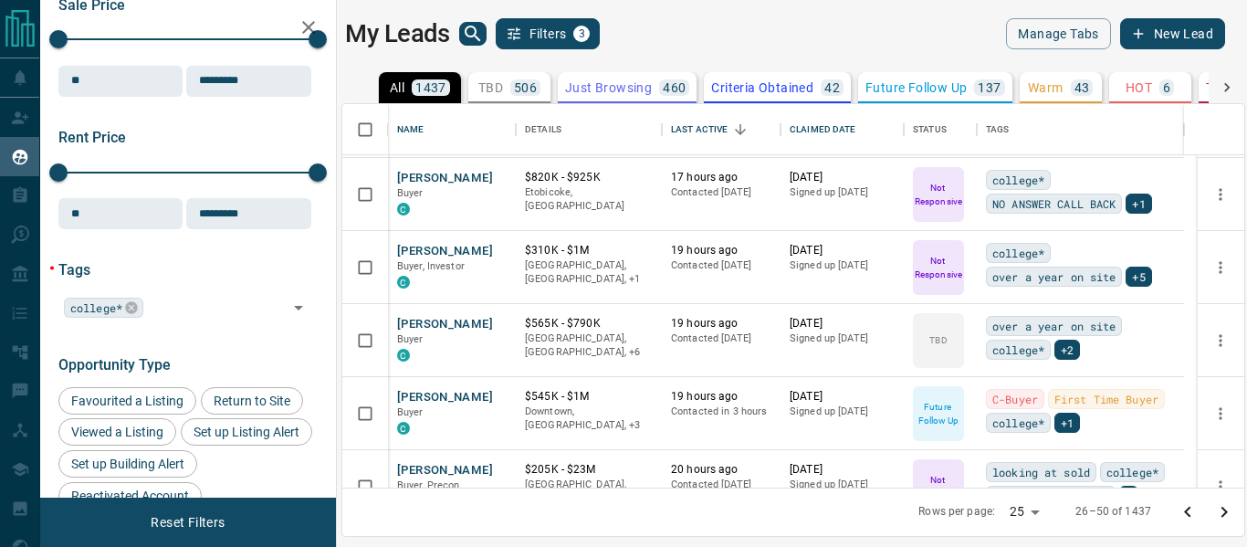
scroll to position [1385, 0]
click at [488, 321] on icon "Open in New Tab" at bounding box center [494, 323] width 15 height 15
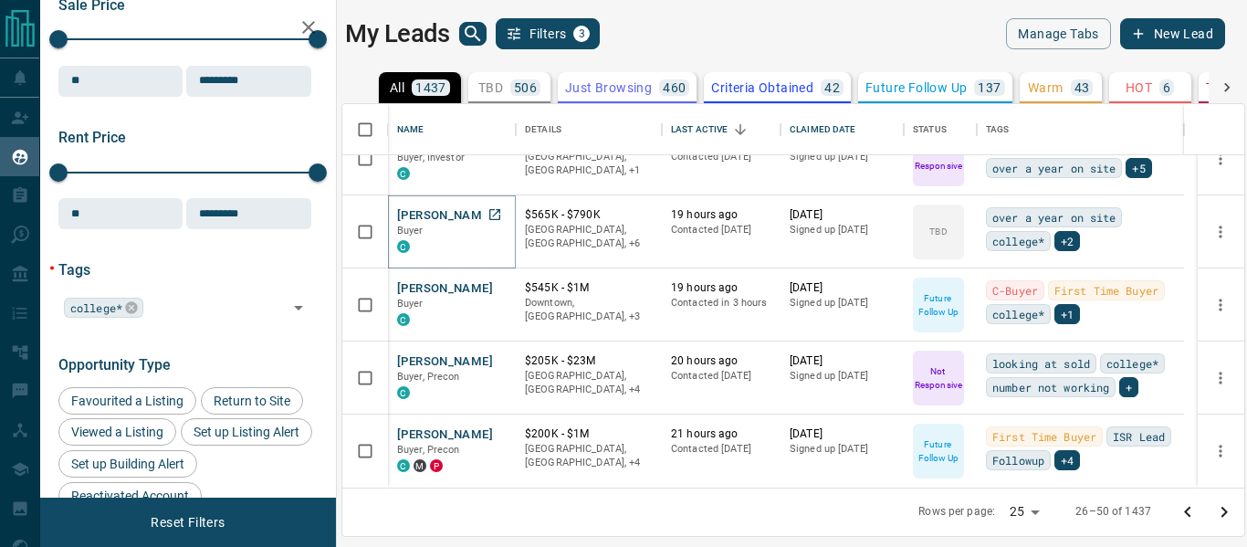
scroll to position [1493, 0]
click at [1222, 499] on button "Go to next page" at bounding box center [1224, 512] width 37 height 37
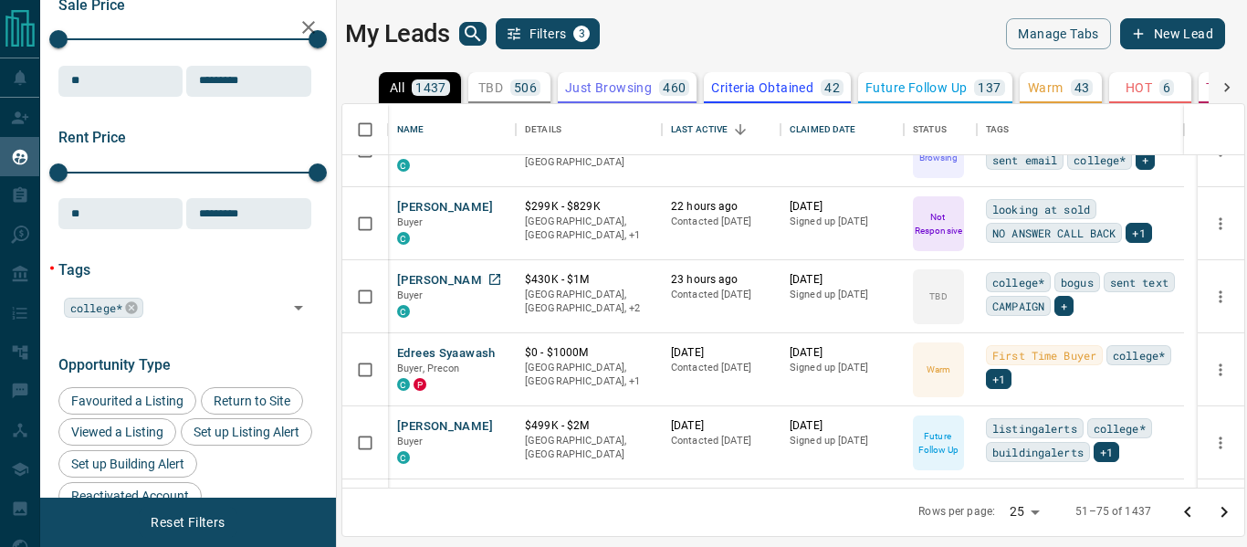
scroll to position [42, 0]
click at [497, 350] on icon "Open in New Tab" at bounding box center [494, 351] width 15 height 15
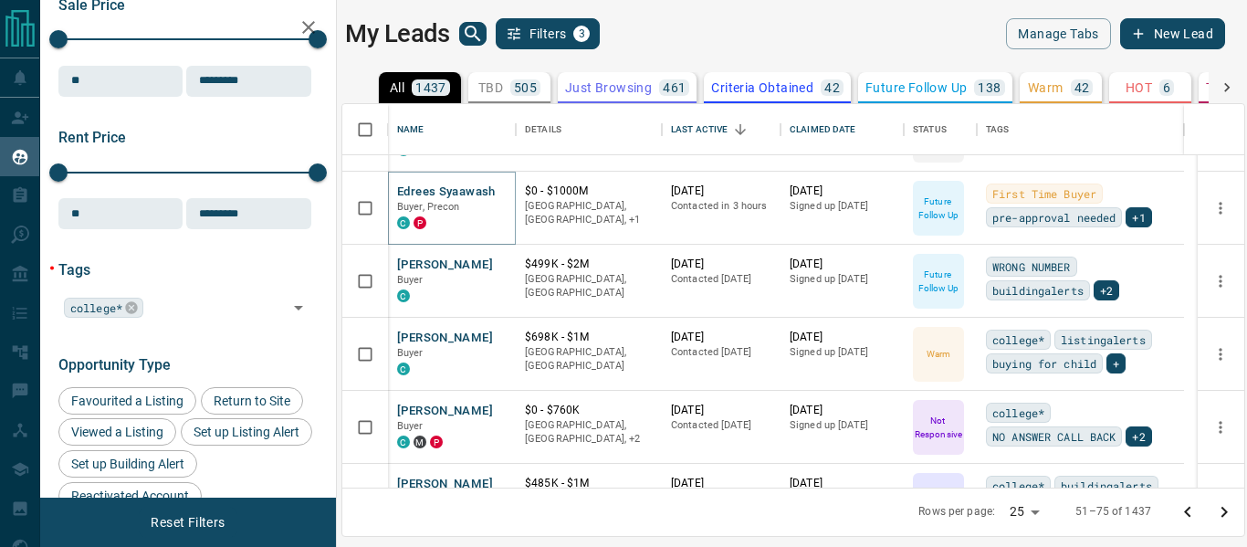
scroll to position [278, 0]
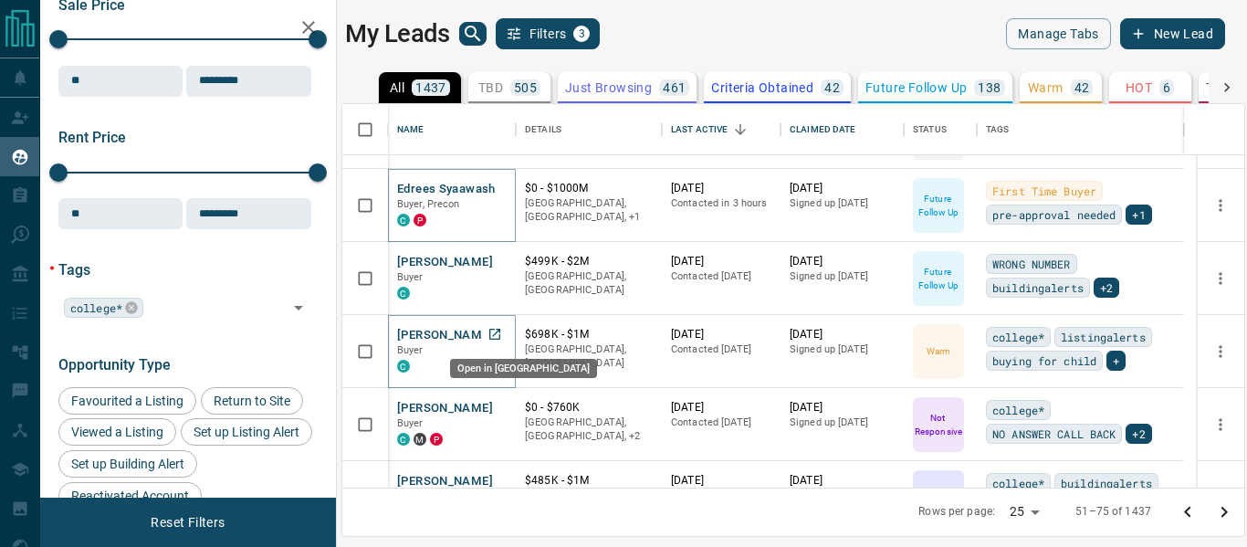
click at [492, 333] on icon "Open in New Tab" at bounding box center [494, 334] width 15 height 15
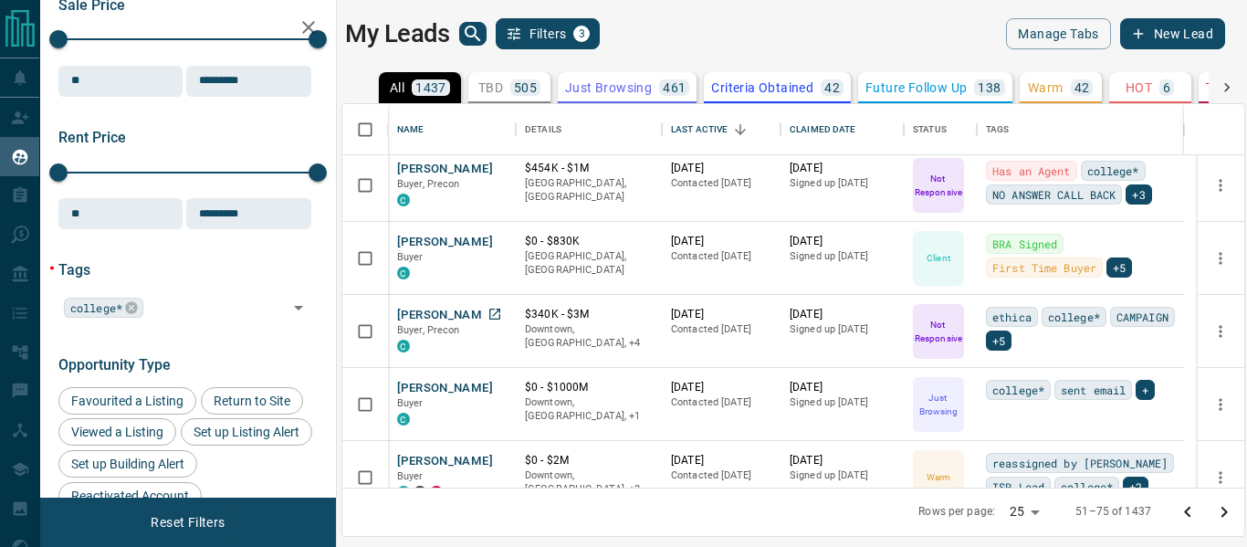
scroll to position [893, 0]
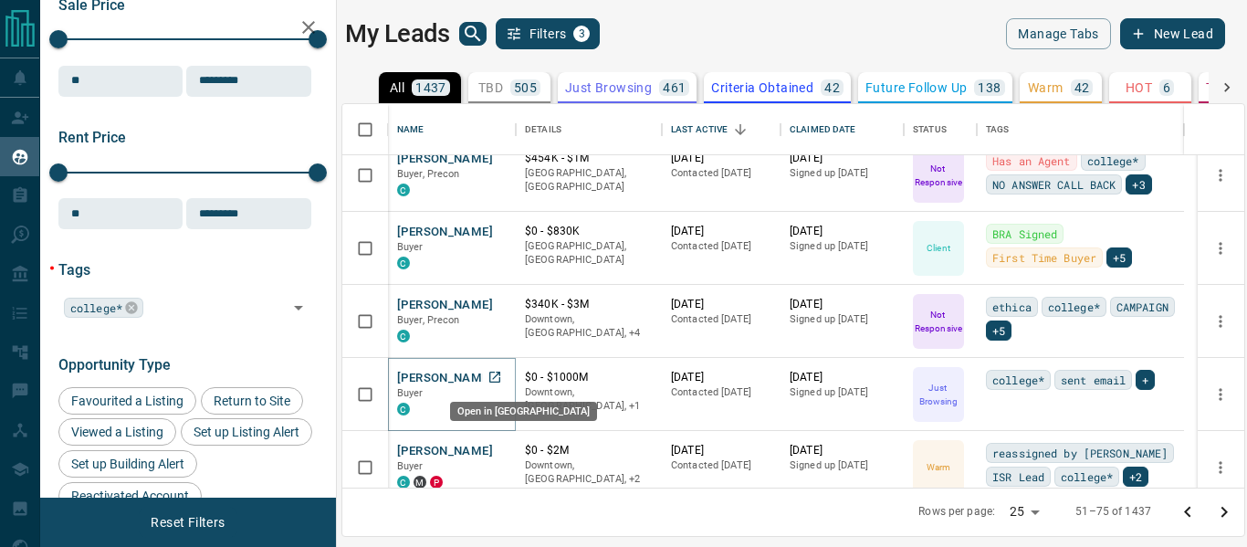
click at [489, 375] on icon "Open in New Tab" at bounding box center [494, 376] width 11 height 11
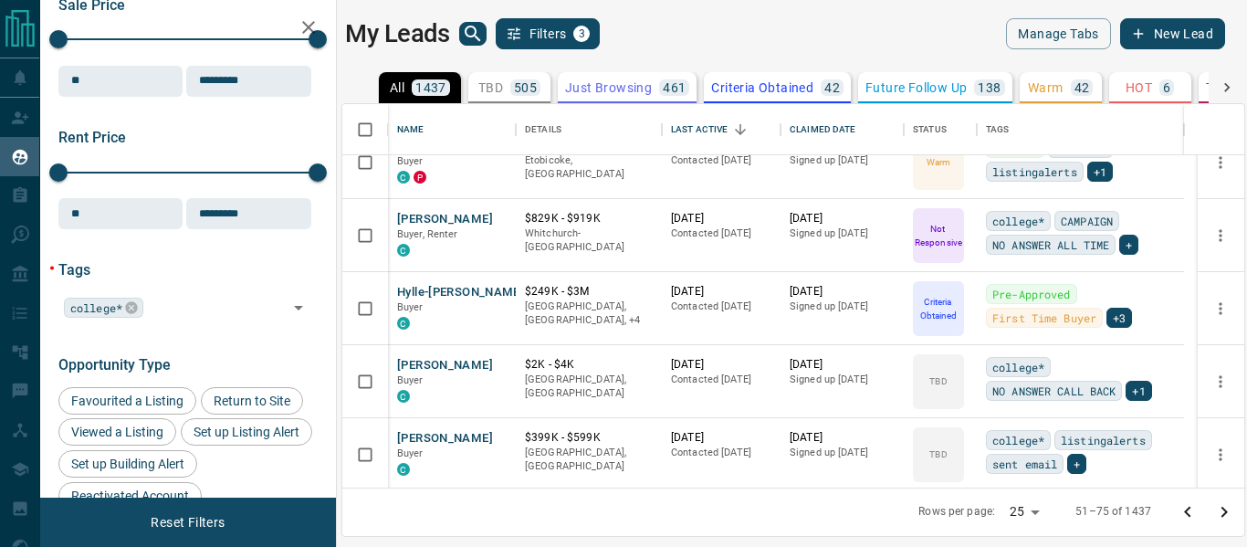
scroll to position [1493, 0]
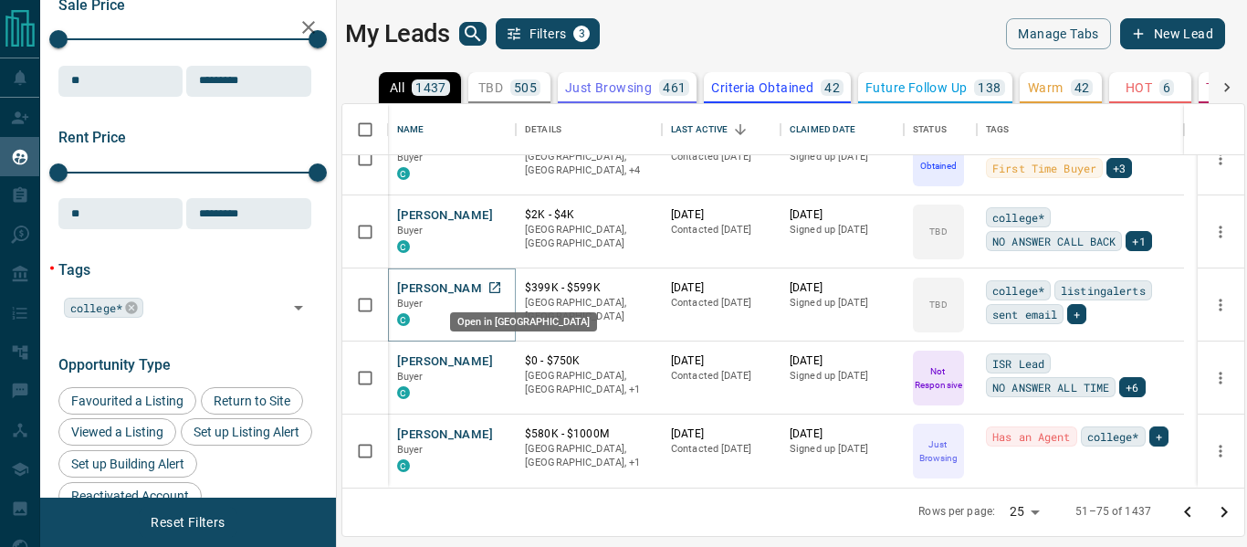
click at [499, 281] on icon "Open in New Tab" at bounding box center [494, 287] width 15 height 15
click at [1224, 514] on icon "Go to next page" at bounding box center [1224, 512] width 6 height 11
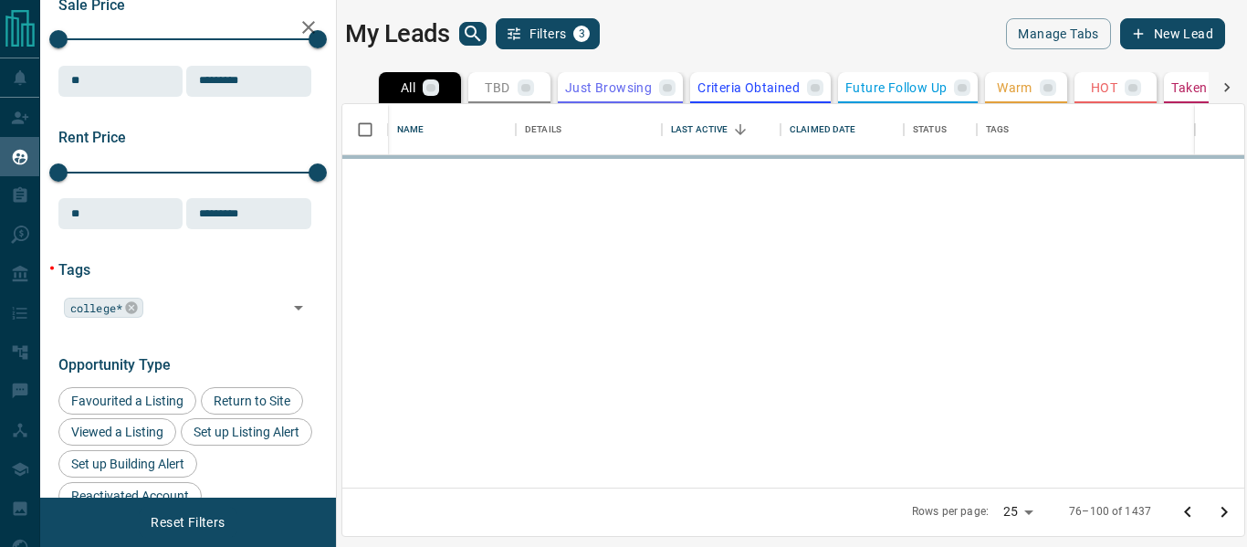
scroll to position [0, 0]
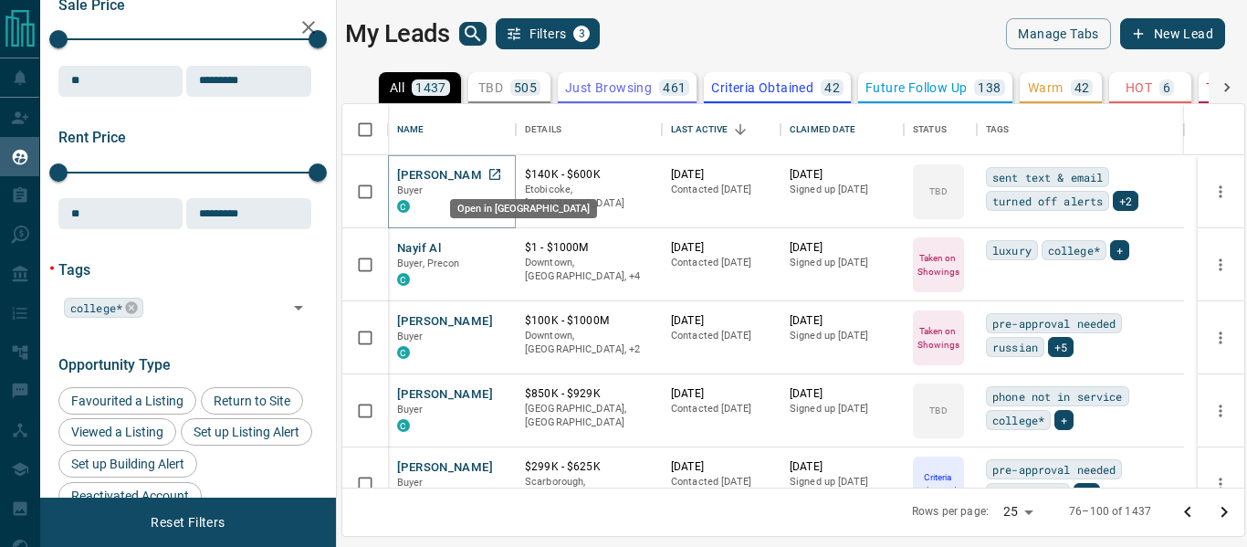
click at [492, 168] on icon "Open in New Tab" at bounding box center [494, 174] width 15 height 15
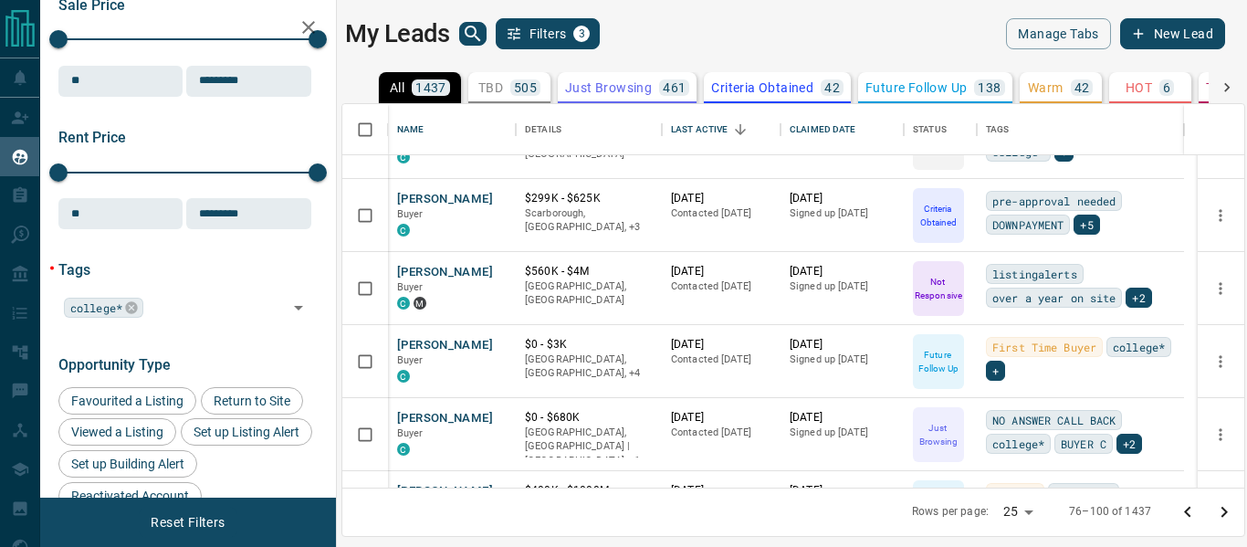
scroll to position [391, 0]
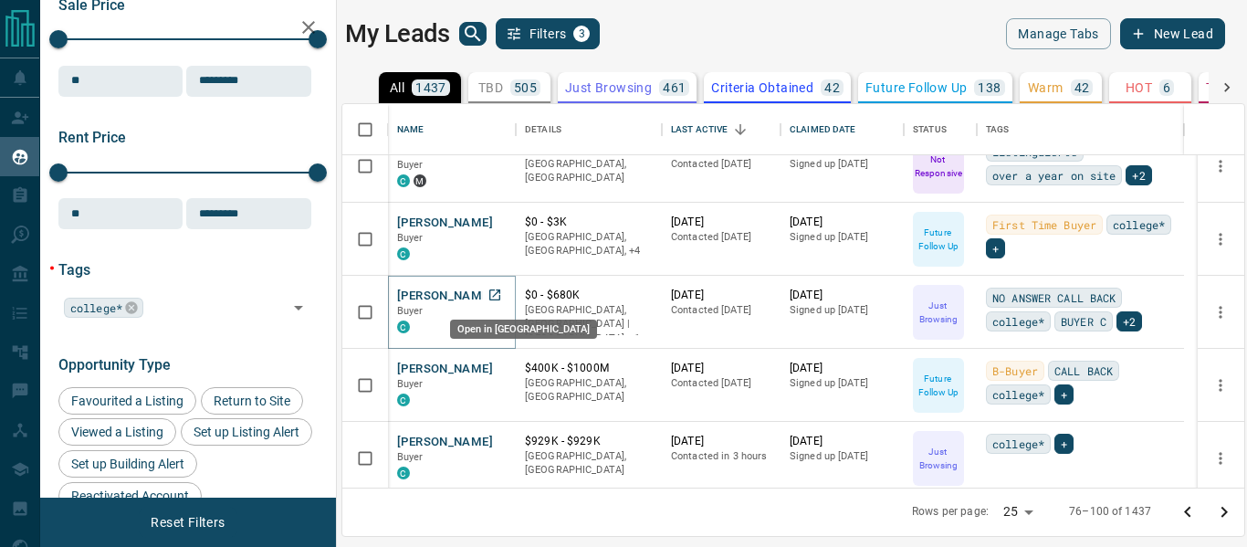
click at [495, 294] on icon "Open in New Tab" at bounding box center [494, 294] width 11 height 11
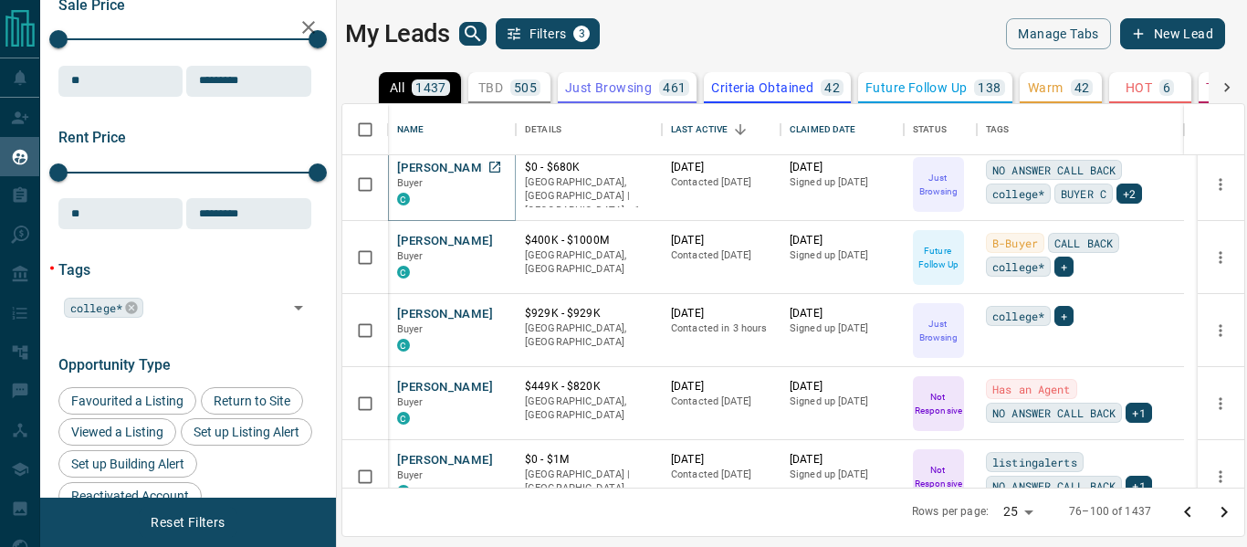
scroll to position [518, 0]
click at [496, 237] on icon "Open in New Tab" at bounding box center [494, 240] width 15 height 15
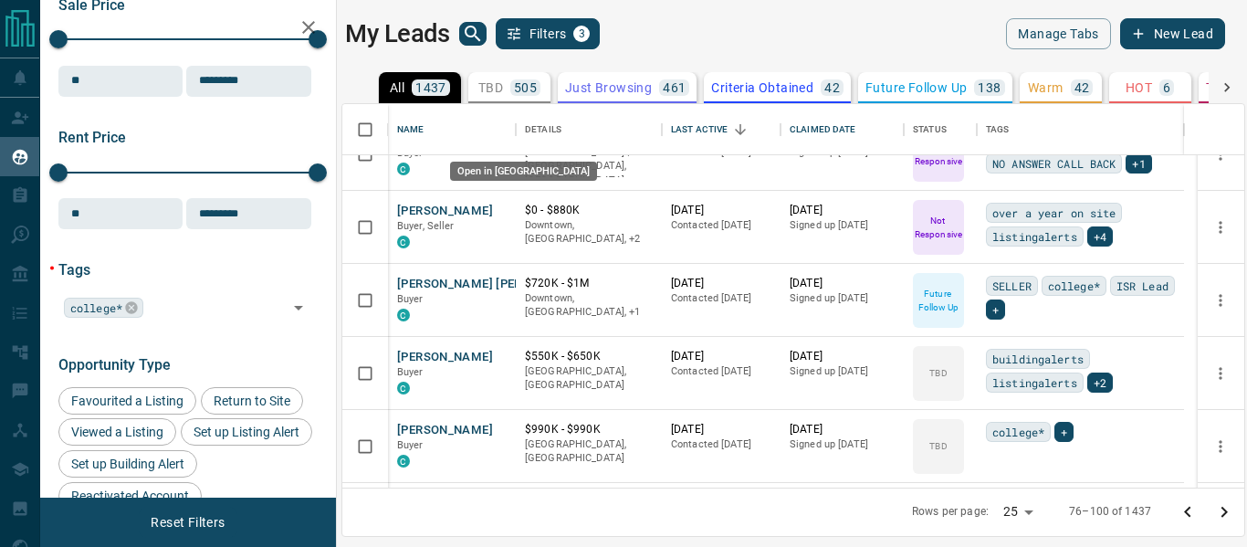
scroll to position [841, 0]
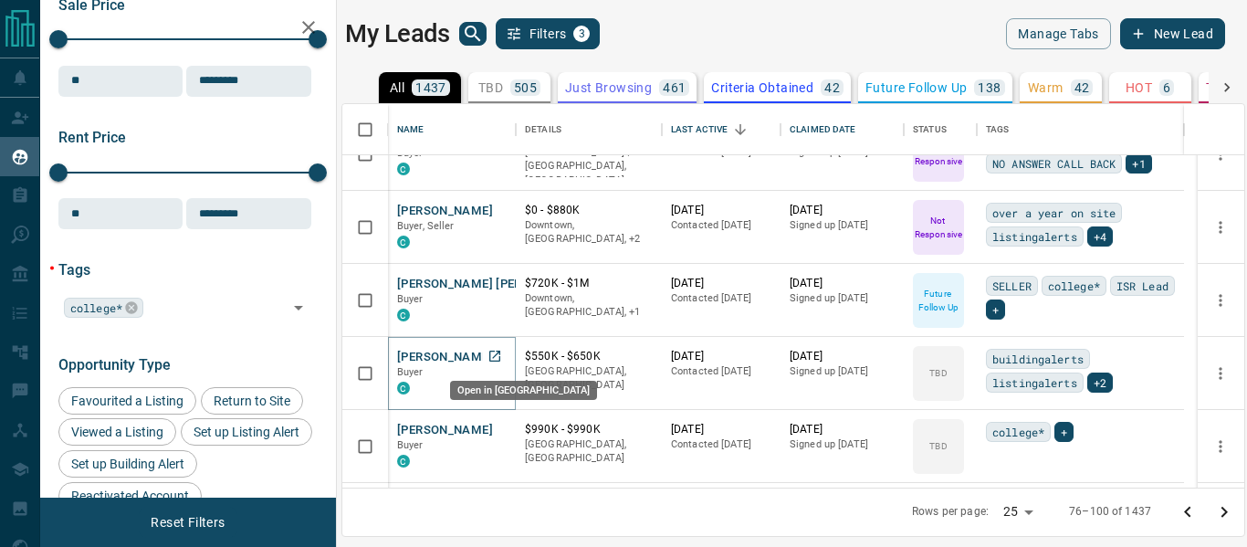
click at [495, 357] on icon "Open in New Tab" at bounding box center [494, 356] width 15 height 15
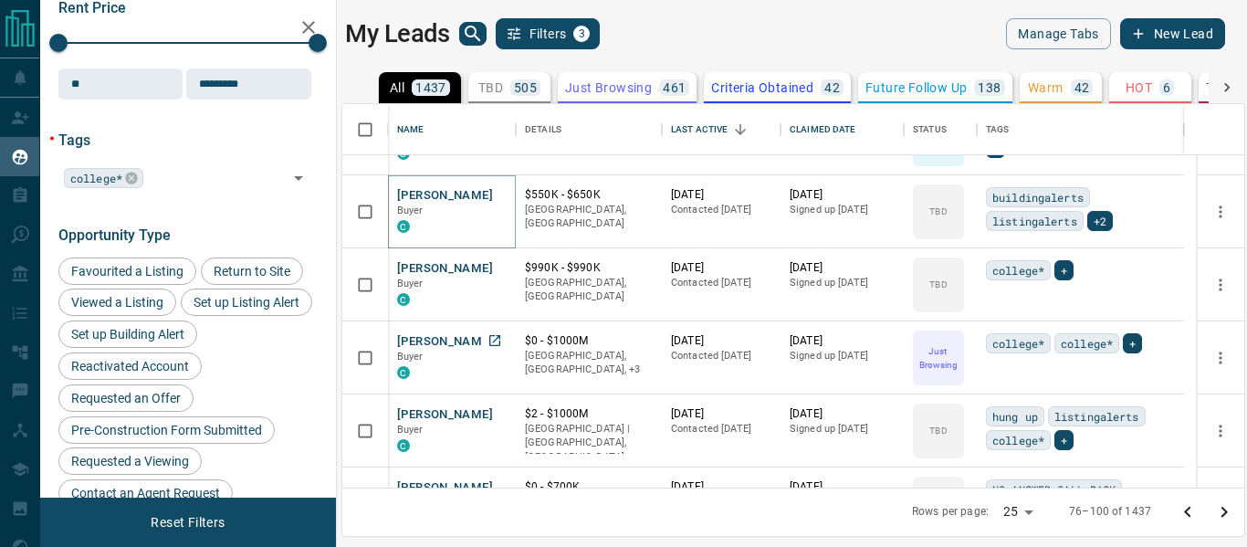
scroll to position [1003, 0]
click at [498, 268] on icon "Open in New Tab" at bounding box center [494, 266] width 15 height 15
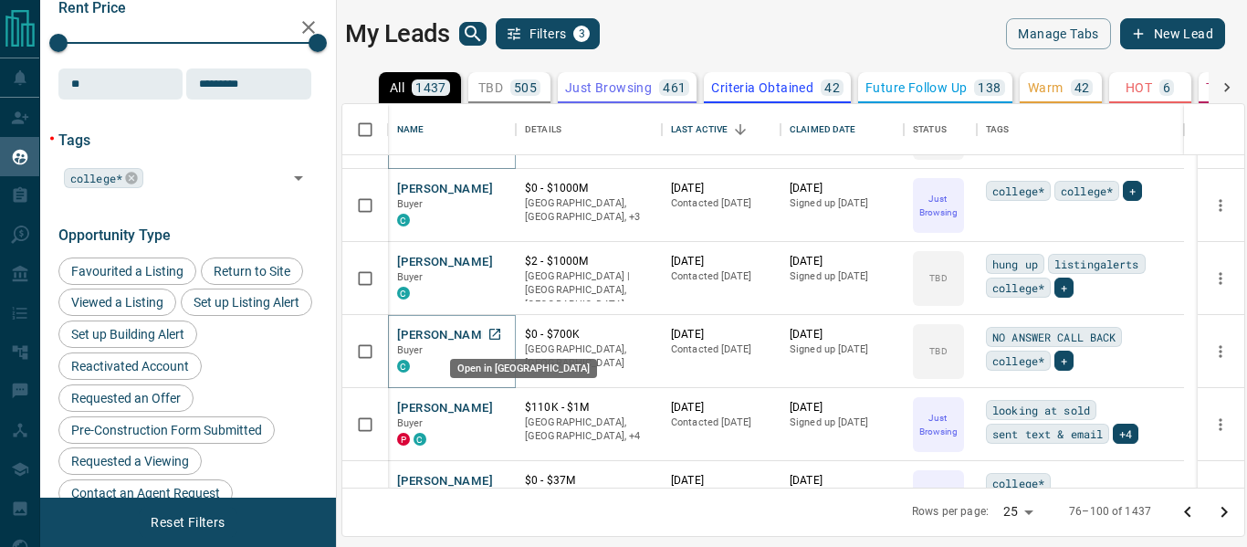
click at [497, 329] on icon "Open in New Tab" at bounding box center [494, 334] width 11 height 11
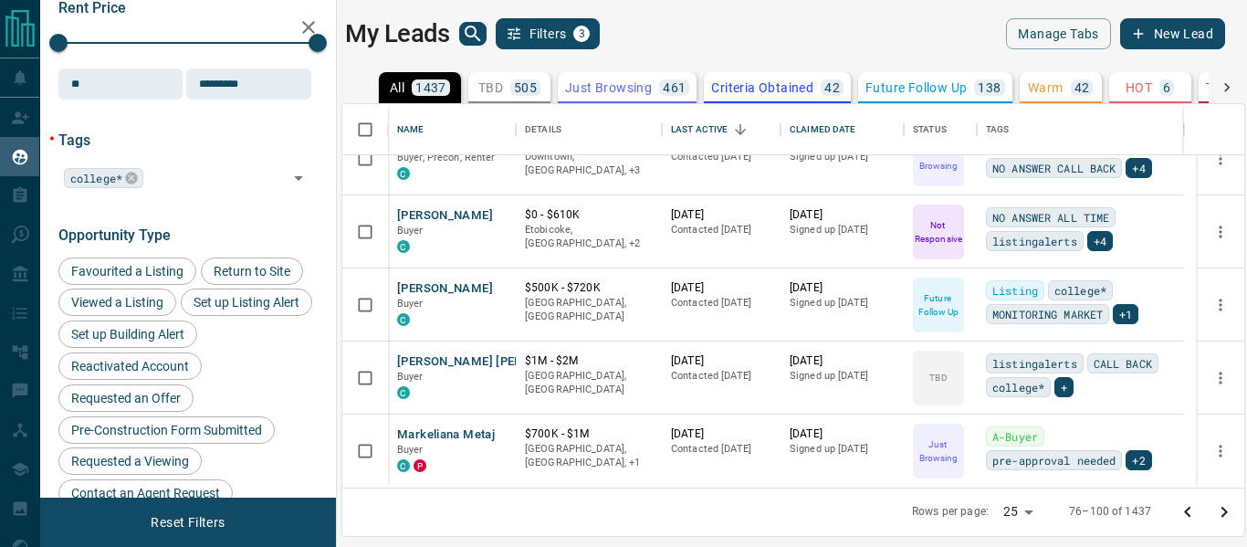
scroll to position [1492, 0]
click at [496, 358] on icon "Open in New Tab" at bounding box center [494, 361] width 15 height 15
click at [1229, 523] on button "Go to next page" at bounding box center [1224, 512] width 37 height 37
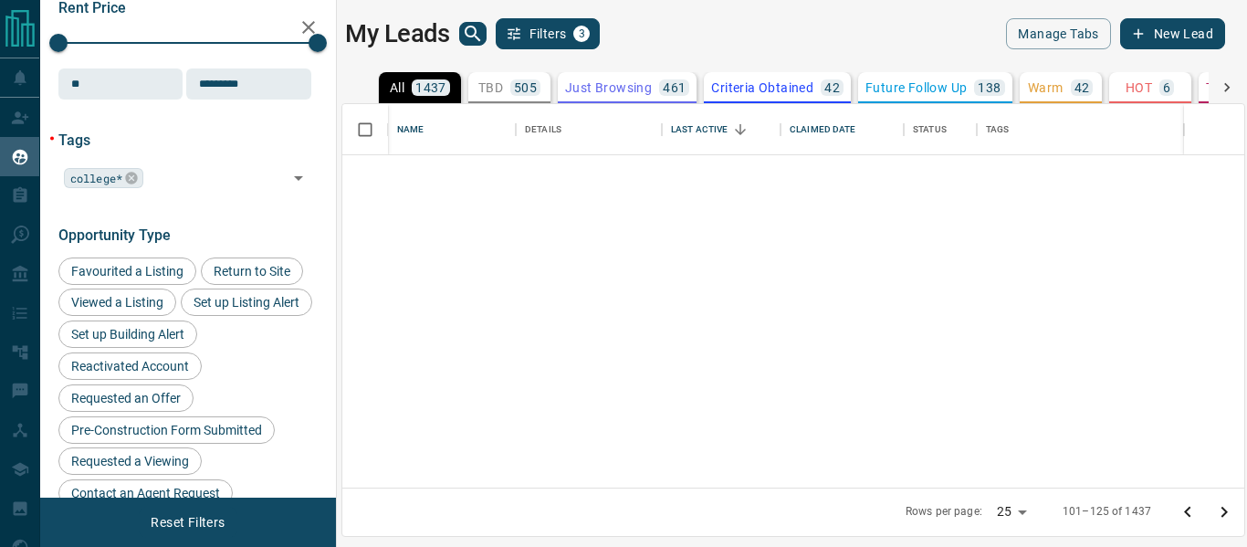
scroll to position [0, 0]
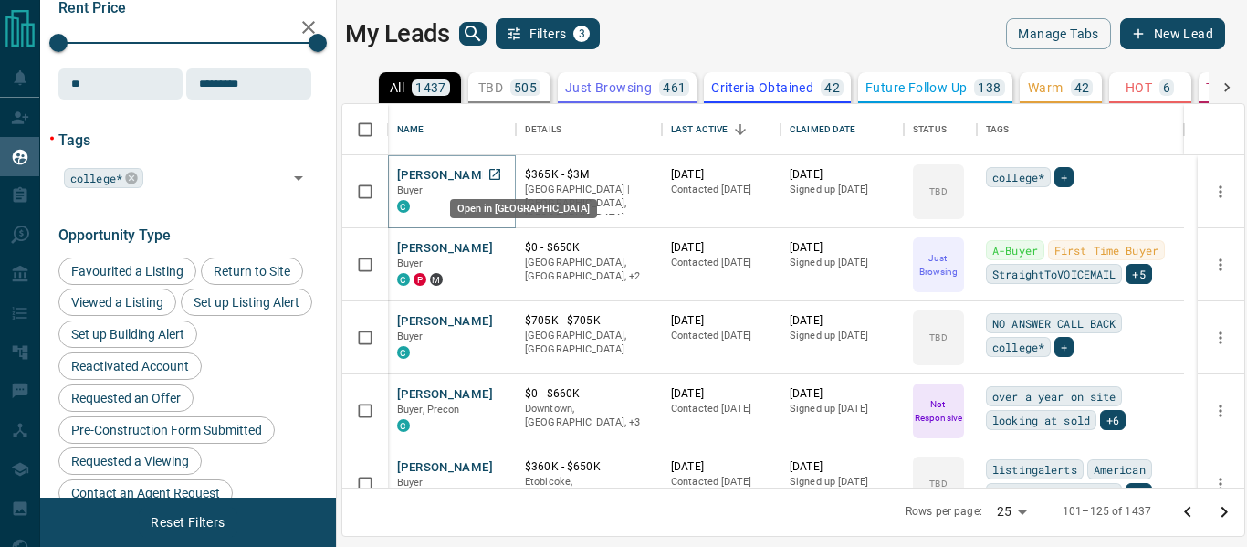
click at [493, 177] on icon "Open in New Tab" at bounding box center [494, 174] width 15 height 15
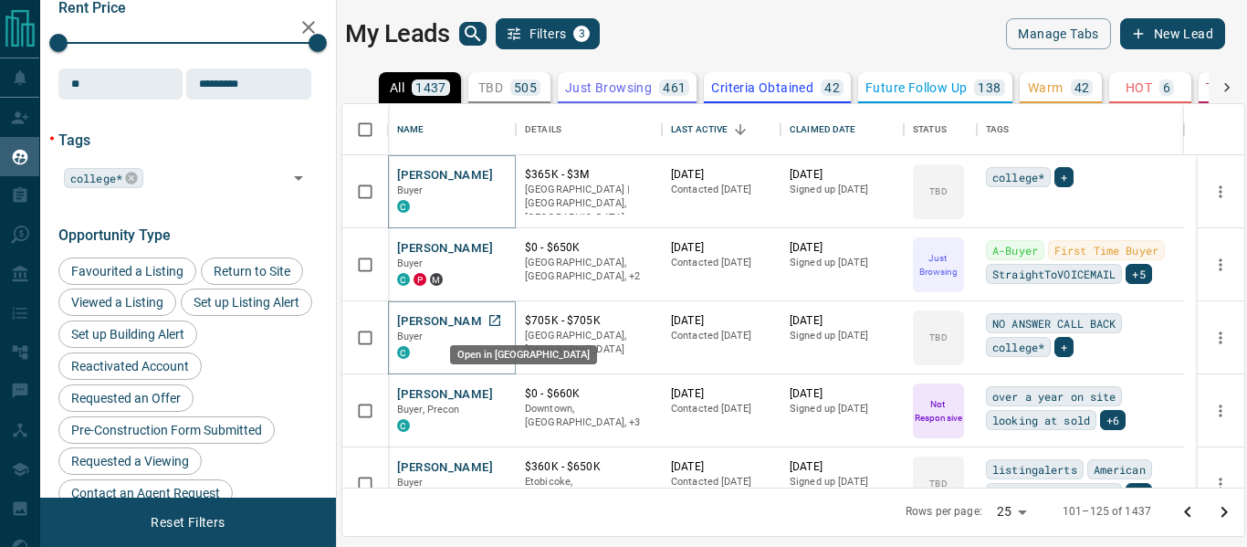
click at [494, 313] on icon "Open in New Tab" at bounding box center [494, 320] width 15 height 15
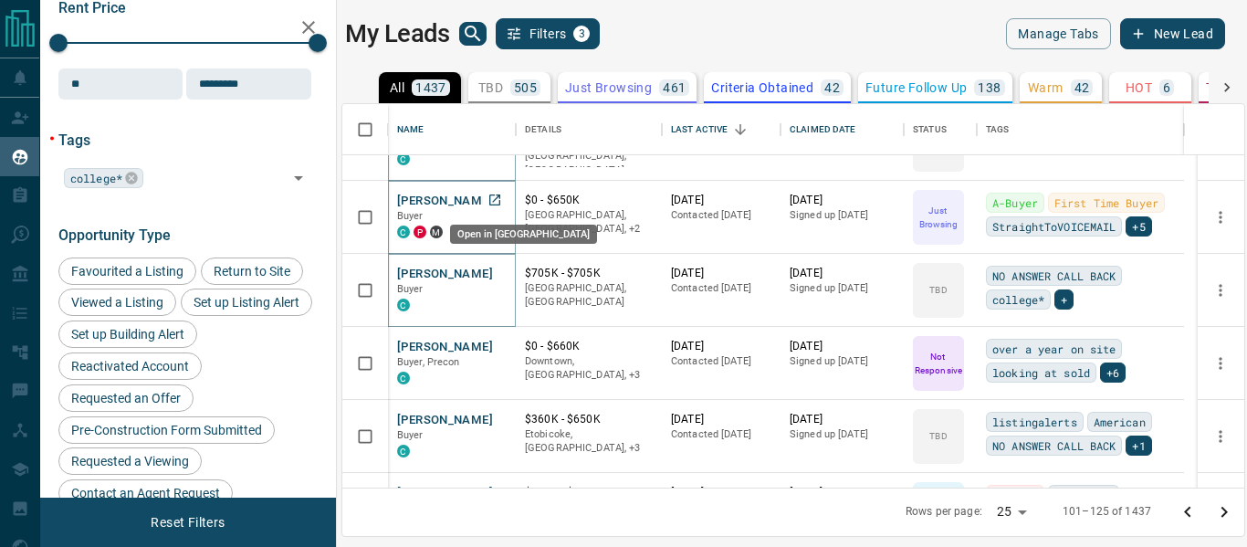
click at [497, 199] on icon "Open in New Tab" at bounding box center [494, 200] width 15 height 15
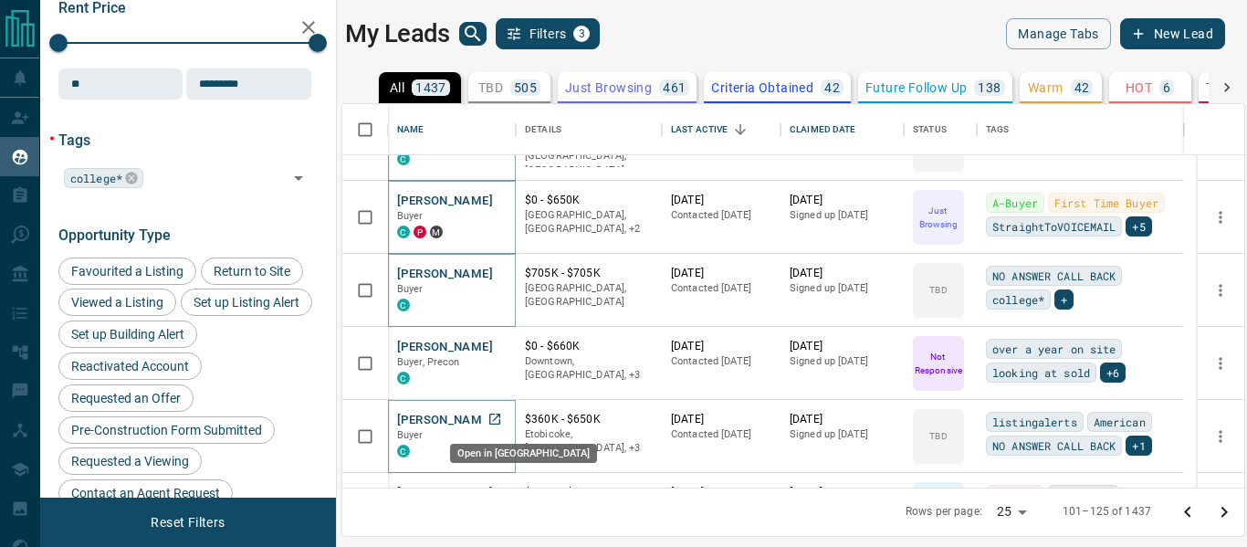
click at [501, 413] on icon "Open in New Tab" at bounding box center [494, 419] width 15 height 15
